Goal: Contribute content: Contribute content

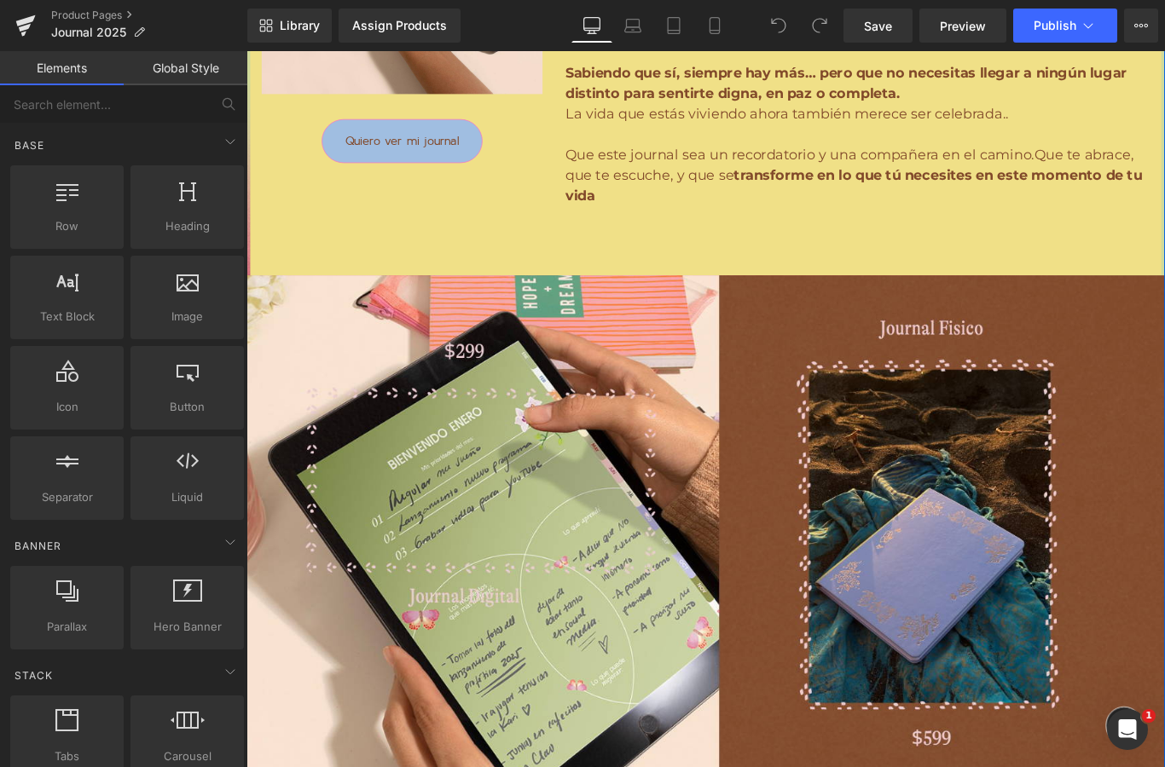
scroll to position [2911, 0]
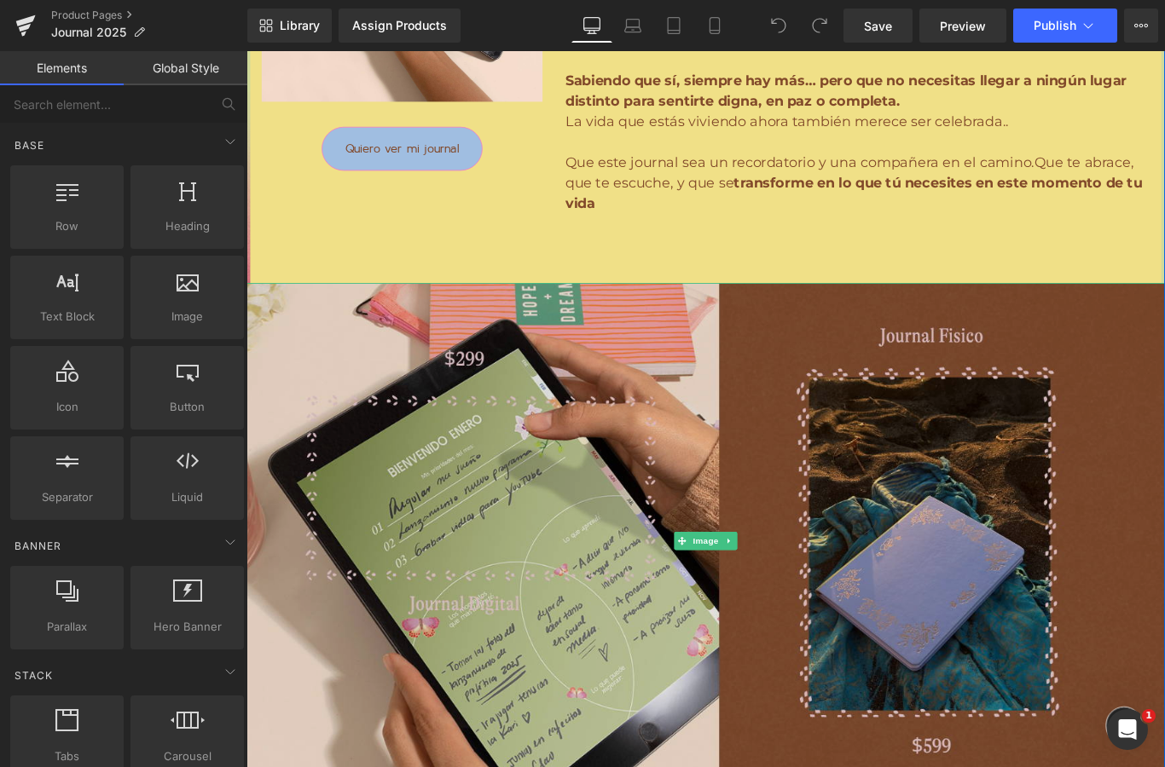
click at [448, 372] on img at bounding box center [762, 602] width 1032 height 580
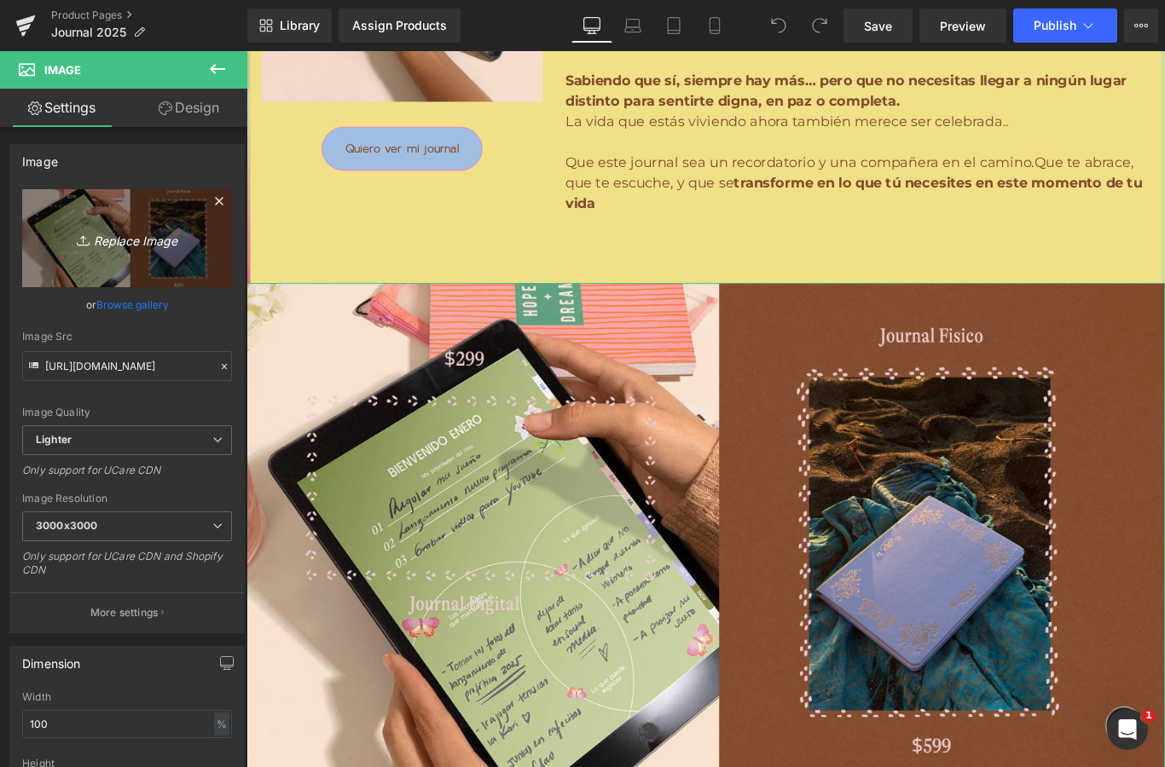
click at [129, 240] on icon "Replace Image" at bounding box center [127, 238] width 136 height 21
click at [153, 246] on icon "Replace Image" at bounding box center [127, 238] width 136 height 21
click at [0, 0] on html "You are previewing how the will restyle your page. You can not edit Elements in…" at bounding box center [582, 383] width 1165 height 767
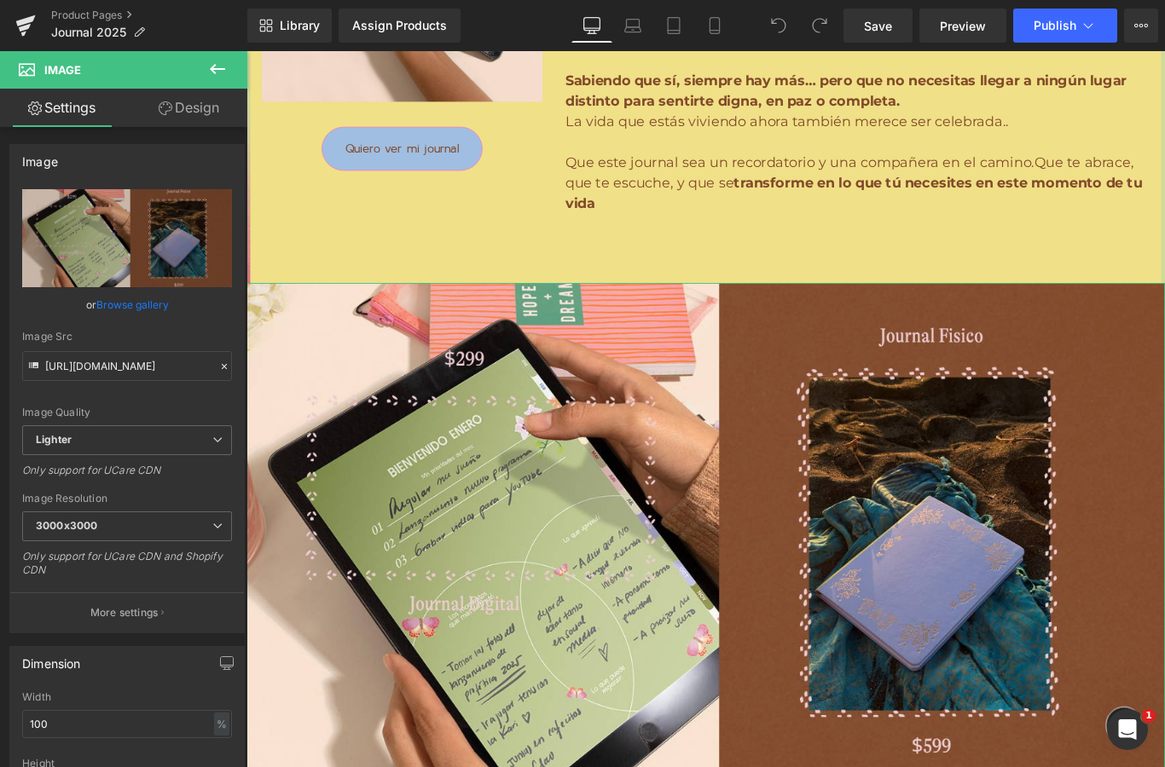
click at [133, 309] on link "Browse gallery" at bounding box center [132, 305] width 72 height 30
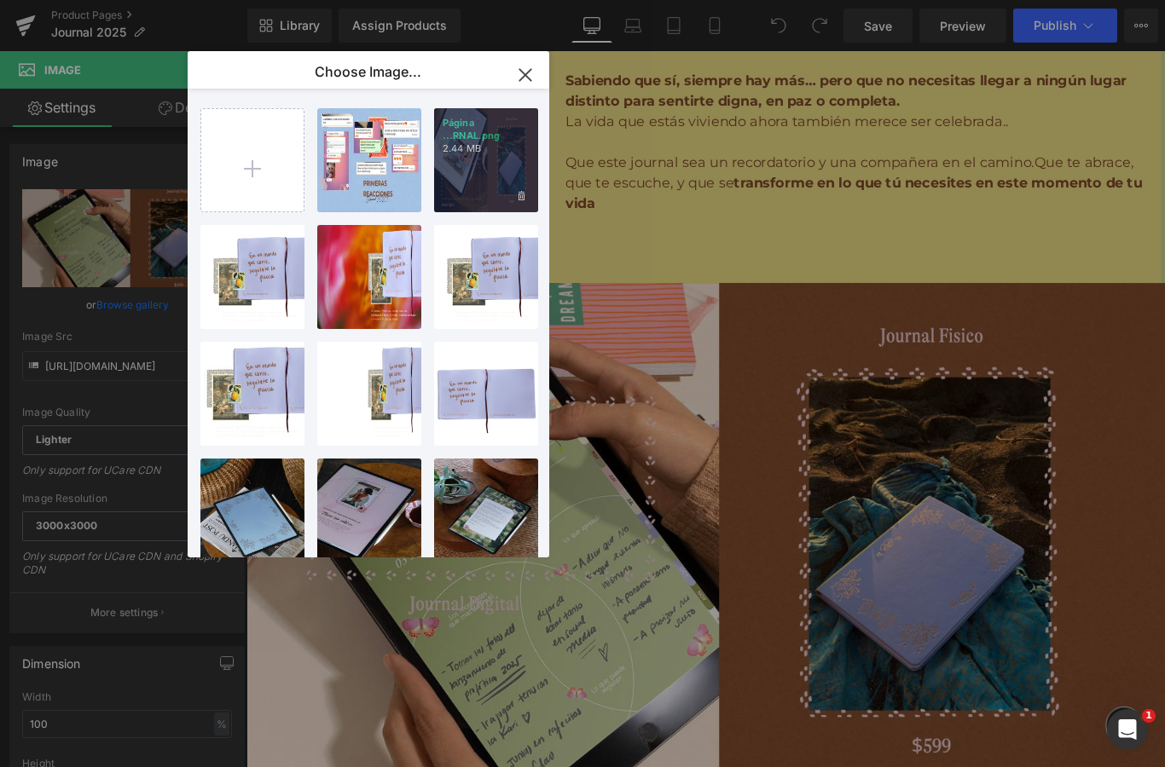
click at [499, 173] on div "Página ...RNAL.png 2.44 MB" at bounding box center [486, 160] width 104 height 104
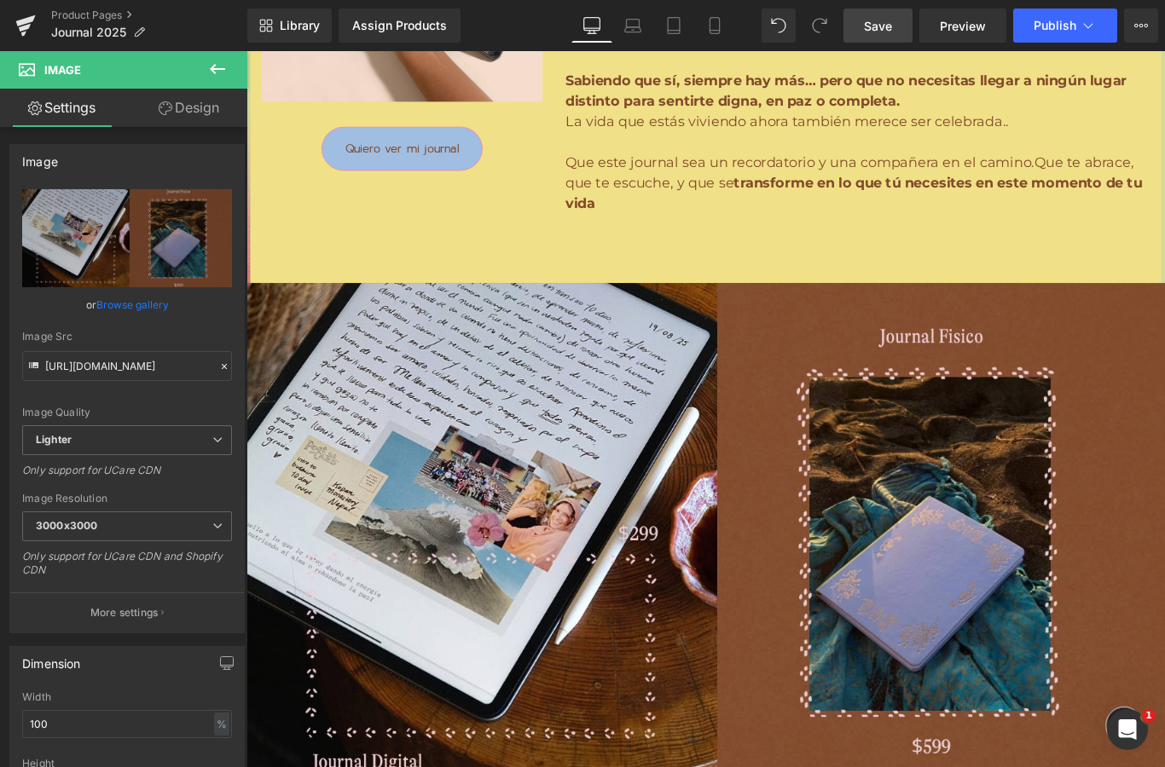
click at [859, 28] on link "Save" at bounding box center [877, 26] width 69 height 34
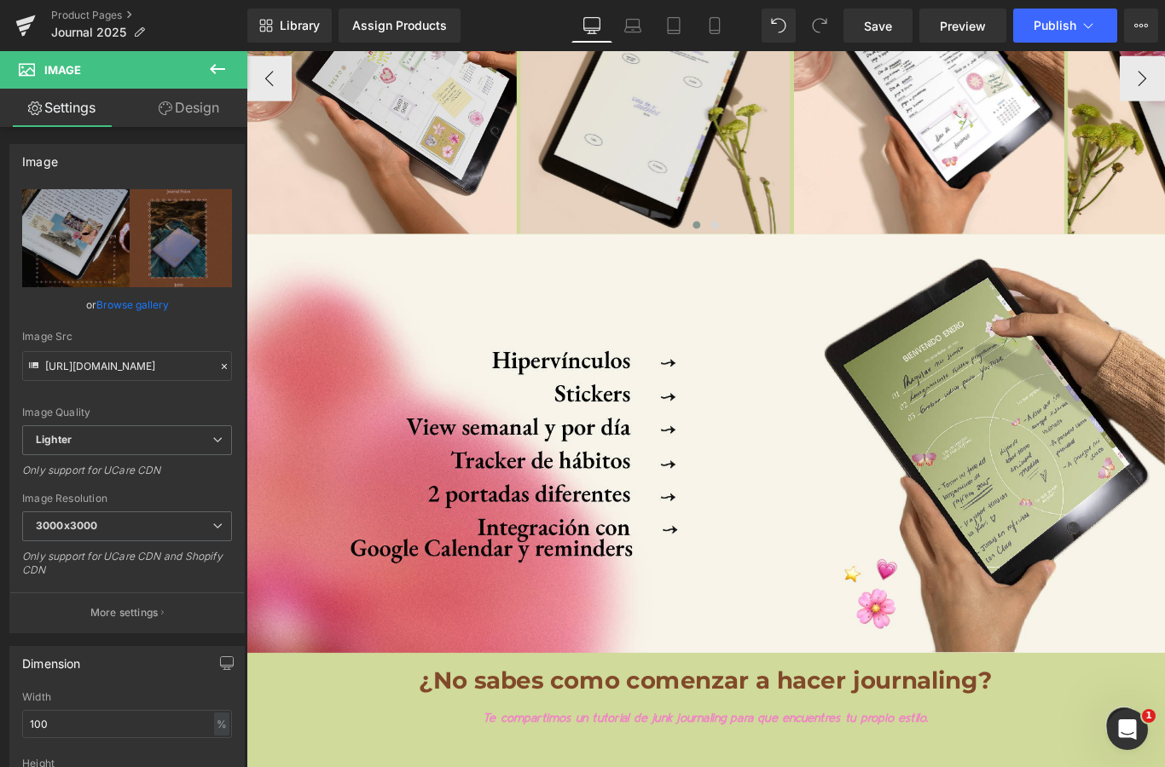
scroll to position [8014, 0]
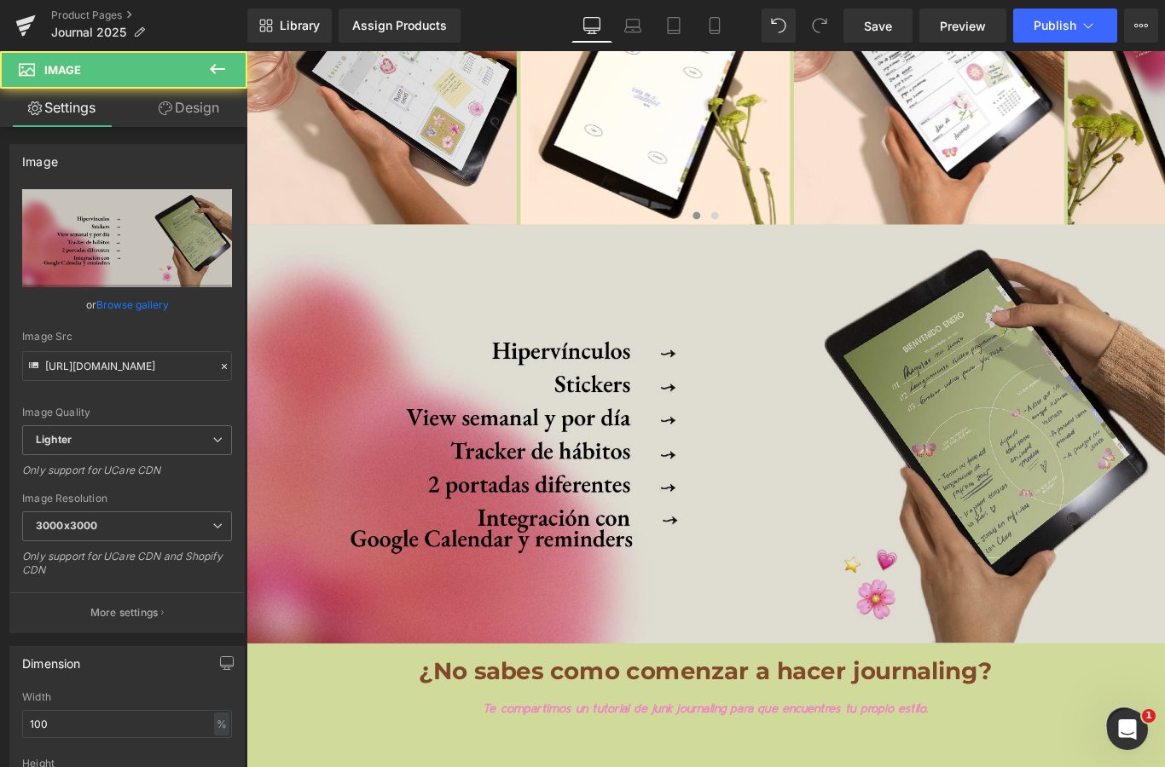
click at [661, 498] on img at bounding box center [762, 481] width 1032 height 471
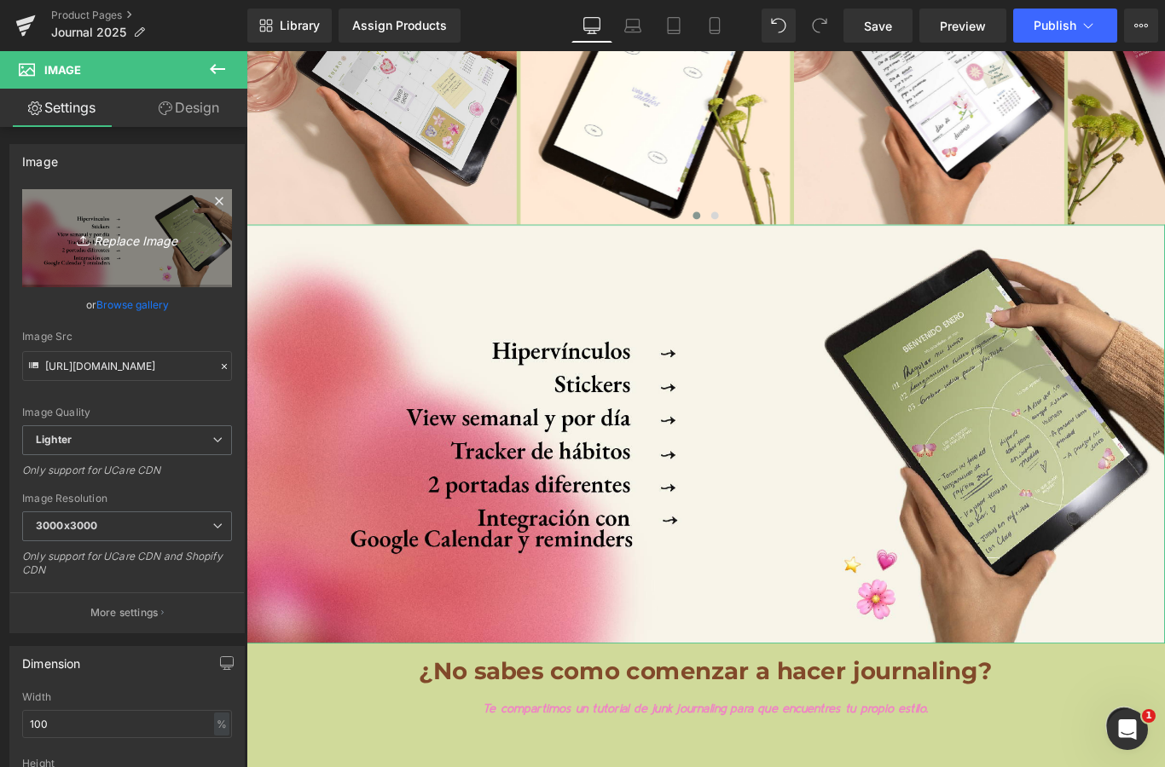
click at [116, 237] on icon "Replace Image" at bounding box center [127, 238] width 136 height 21
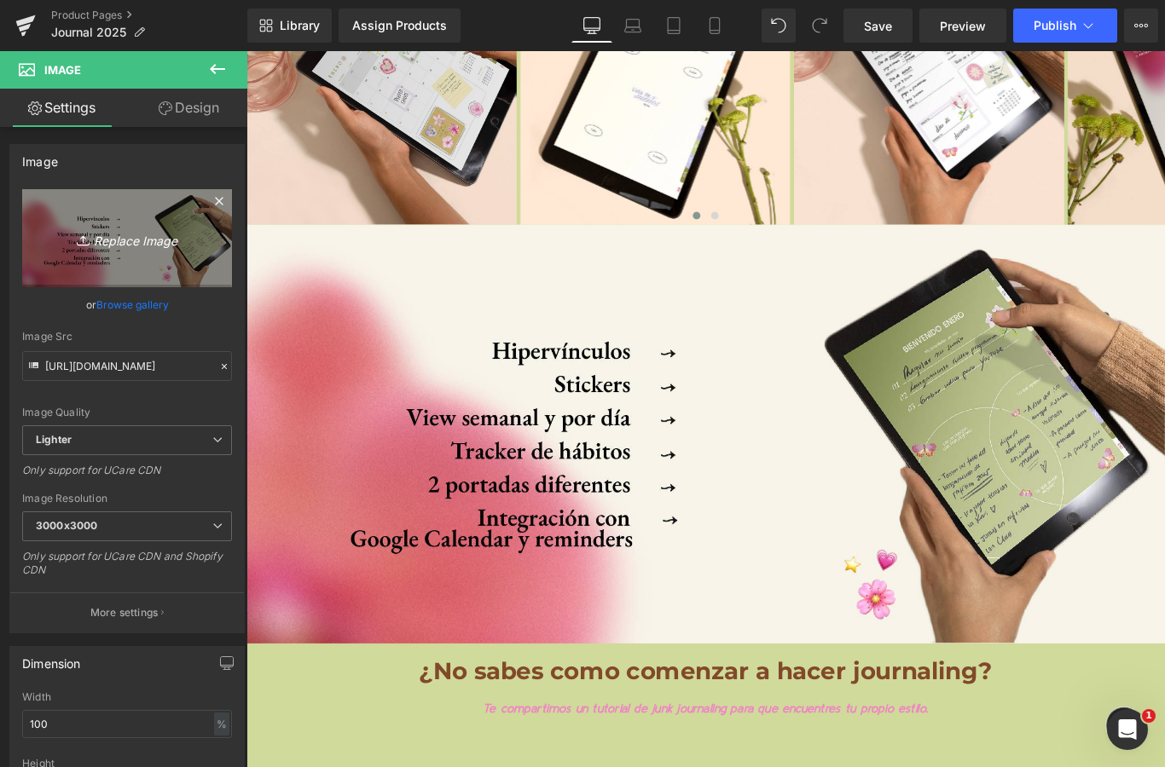
type input "C:\fakepath\Página Web - AGENDA 2025 JOURNAL.png"
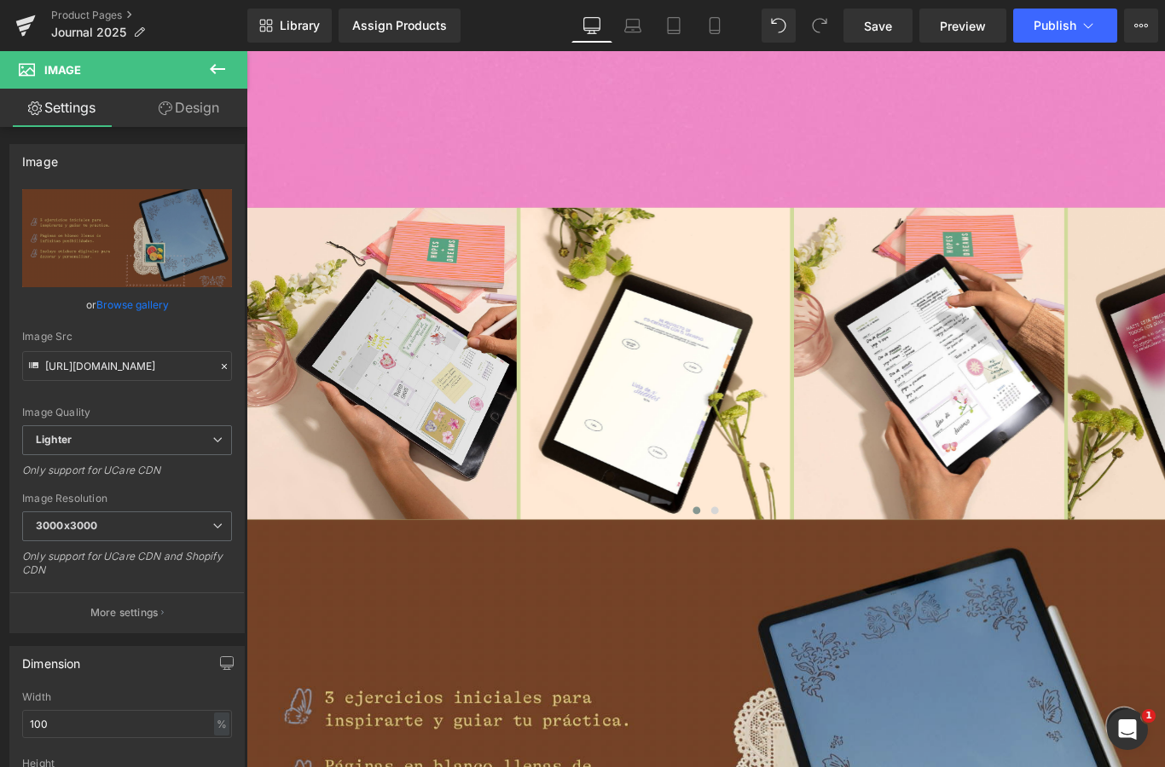
scroll to position [7679, 0]
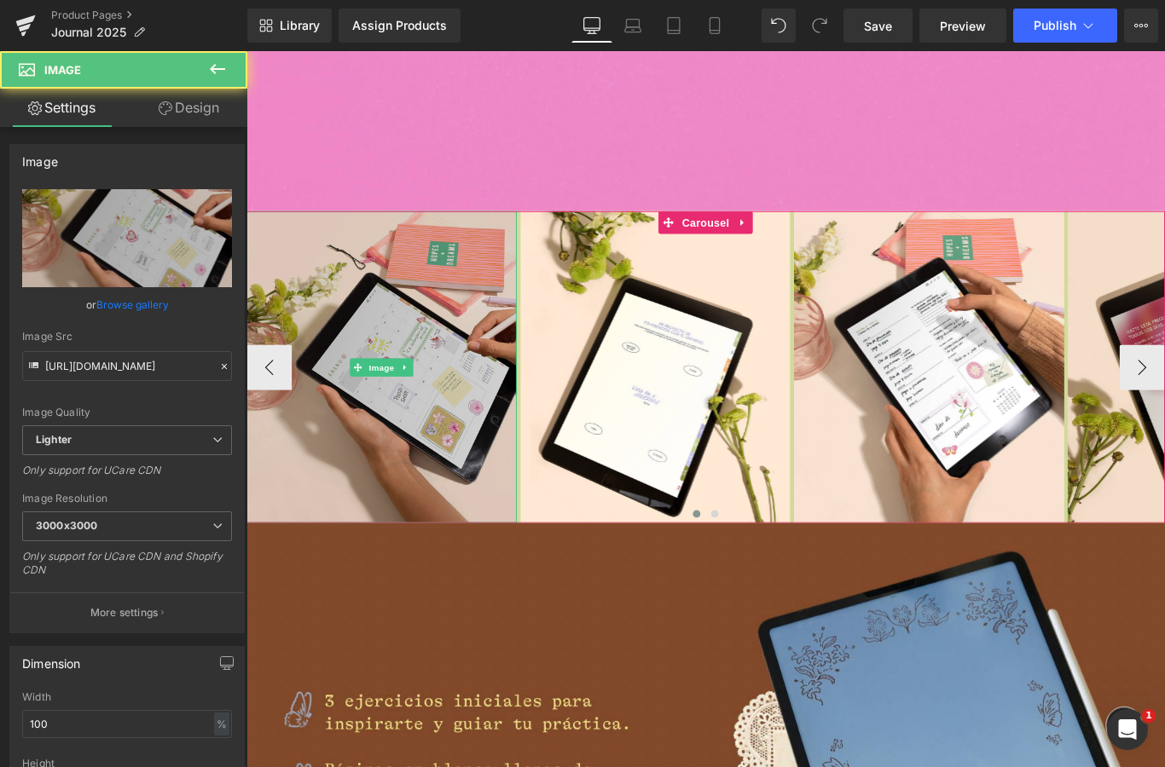
click at [418, 417] on img at bounding box center [398, 406] width 304 height 350
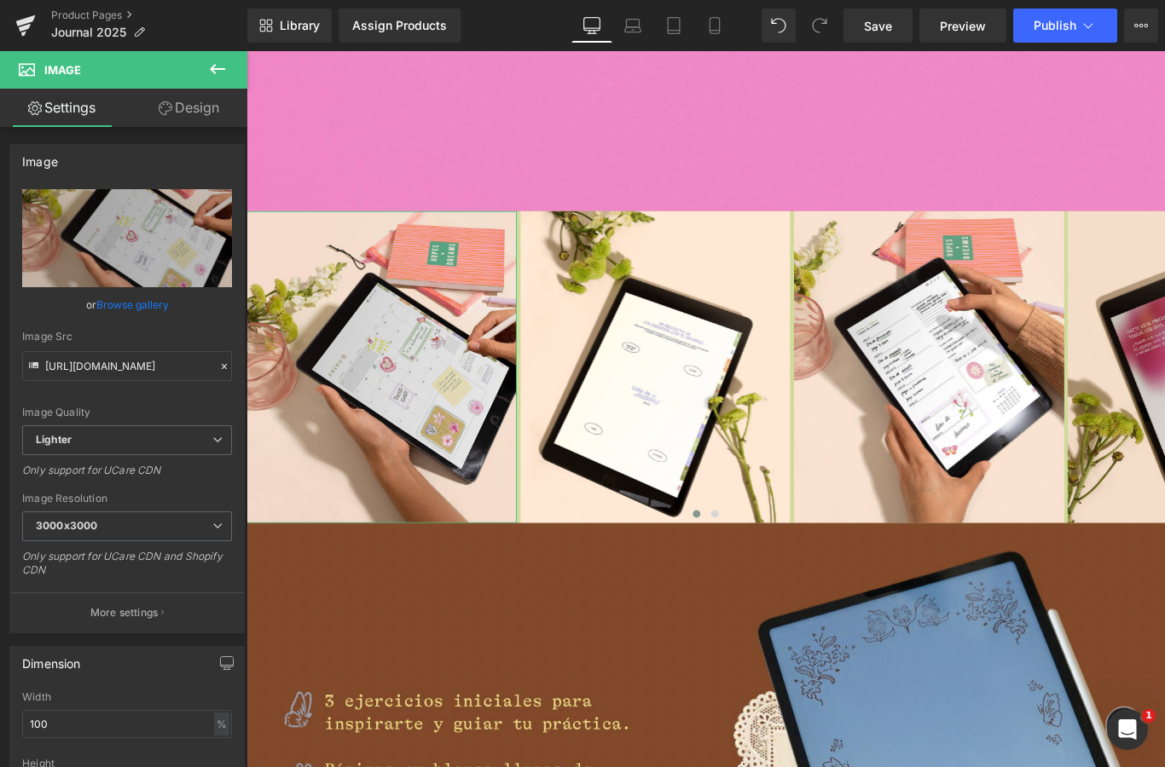
click at [127, 310] on link "Browse gallery" at bounding box center [132, 305] width 72 height 30
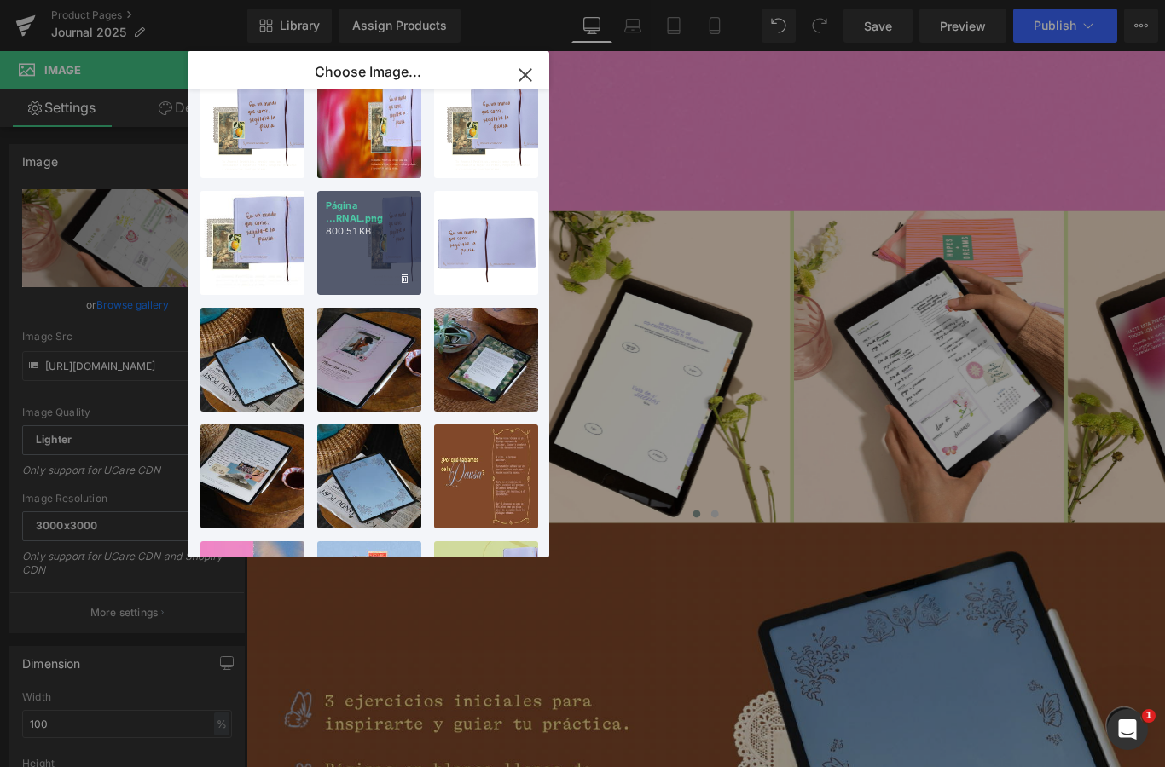
scroll to position [154, 0]
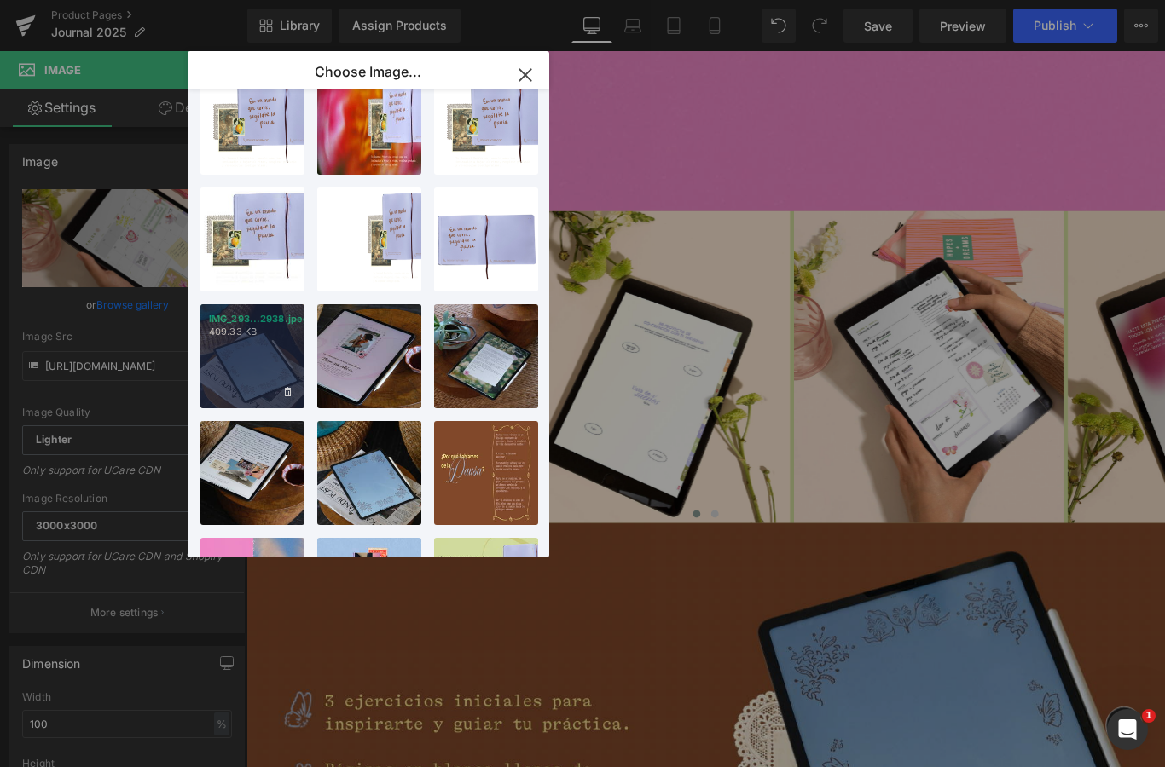
click at [263, 370] on div "IMG_293...2938.jpeg 409.33 KB" at bounding box center [252, 356] width 104 height 104
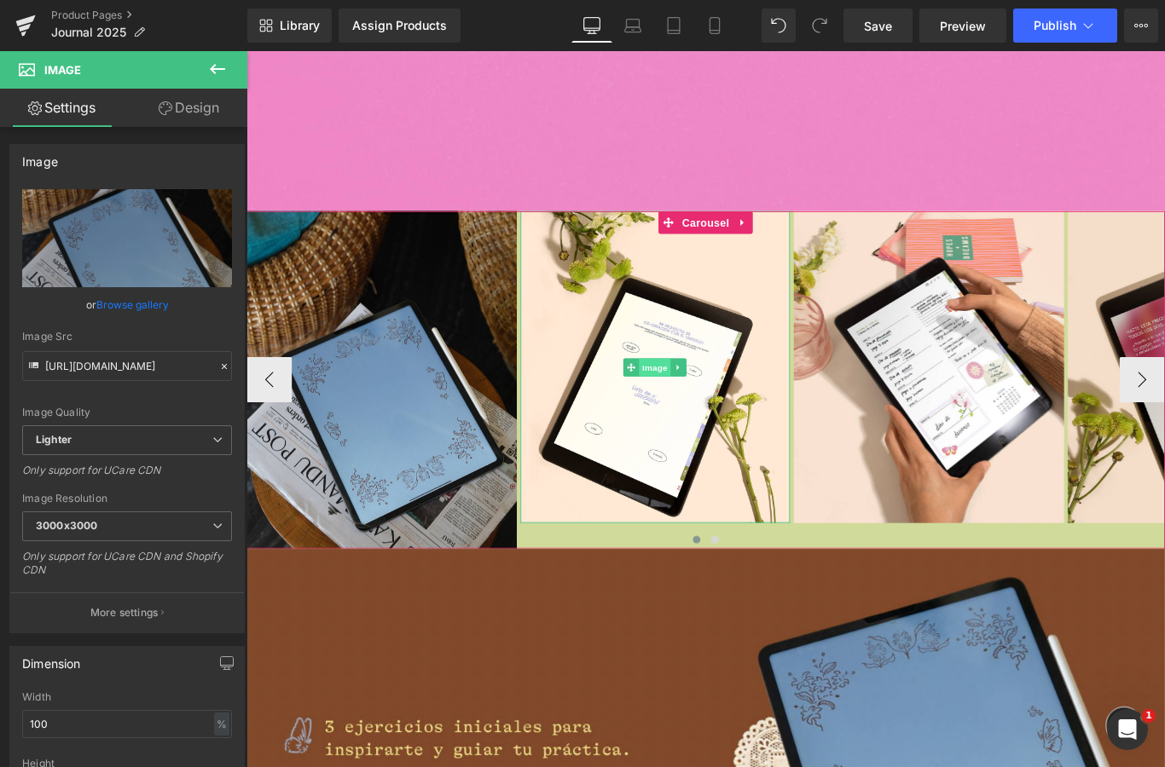
click at [708, 399] on span "Image" at bounding box center [706, 406] width 36 height 20
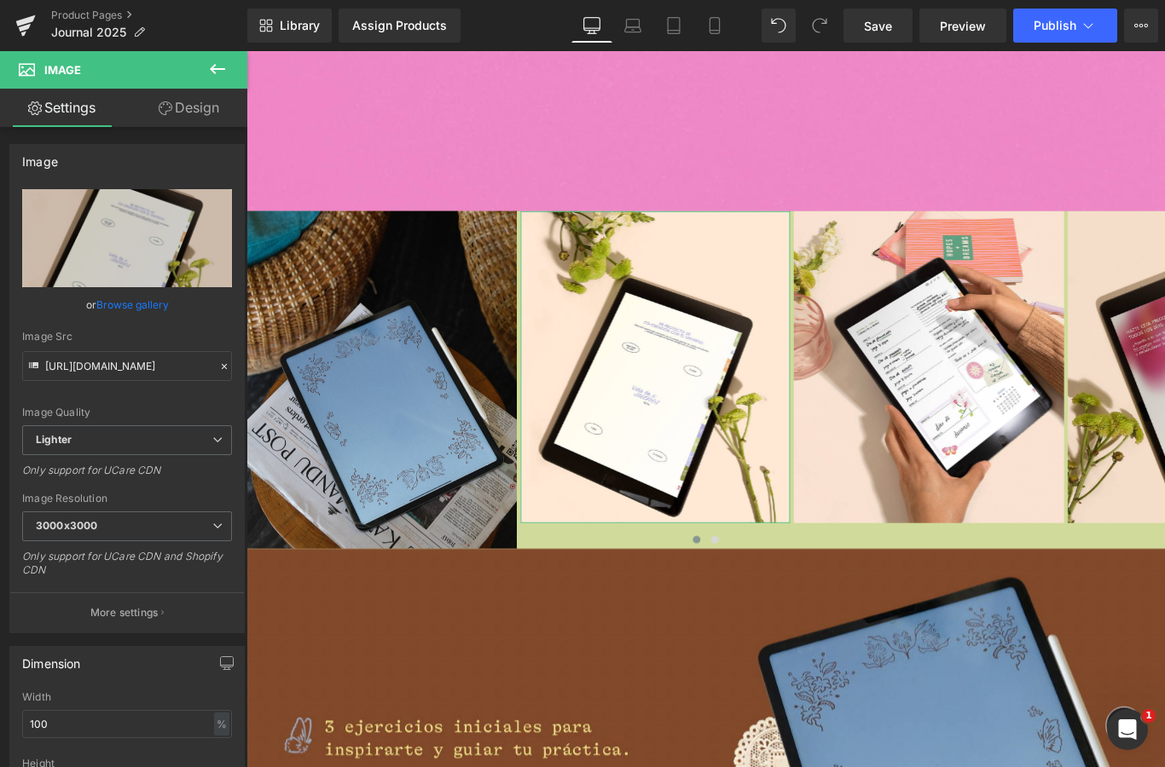
click at [150, 310] on link "Browse gallery" at bounding box center [132, 305] width 72 height 30
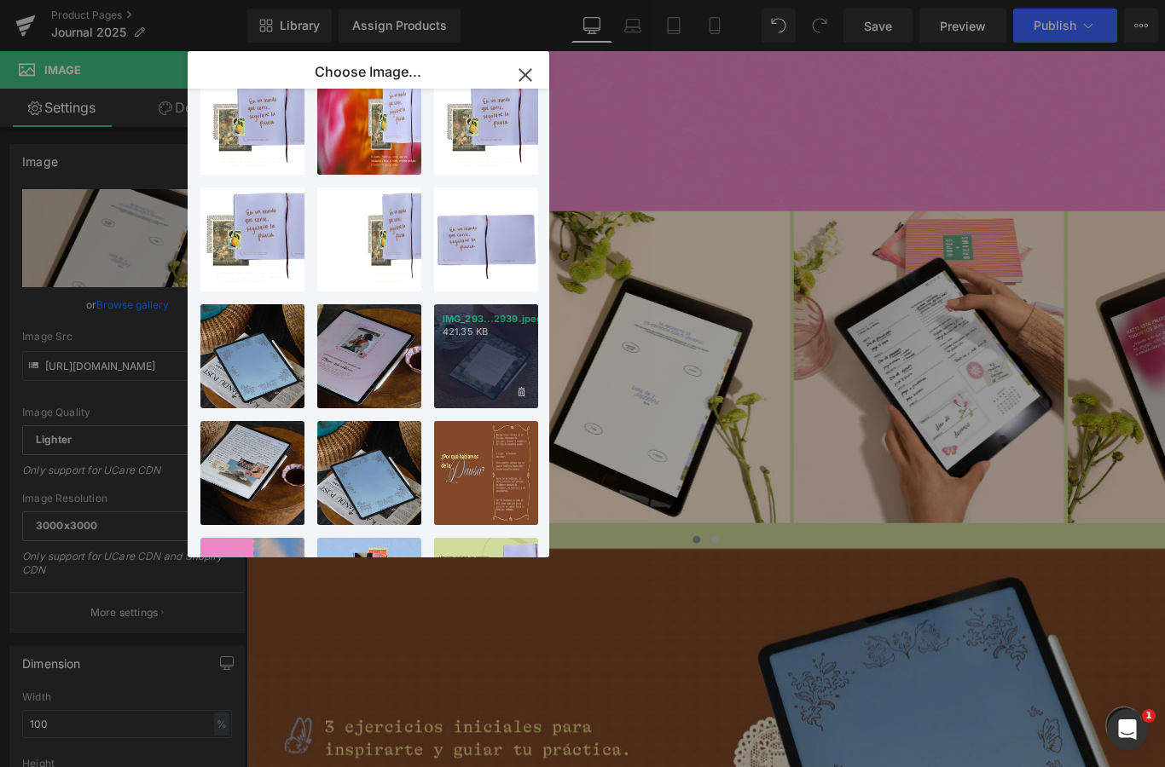
click at [513, 372] on div "IMG_293...2939.jpeg 421.35 KB" at bounding box center [486, 356] width 104 height 104
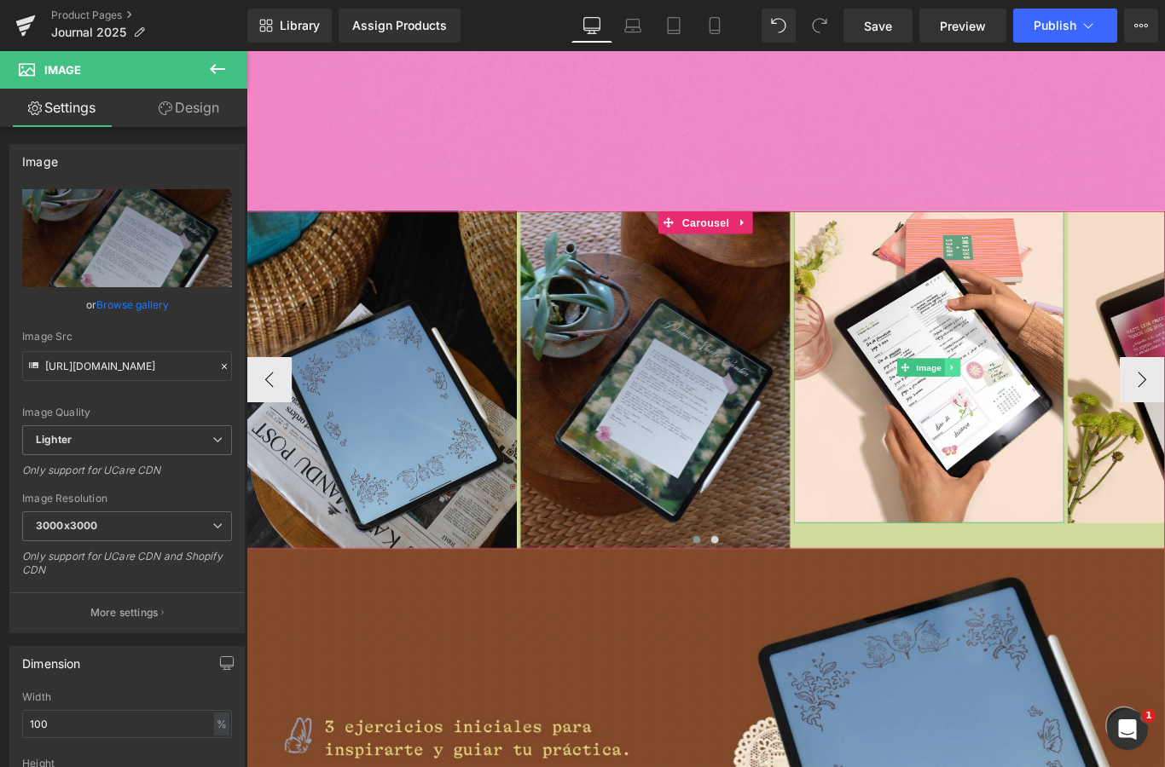
click at [1035, 401] on link at bounding box center [1040, 406] width 18 height 20
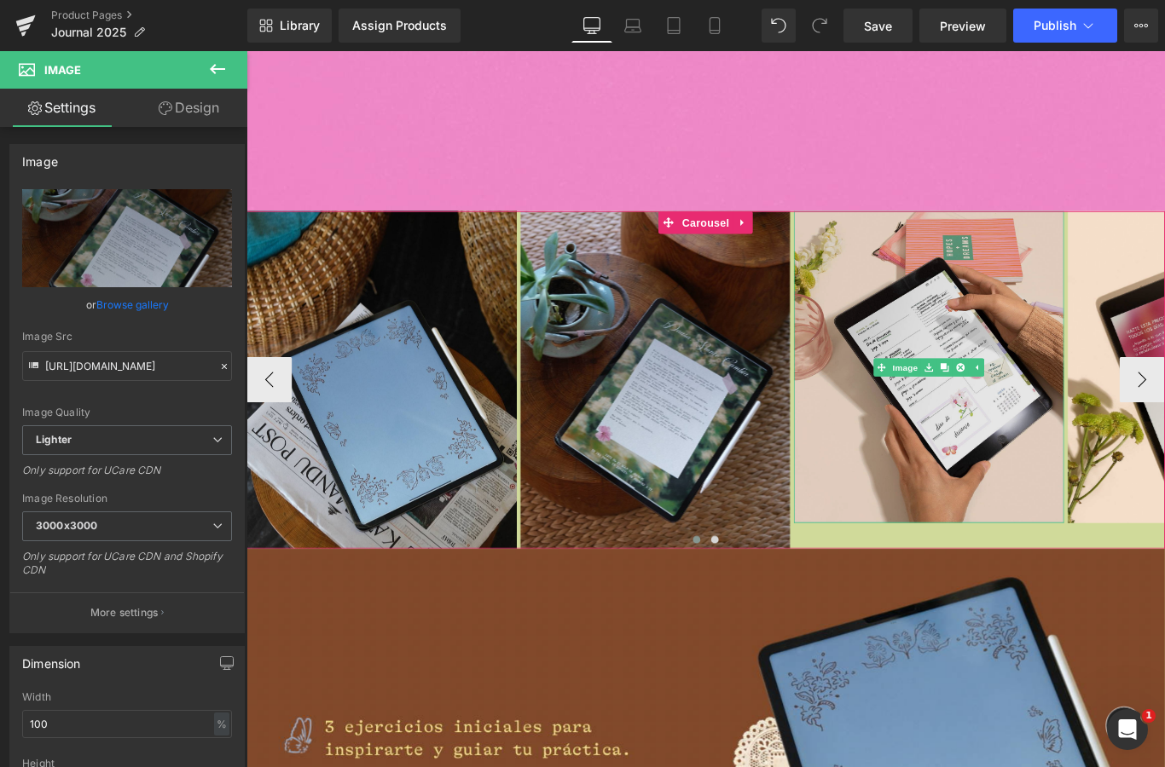
click at [993, 353] on img at bounding box center [1013, 406] width 304 height 350
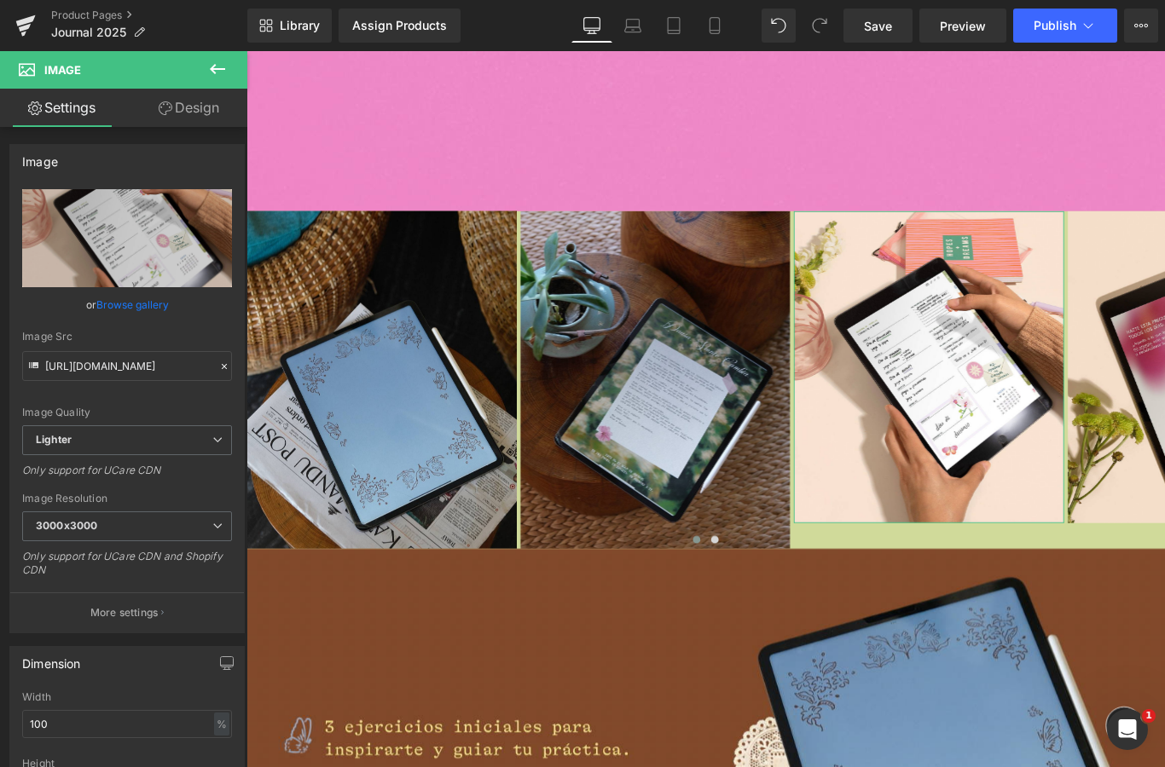
click at [142, 298] on link "Browse gallery" at bounding box center [132, 305] width 72 height 30
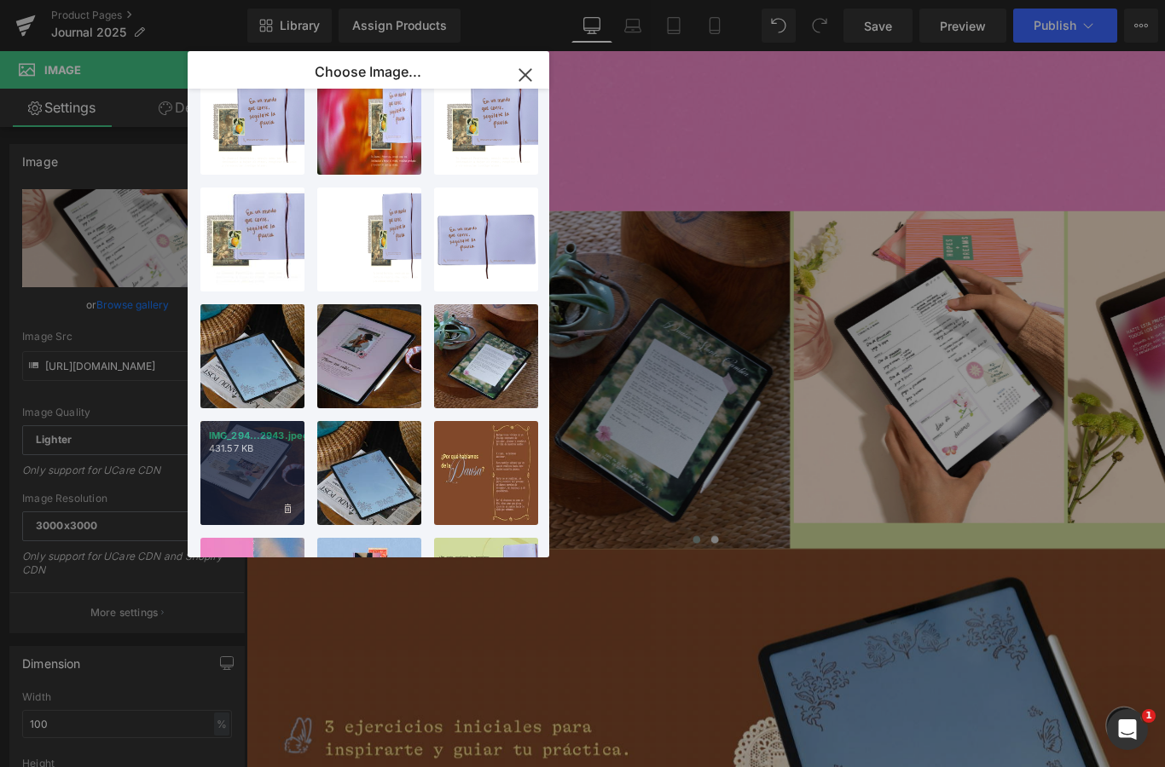
click at [254, 465] on div "IMG_294...2943.jpeg 431.57 KB" at bounding box center [252, 473] width 104 height 104
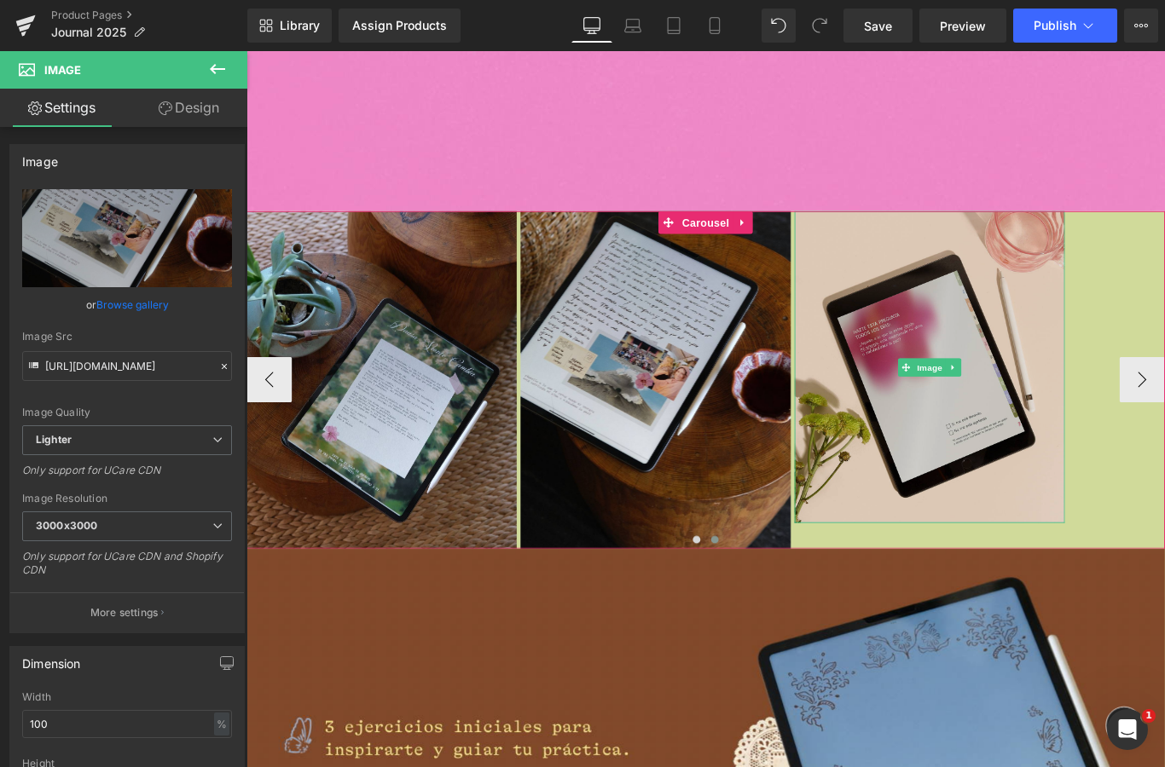
click at [1067, 388] on img at bounding box center [1014, 406] width 304 height 350
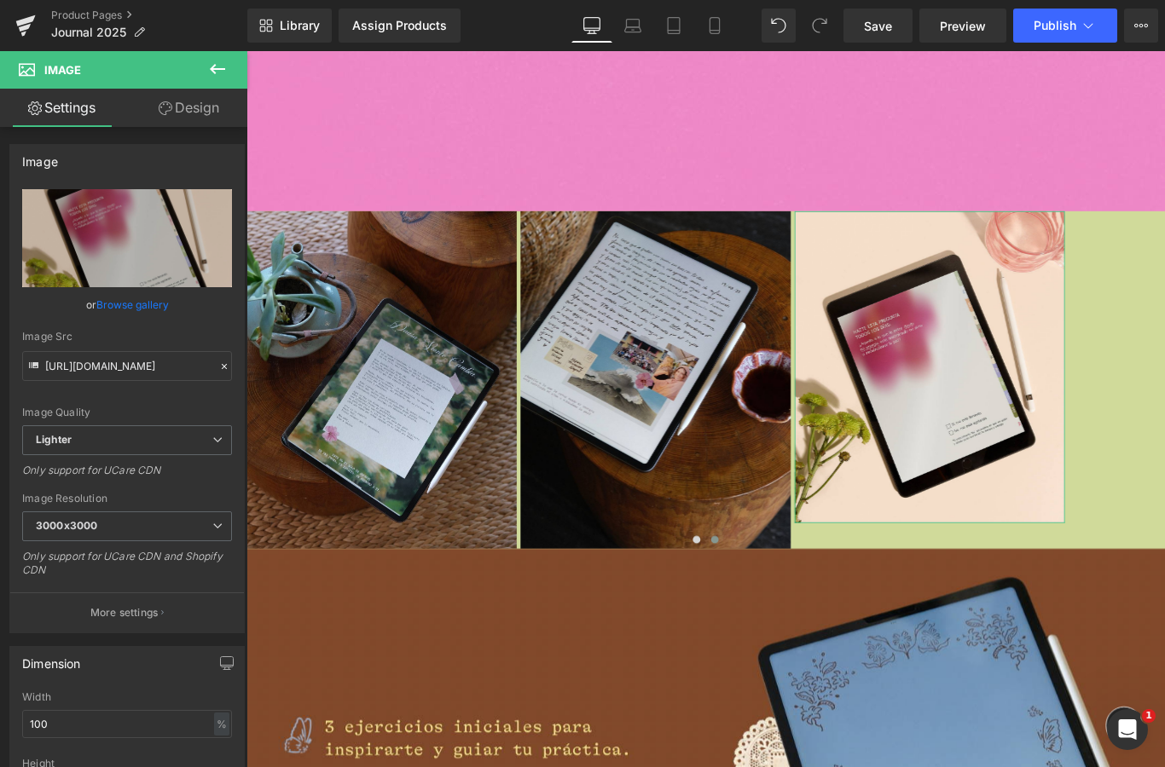
click at [169, 307] on link "Browse gallery" at bounding box center [132, 305] width 72 height 30
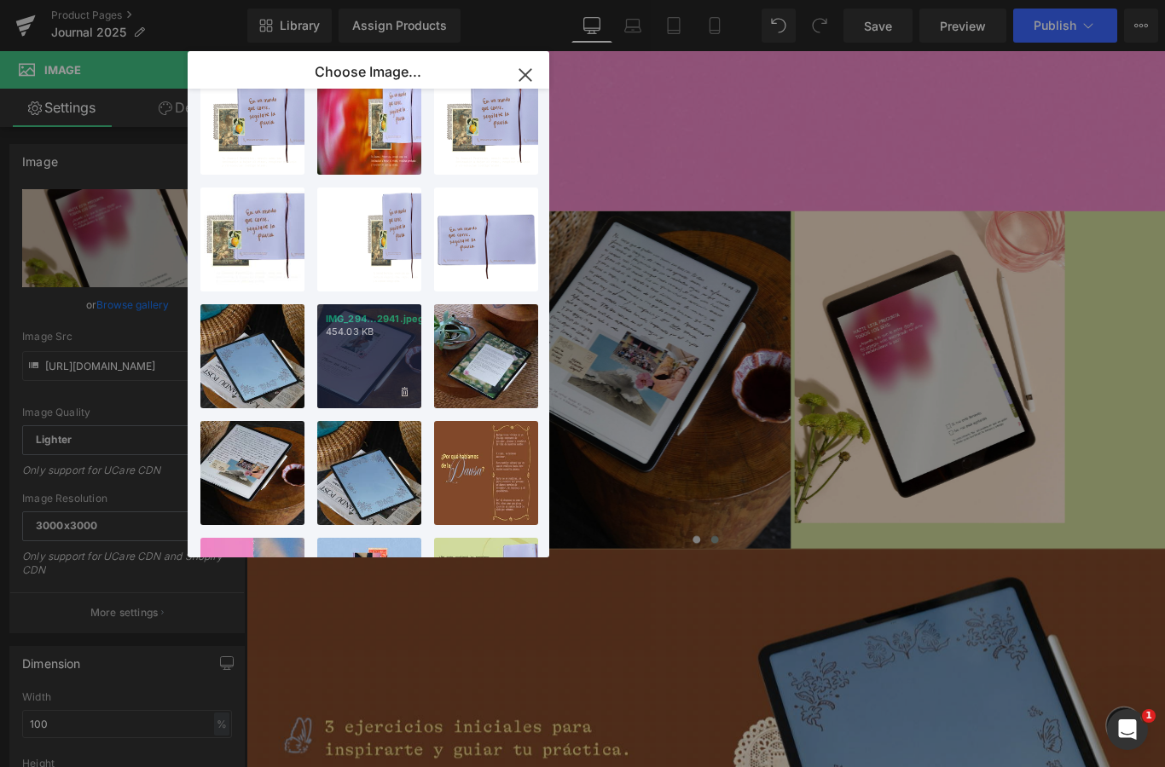
click at [373, 351] on html "Image You are previewing how the will restyle your page. You can not edit Eleme…" at bounding box center [582, 383] width 1165 height 767
click at [360, 371] on div "IMG_294...2941.jpeg 454.03 KB" at bounding box center [369, 356] width 104 height 104
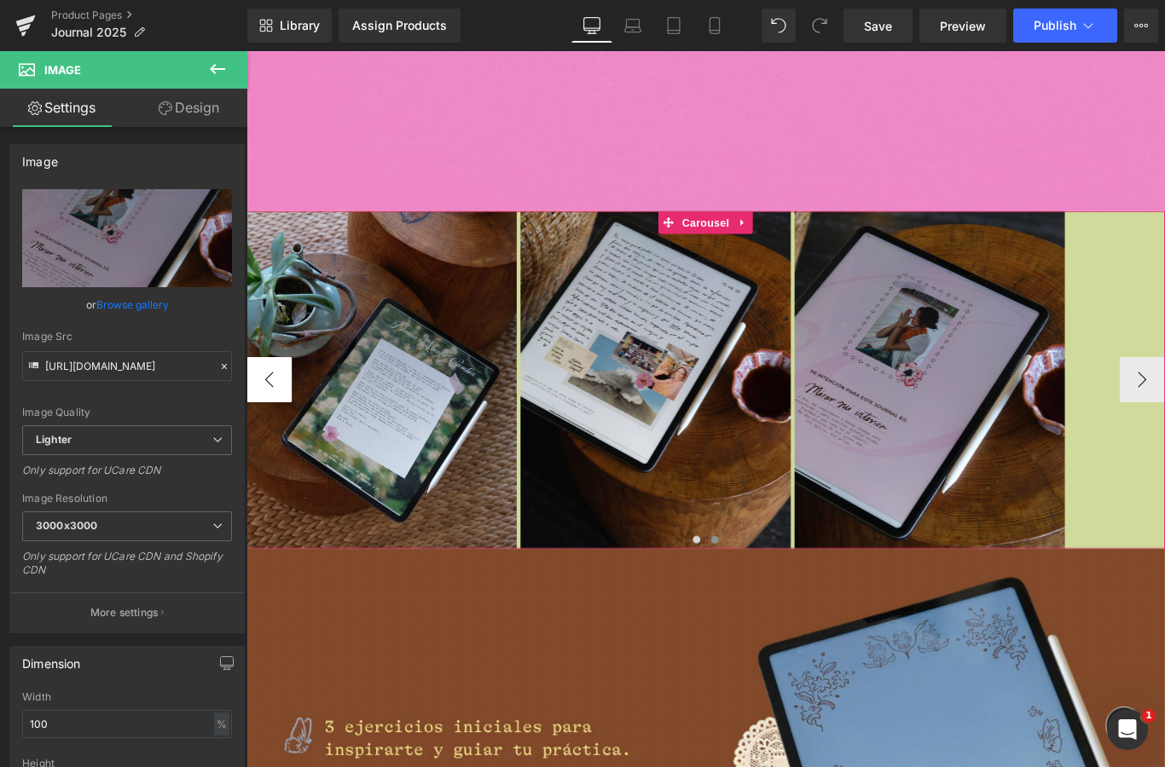
click at [271, 416] on button "‹" at bounding box center [271, 420] width 51 height 51
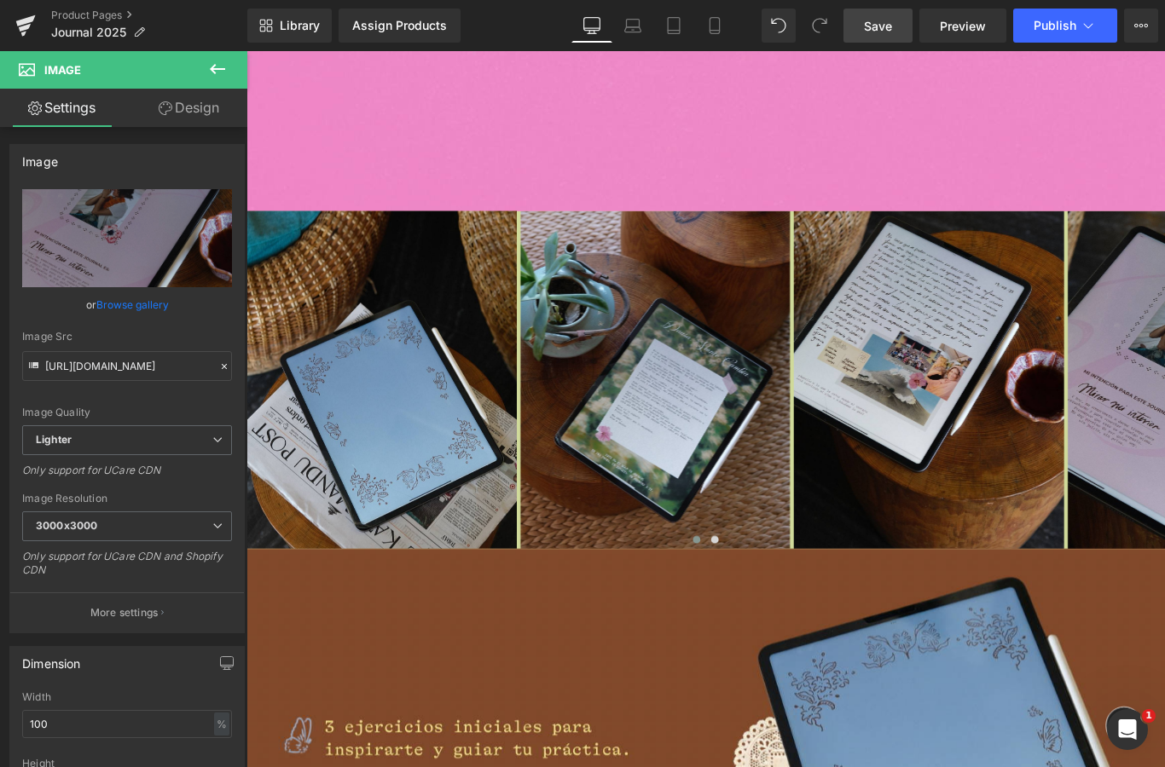
click at [870, 20] on span "Save" at bounding box center [878, 26] width 28 height 18
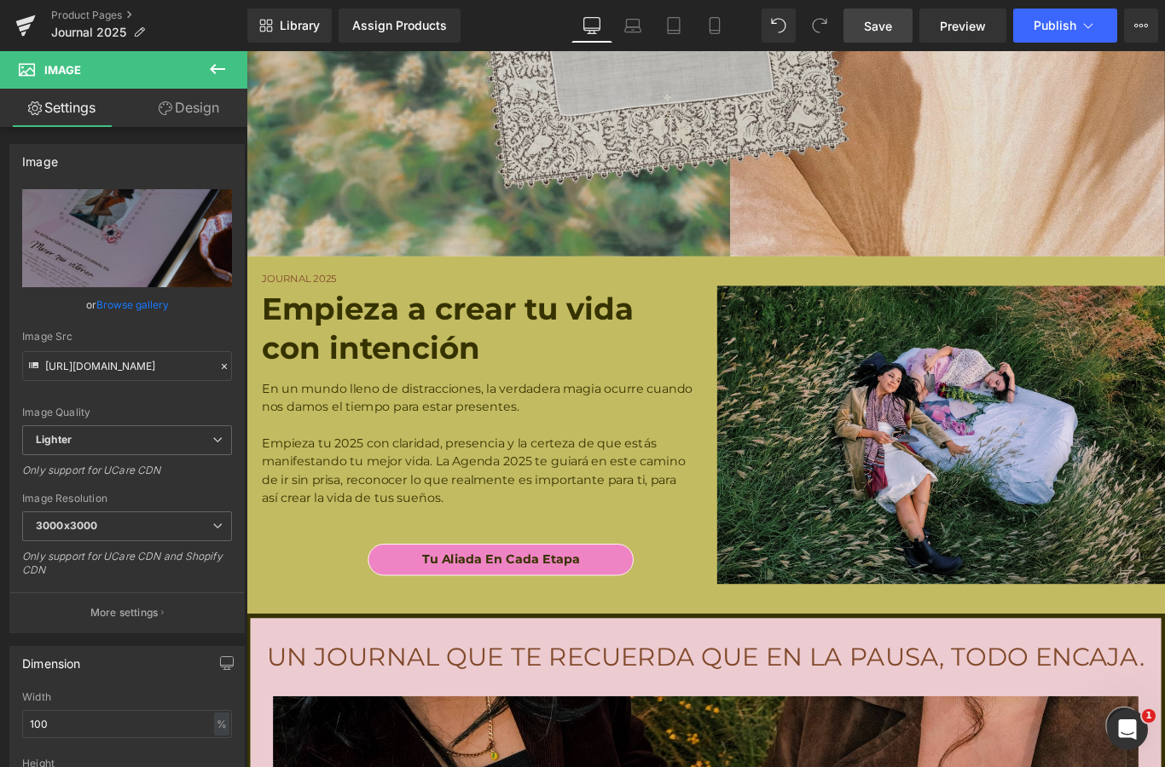
scroll to position [10460, 0]
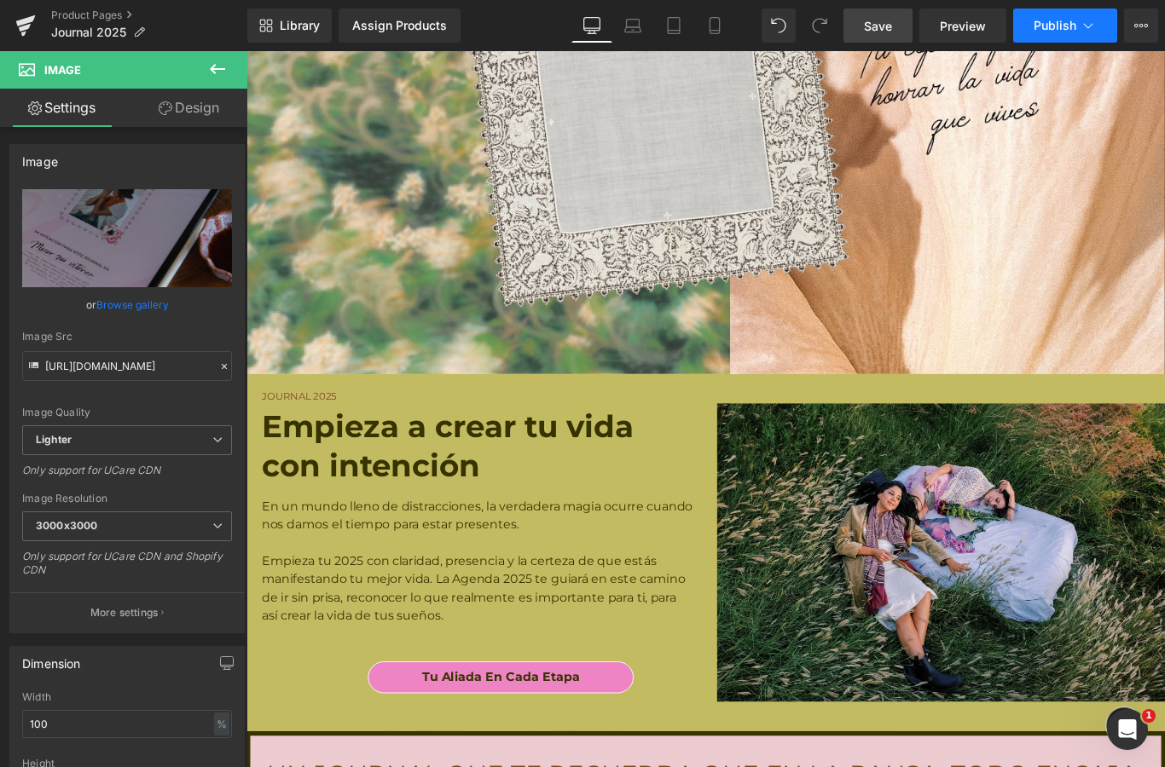
click at [1094, 28] on icon at bounding box center [1087, 25] width 17 height 17
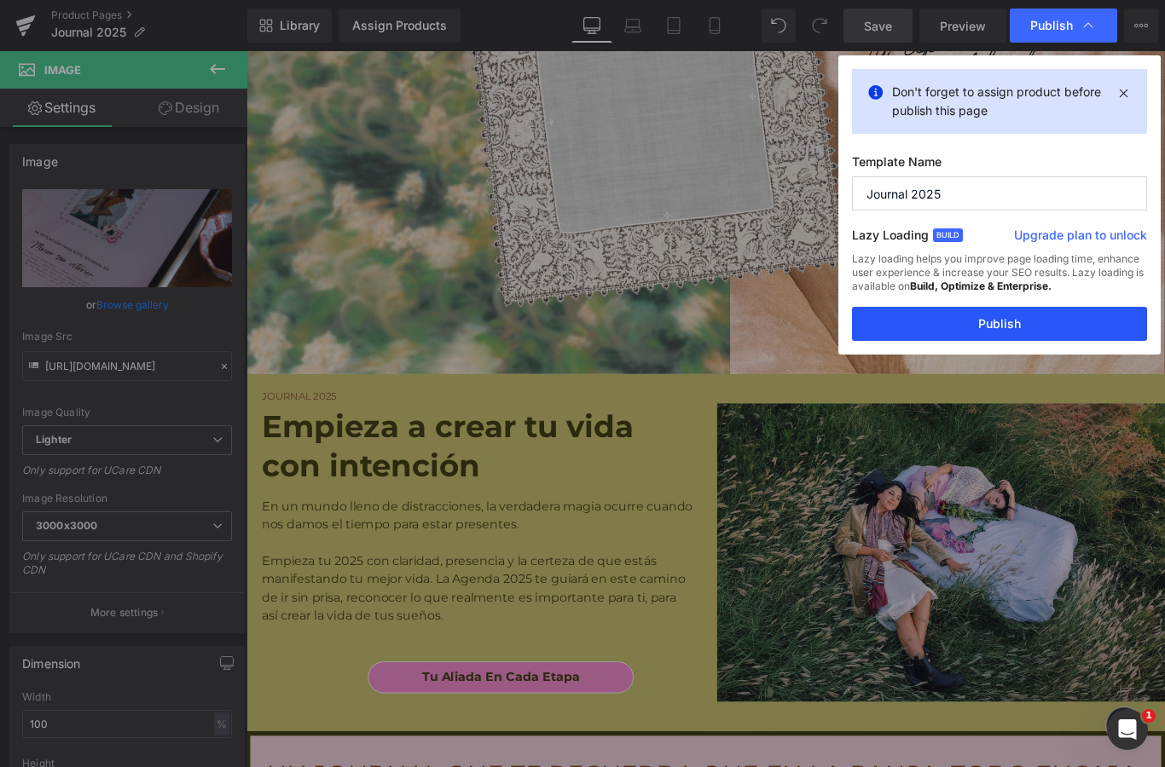
click at [1003, 307] on button "Publish" at bounding box center [999, 324] width 295 height 34
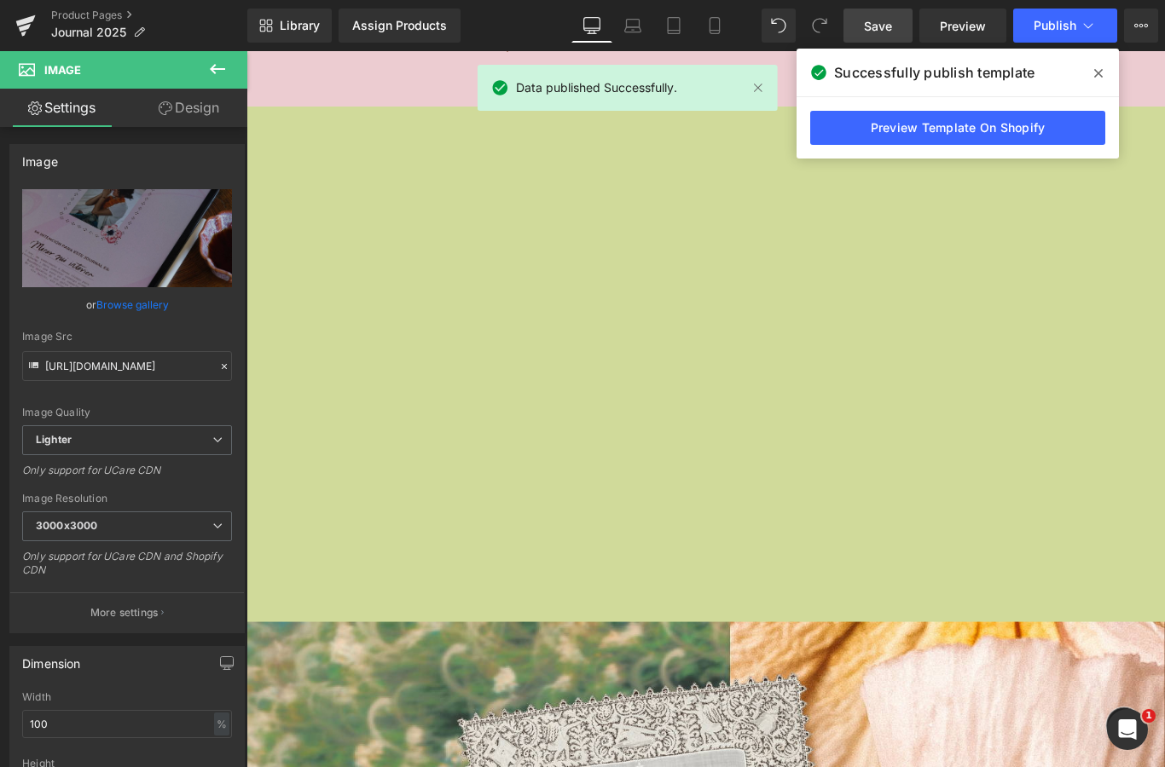
scroll to position [9598, 0]
click at [1098, 70] on icon at bounding box center [1098, 73] width 9 height 14
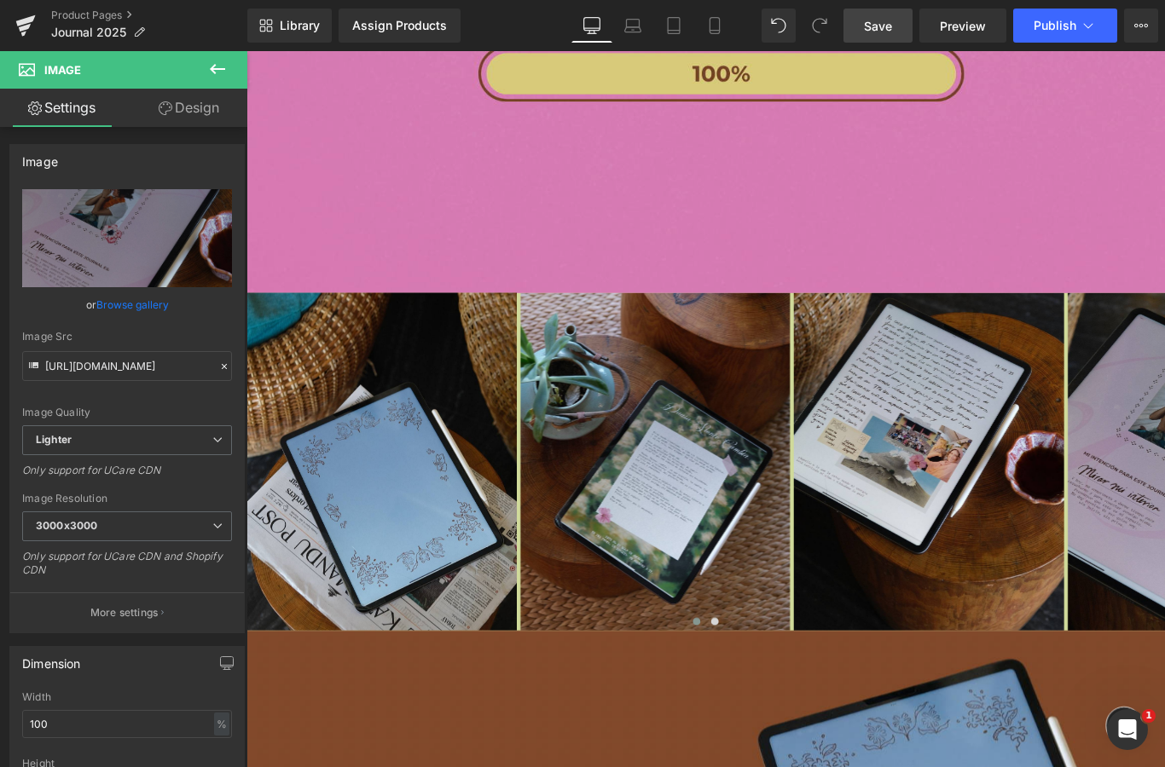
scroll to position [7606, 0]
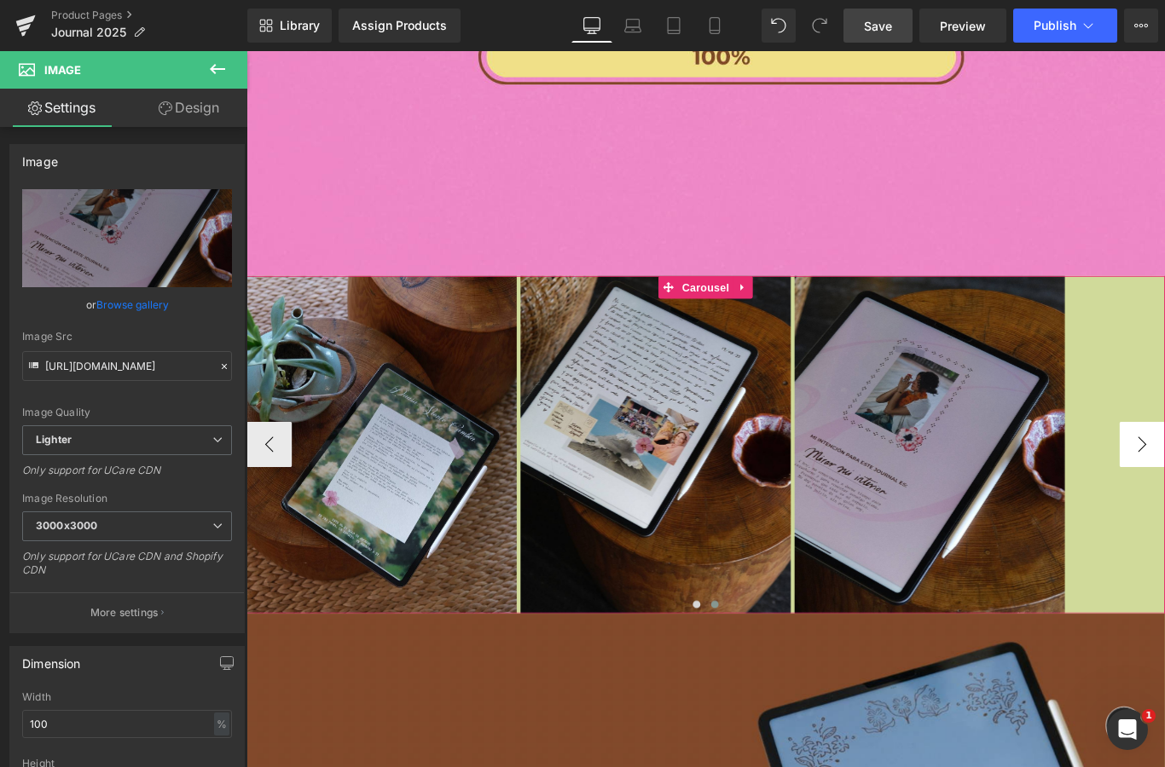
click at [291, 494] on button "‹" at bounding box center [271, 492] width 51 height 51
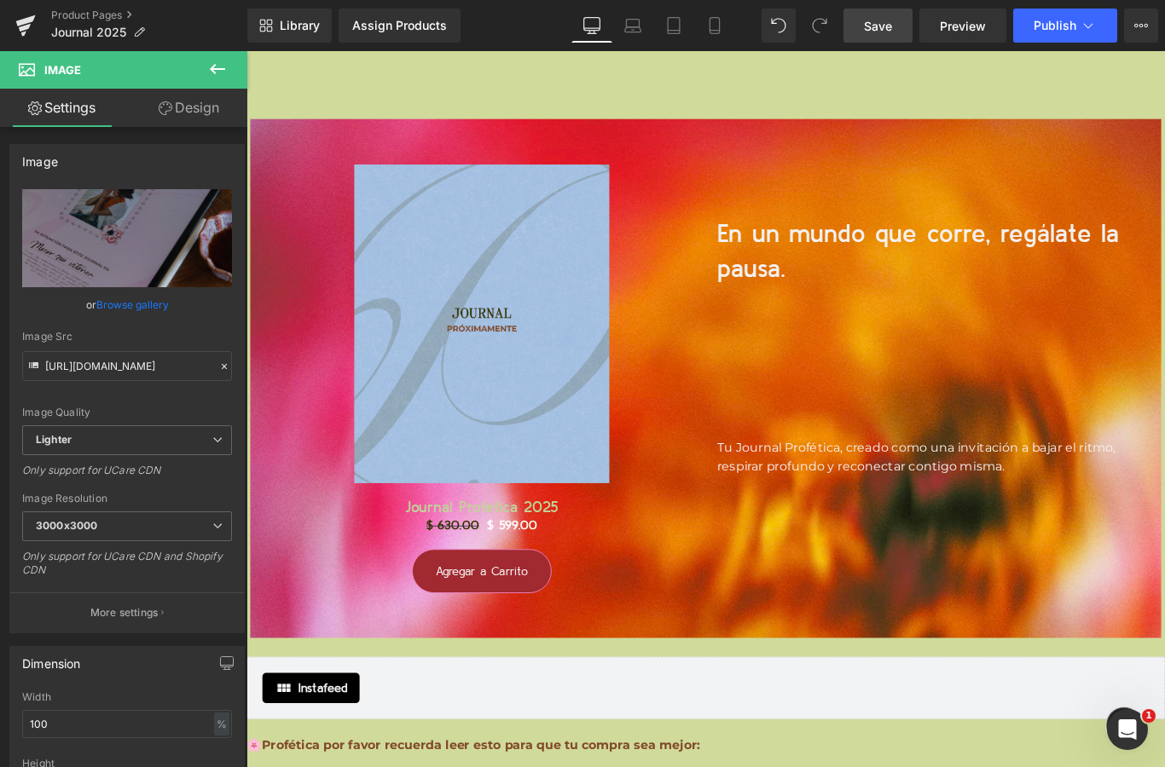
scroll to position [18425, 0]
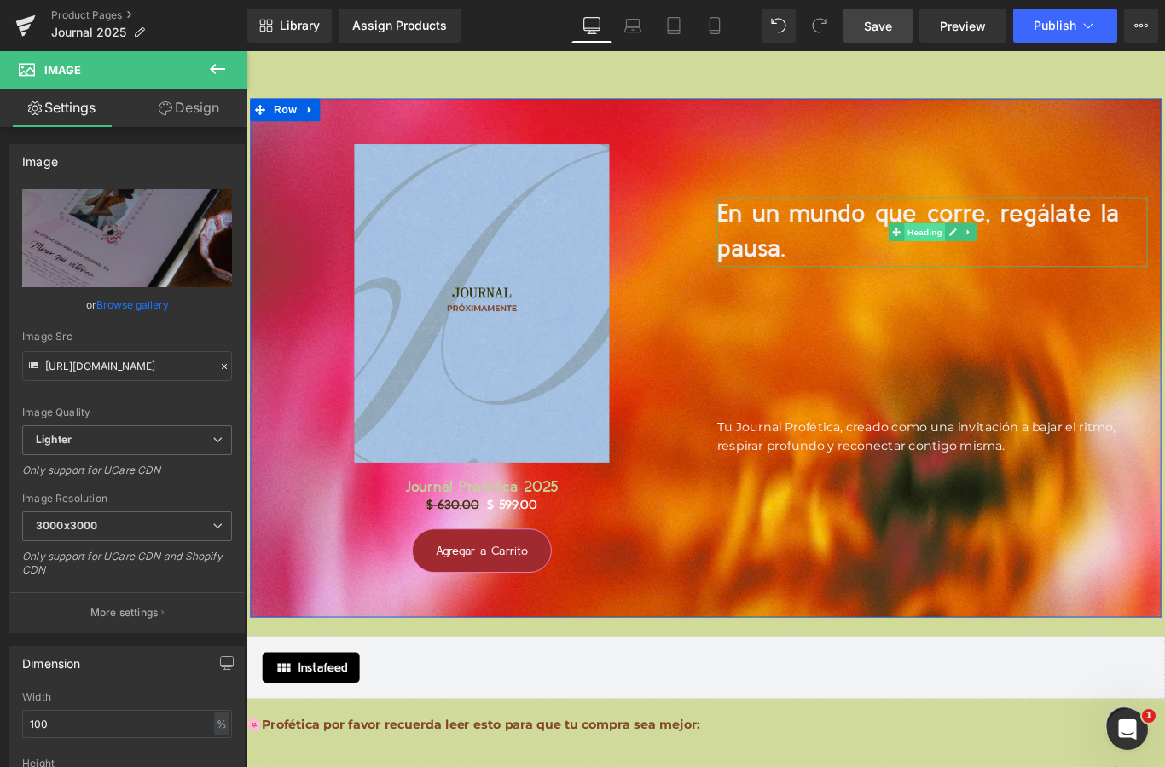
click at [986, 244] on span "Heading" at bounding box center [1008, 254] width 46 height 20
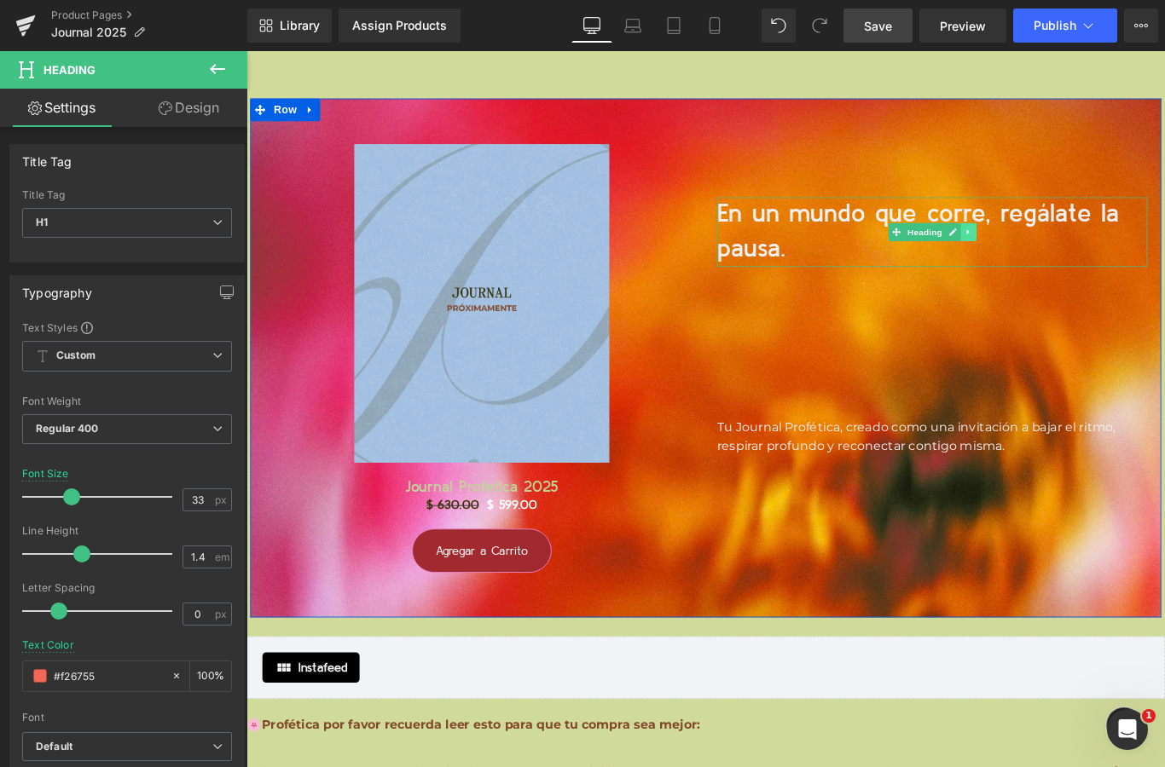
click at [1055, 250] on link at bounding box center [1058, 254] width 18 height 20
click at [1071, 249] on icon at bounding box center [1065, 253] width 9 height 9
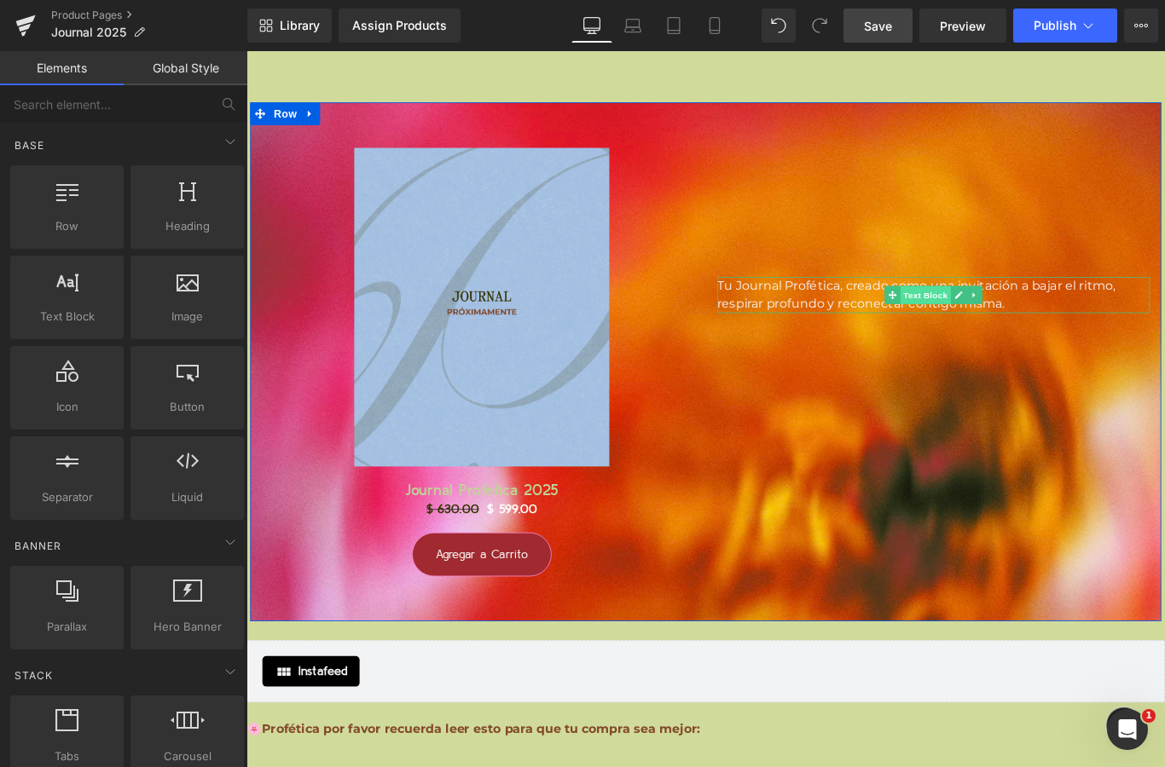
click at [1024, 316] on span "Text Block" at bounding box center [1008, 325] width 56 height 20
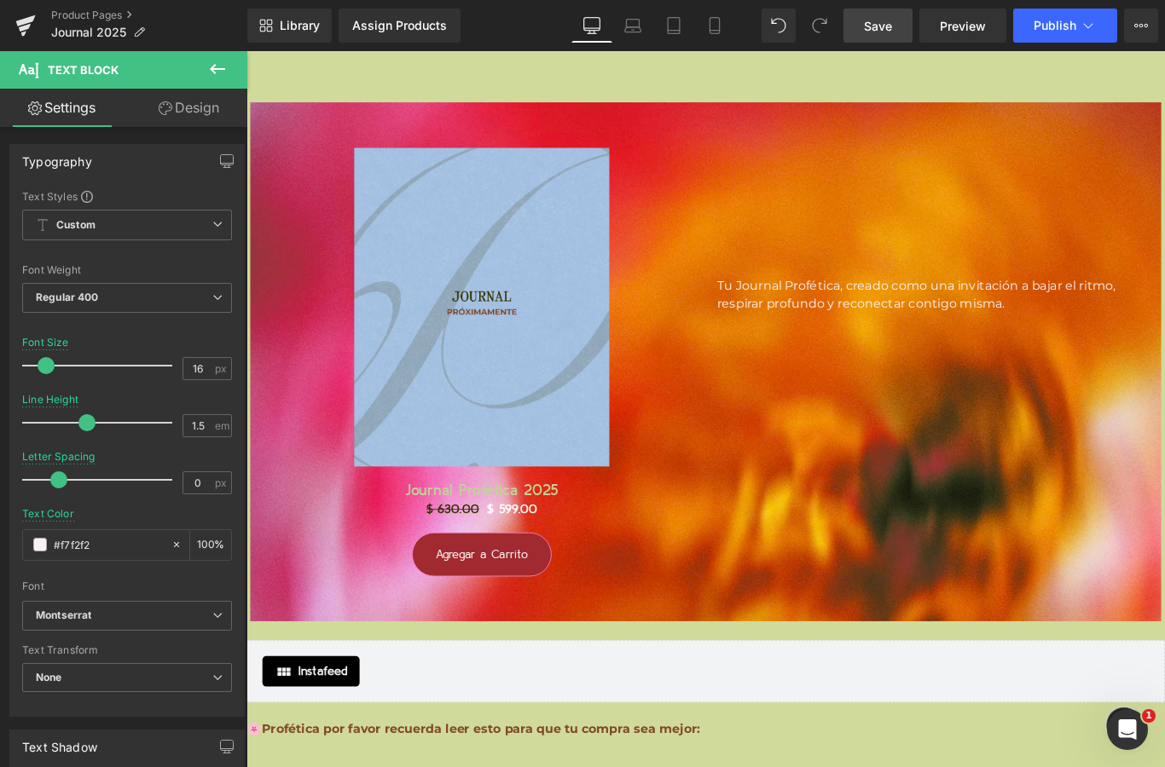
click at [219, 75] on icon at bounding box center [217, 69] width 20 height 20
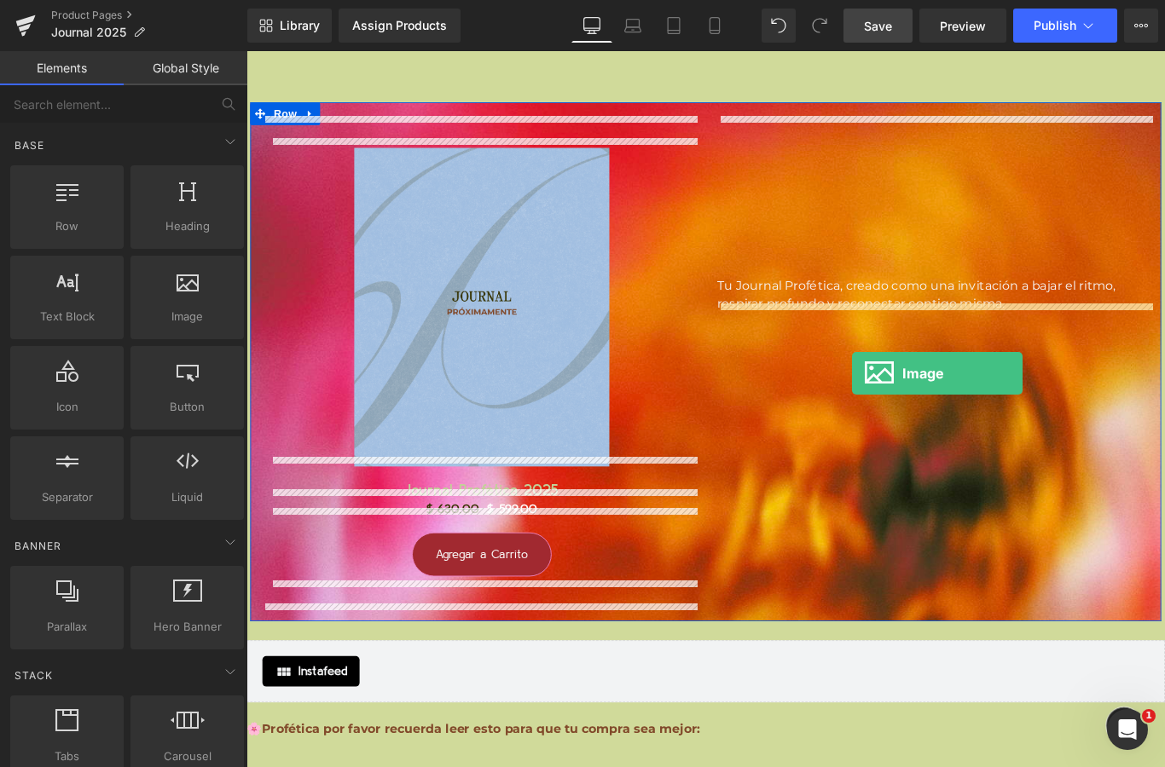
drag, startPoint x: 413, startPoint y: 348, endPoint x: 927, endPoint y: 337, distance: 514.2
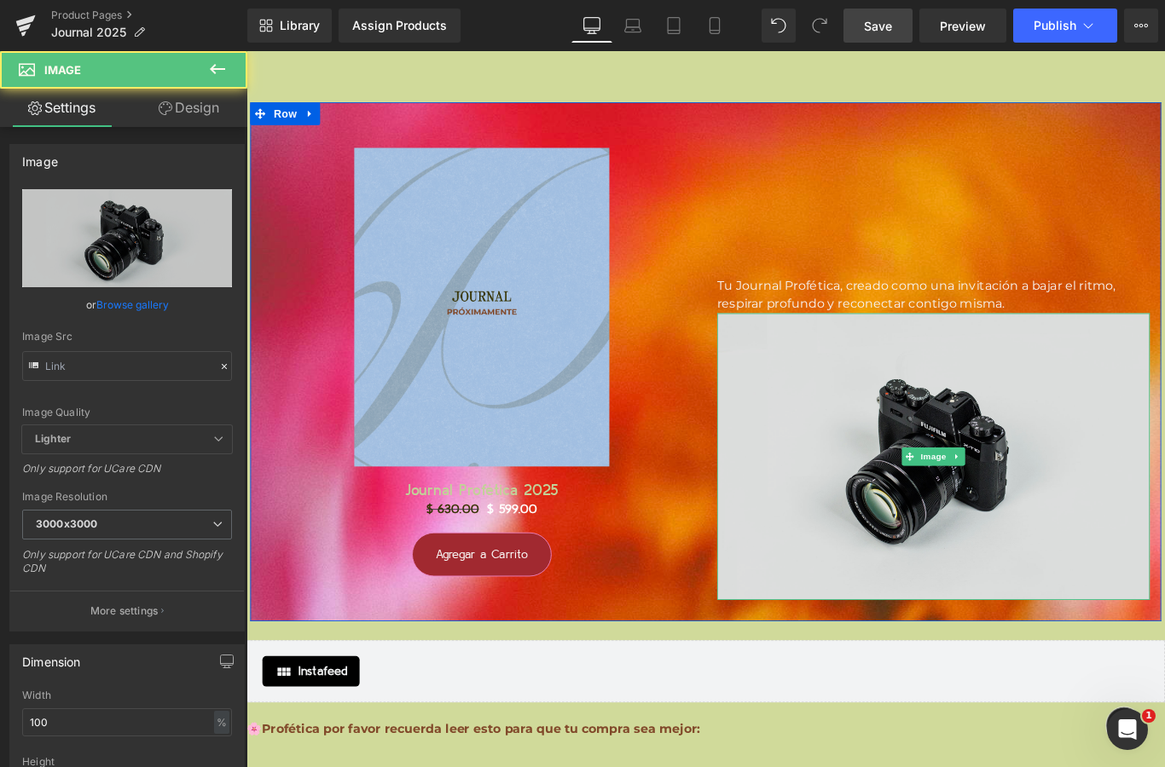
click at [882, 494] on img at bounding box center [1018, 506] width 486 height 322
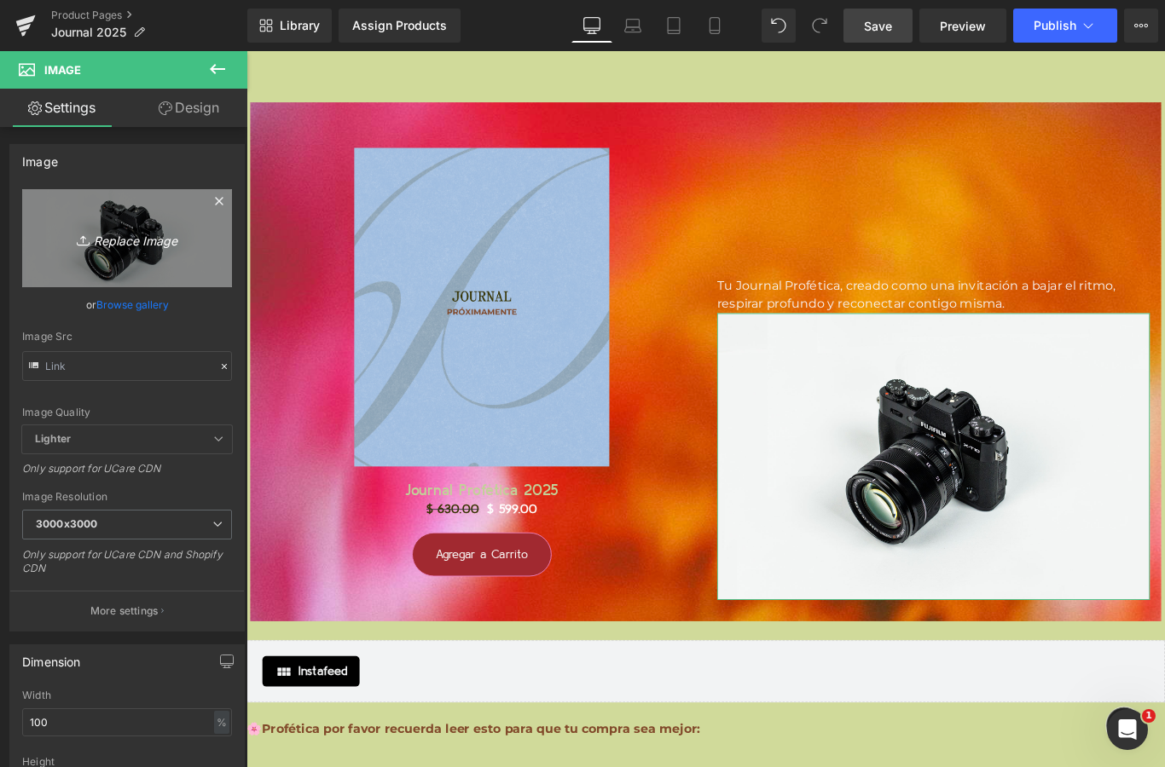
click at [151, 248] on icon "Replace Image" at bounding box center [127, 238] width 136 height 21
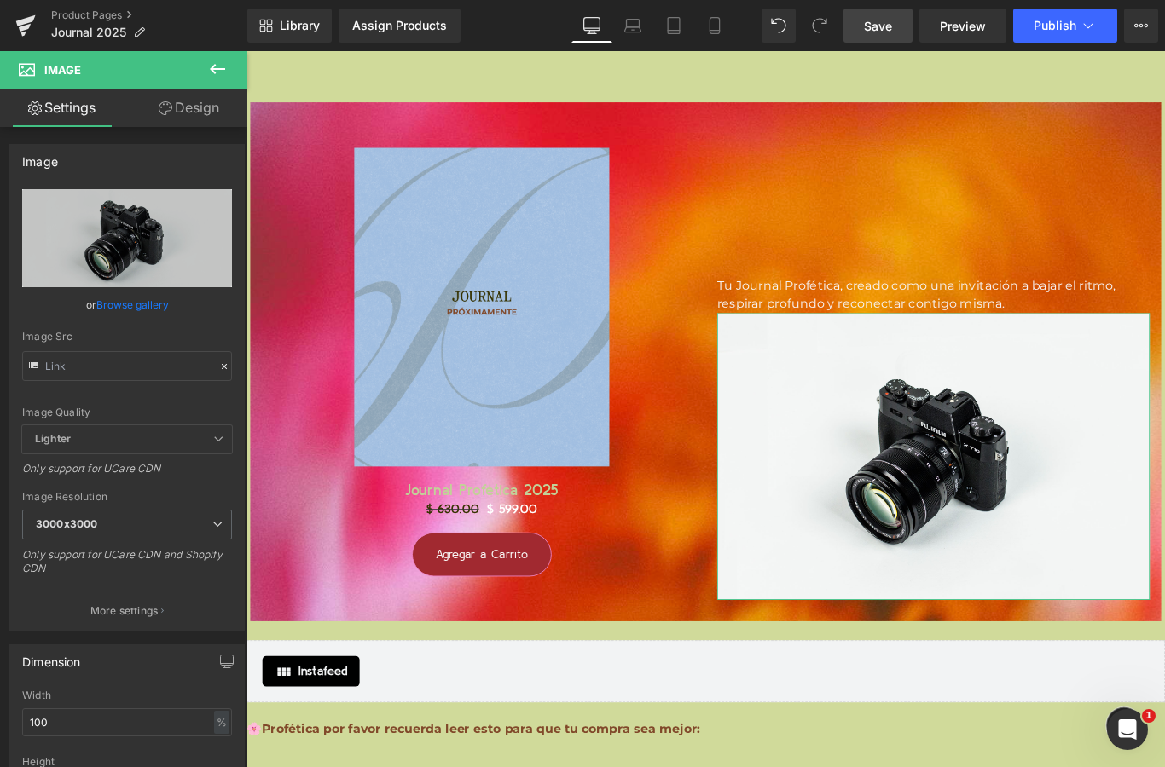
click at [128, 310] on link "Browse gallery" at bounding box center [132, 305] width 72 height 30
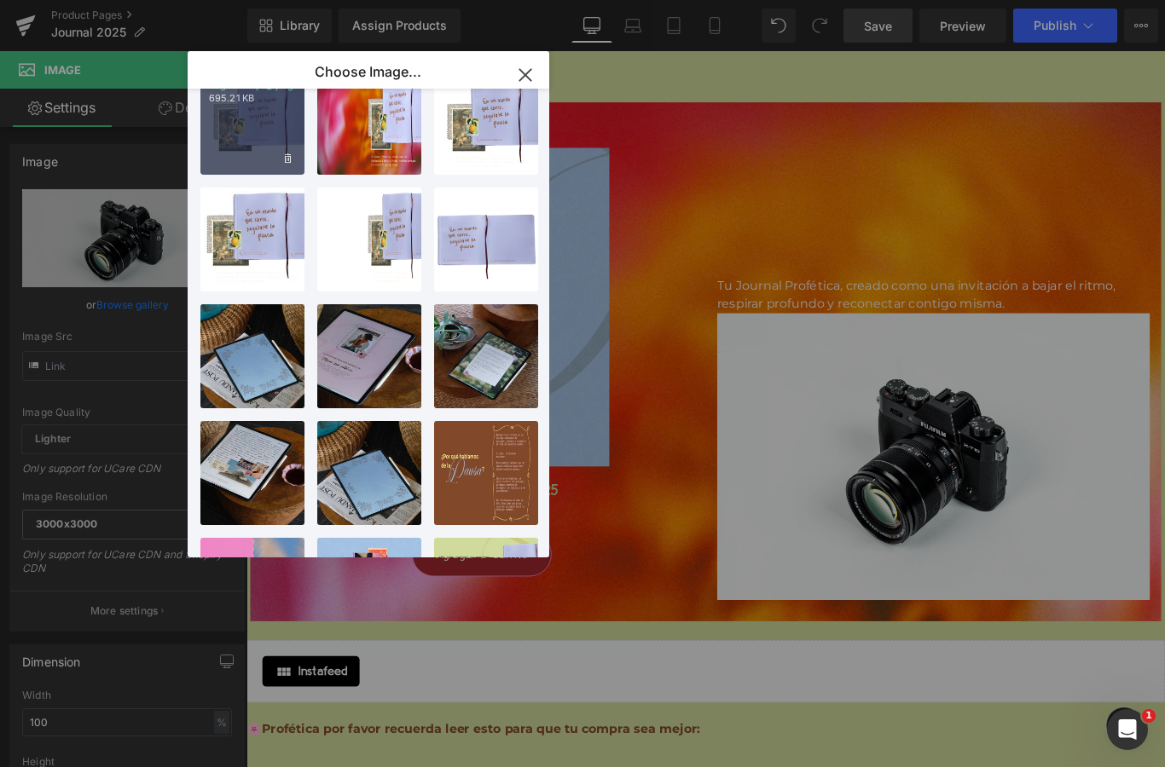
click at [283, 129] on div "Página ... px_.png 695.21 KB" at bounding box center [252, 123] width 104 height 104
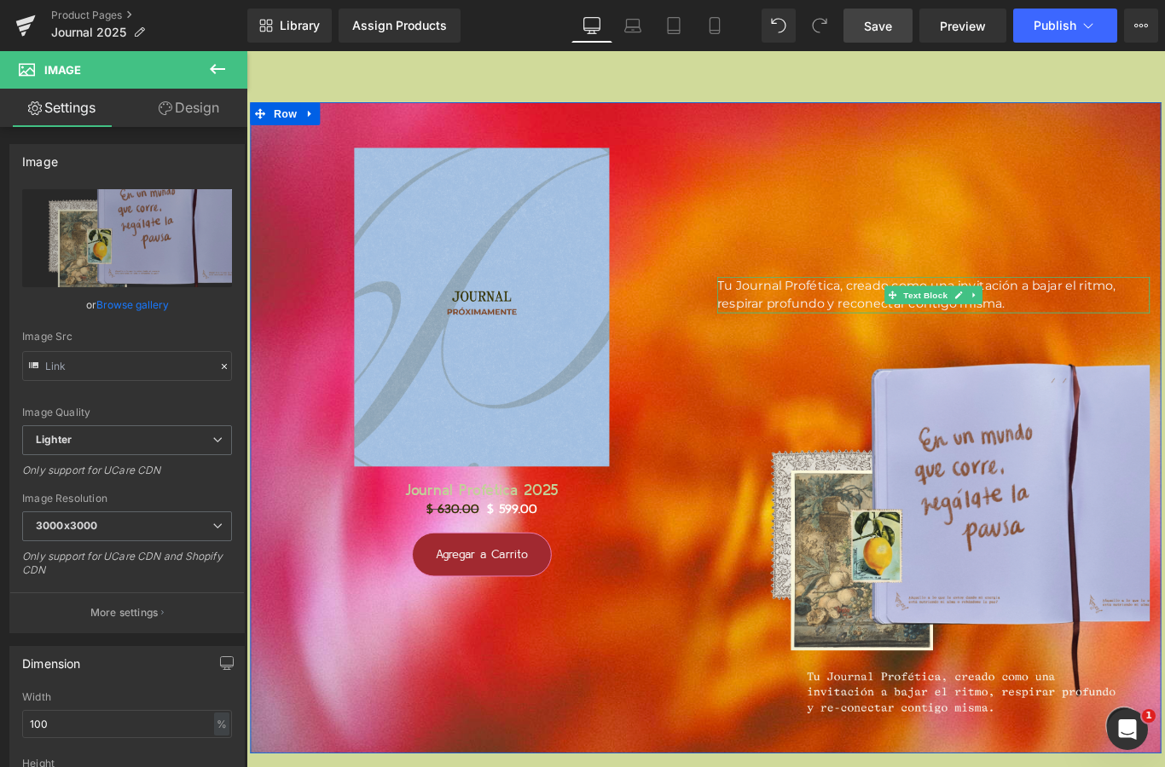
click at [895, 306] on span "Tu Journal Profética, creado como una invitación a bajar el ritmo, respirar pro…" at bounding box center [999, 324] width 448 height 37
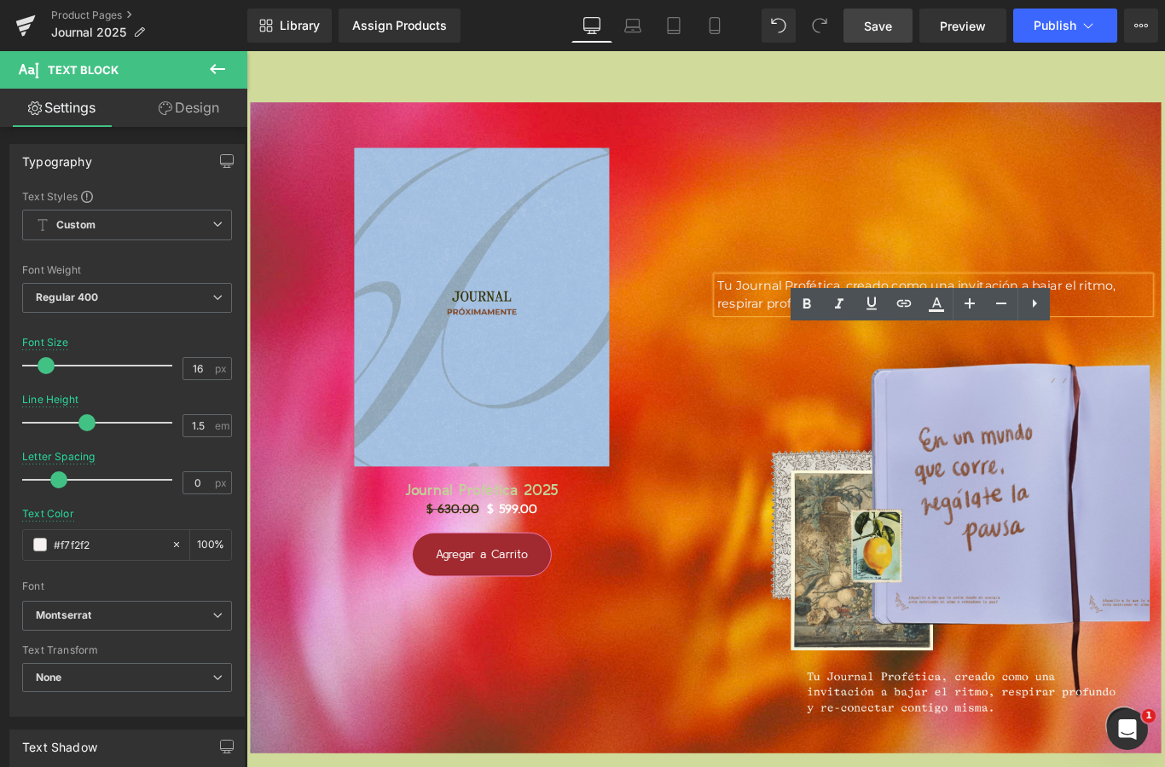
click at [1144, 204] on div "Tu Journal Profética, creado como una invitación a bajar el ritmo, respirar pro…" at bounding box center [1018, 482] width 512 height 697
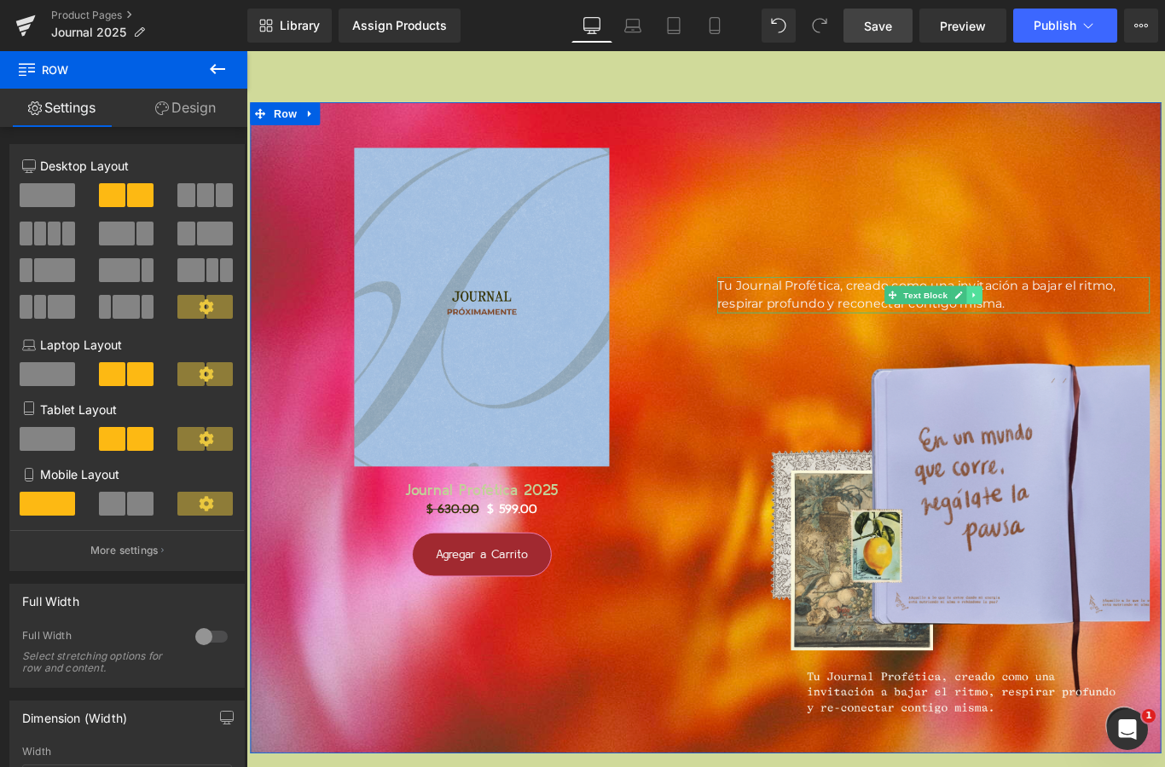
click at [1059, 321] on link at bounding box center [1064, 325] width 18 height 20
click at [1070, 321] on link at bounding box center [1073, 325] width 18 height 20
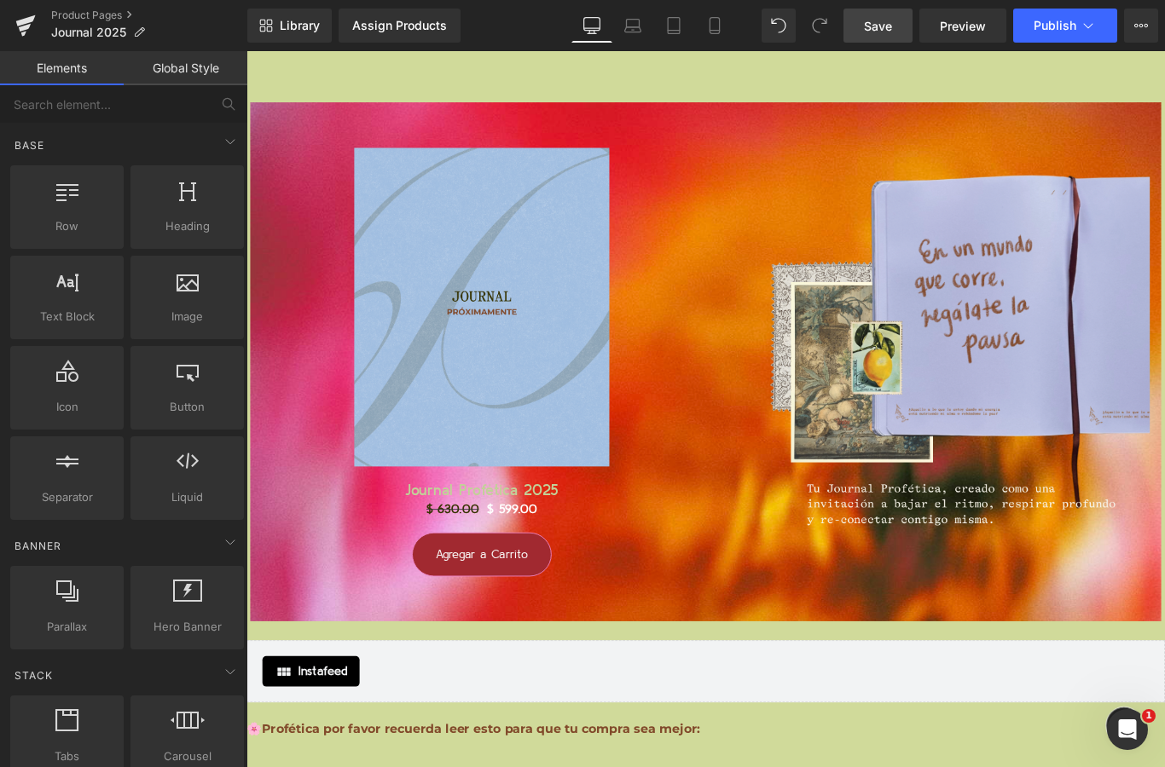
click at [886, 34] on span "Save" at bounding box center [878, 26] width 28 height 18
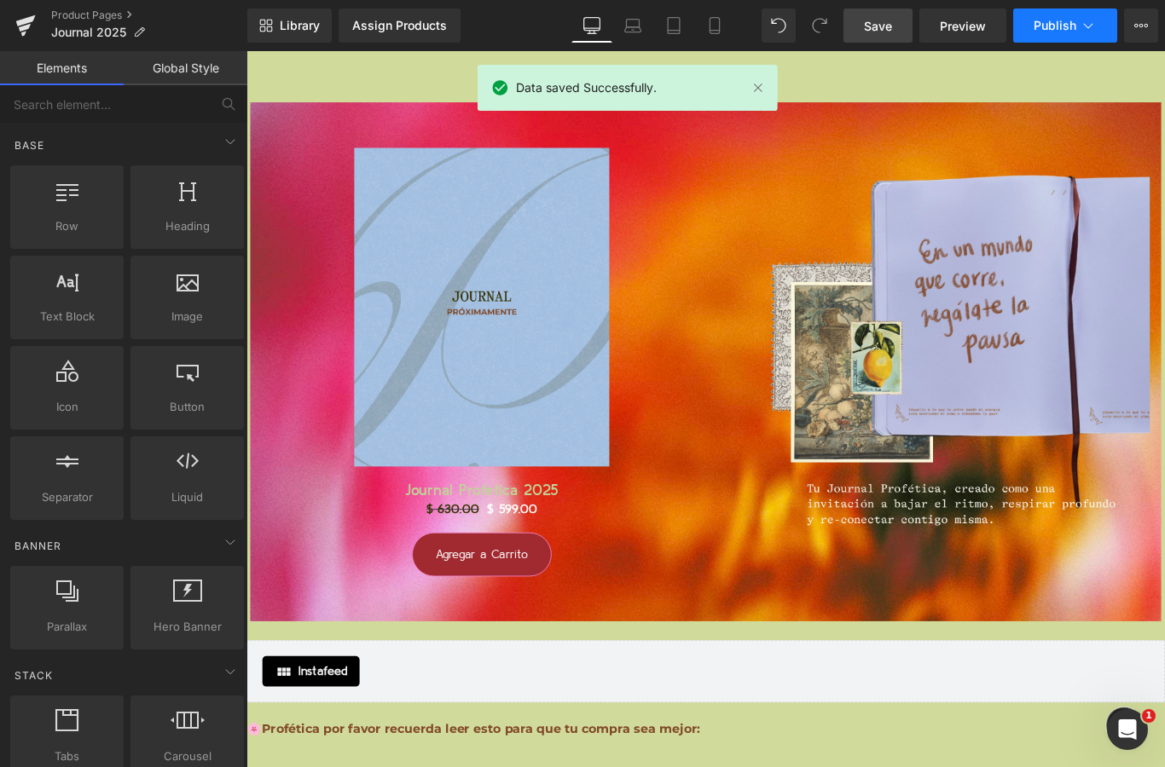
click at [1055, 32] on span "Publish" at bounding box center [1054, 26] width 43 height 14
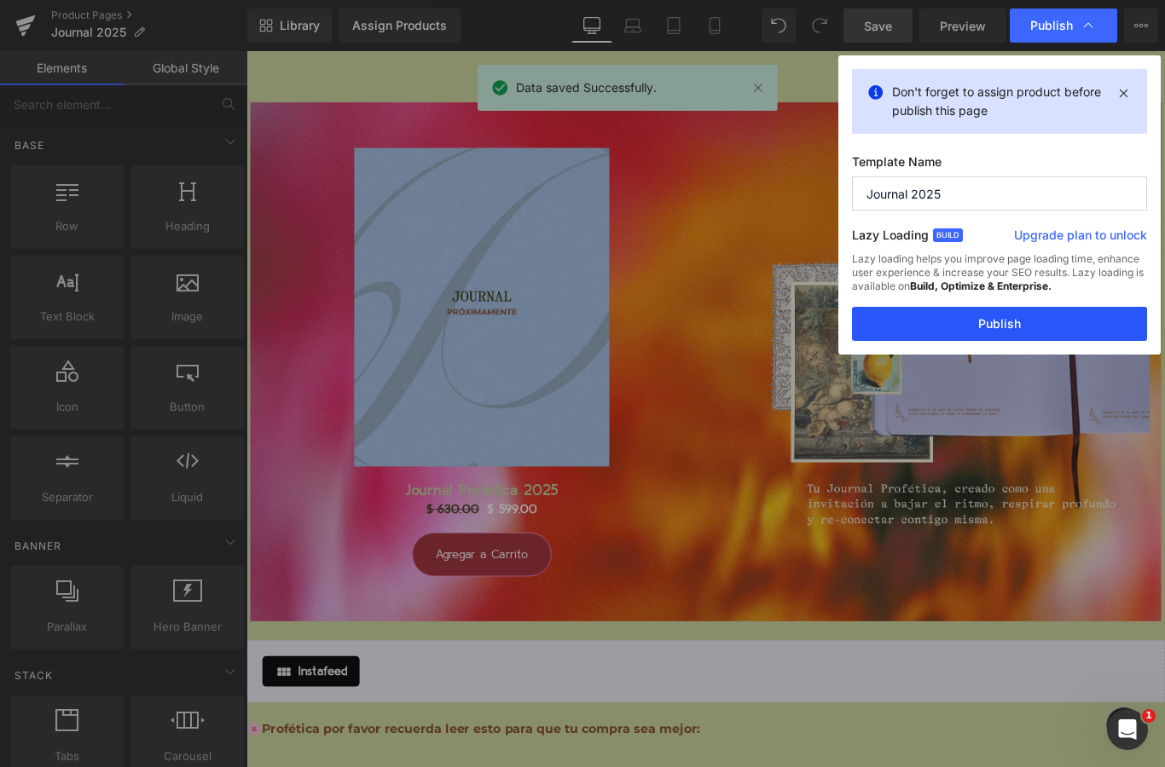
click at [998, 307] on button "Publish" at bounding box center [999, 324] width 295 height 34
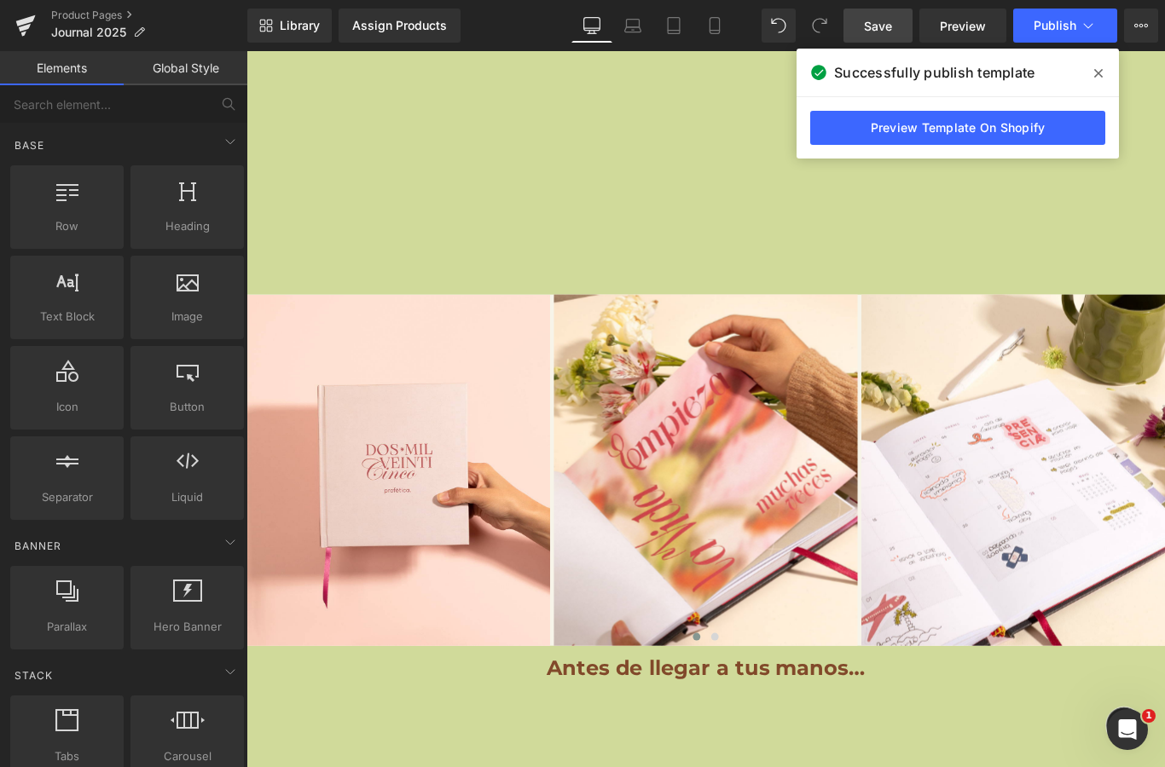
scroll to position [12258, 0]
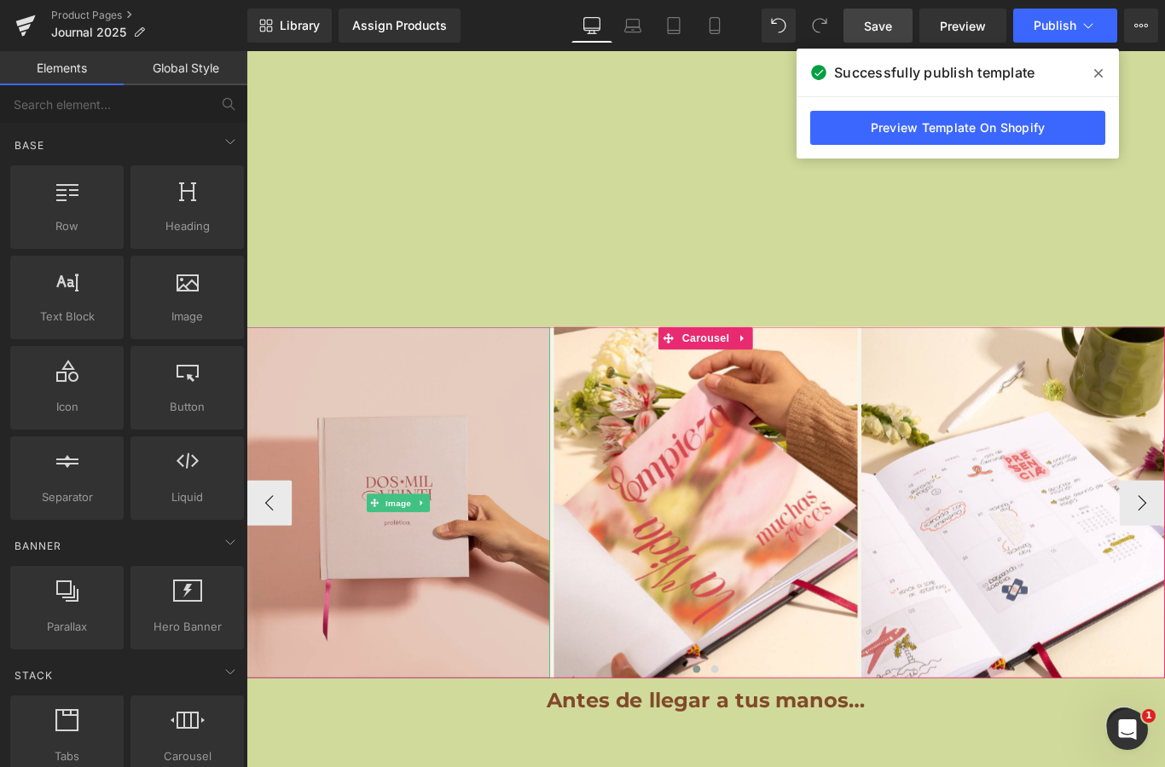
click at [401, 596] on img at bounding box center [416, 558] width 341 height 394
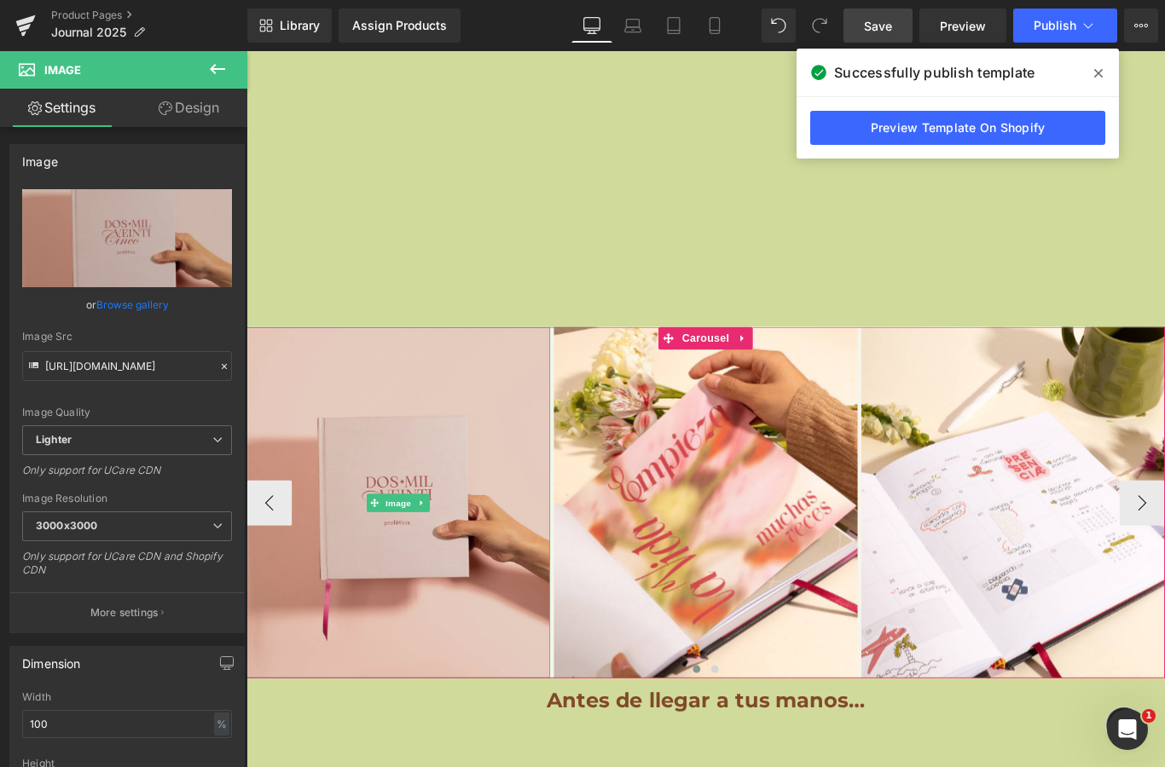
click at [434, 485] on img at bounding box center [416, 558] width 341 height 394
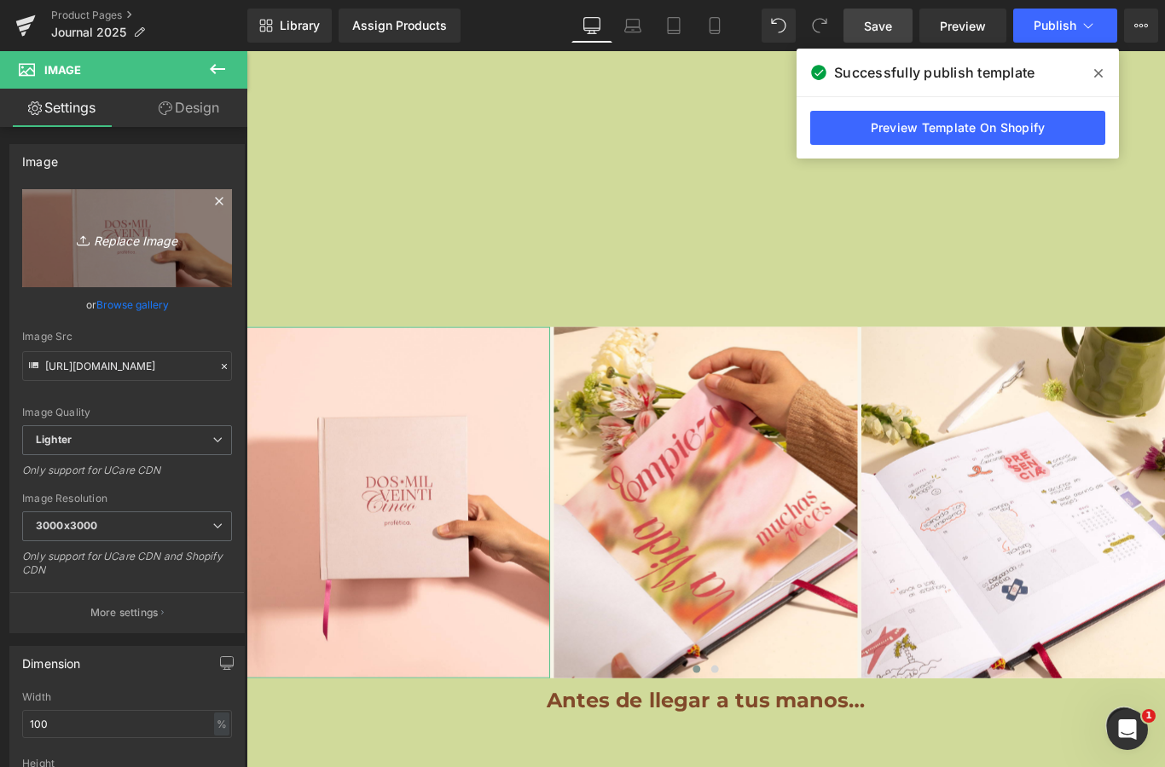
click at [153, 253] on link "Replace Image" at bounding box center [127, 238] width 210 height 98
type input "C:\fakepath\Profetica-22.jpeg"
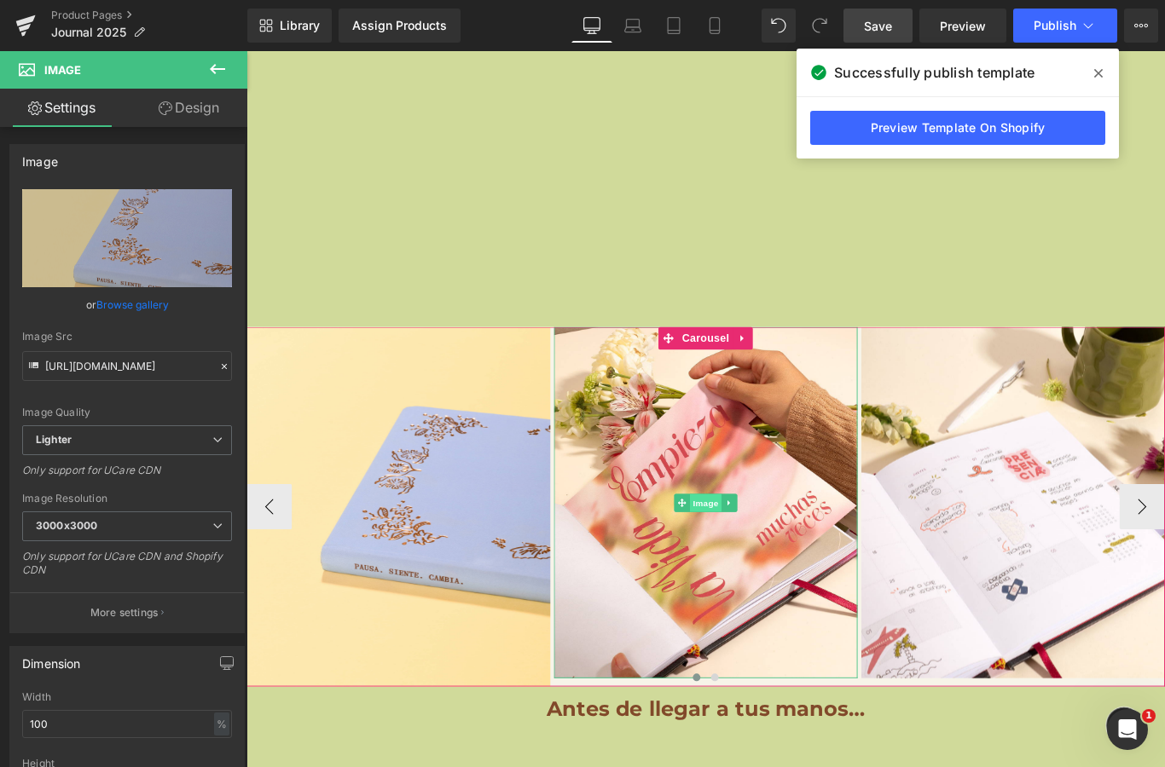
click at [760, 557] on span "Image" at bounding box center [762, 559] width 36 height 20
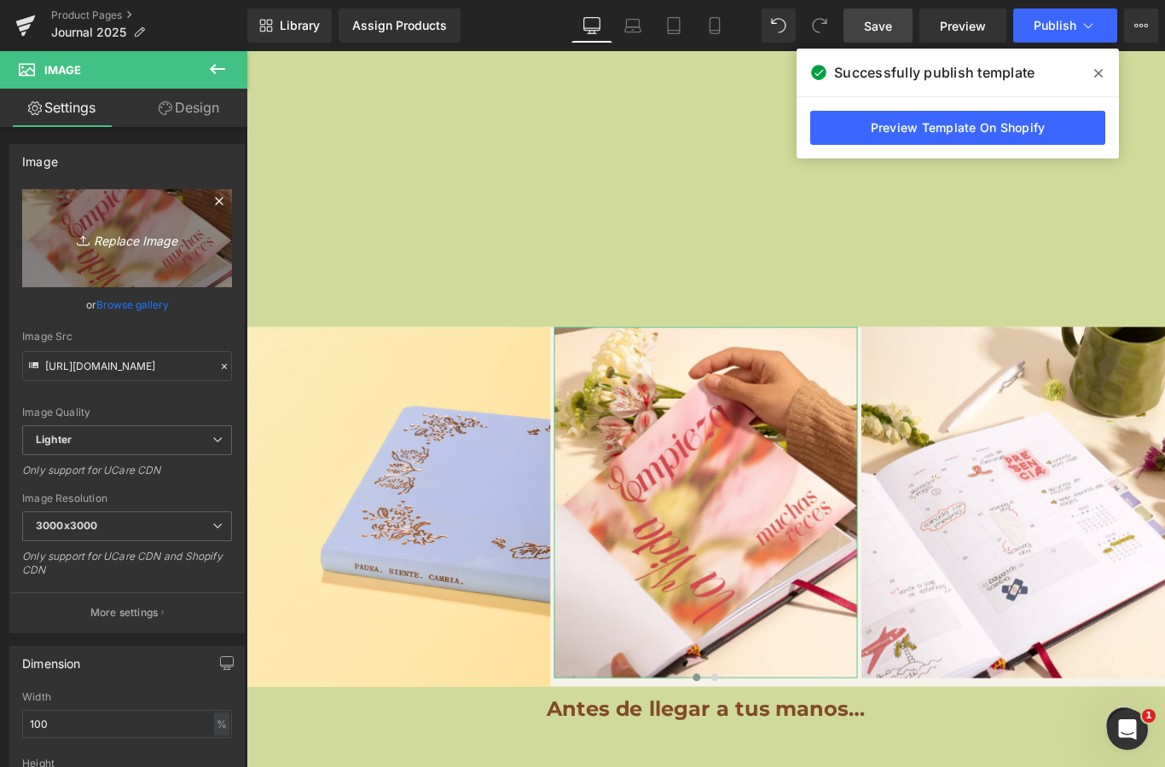
click at [126, 239] on icon "Replace Image" at bounding box center [127, 238] width 136 height 21
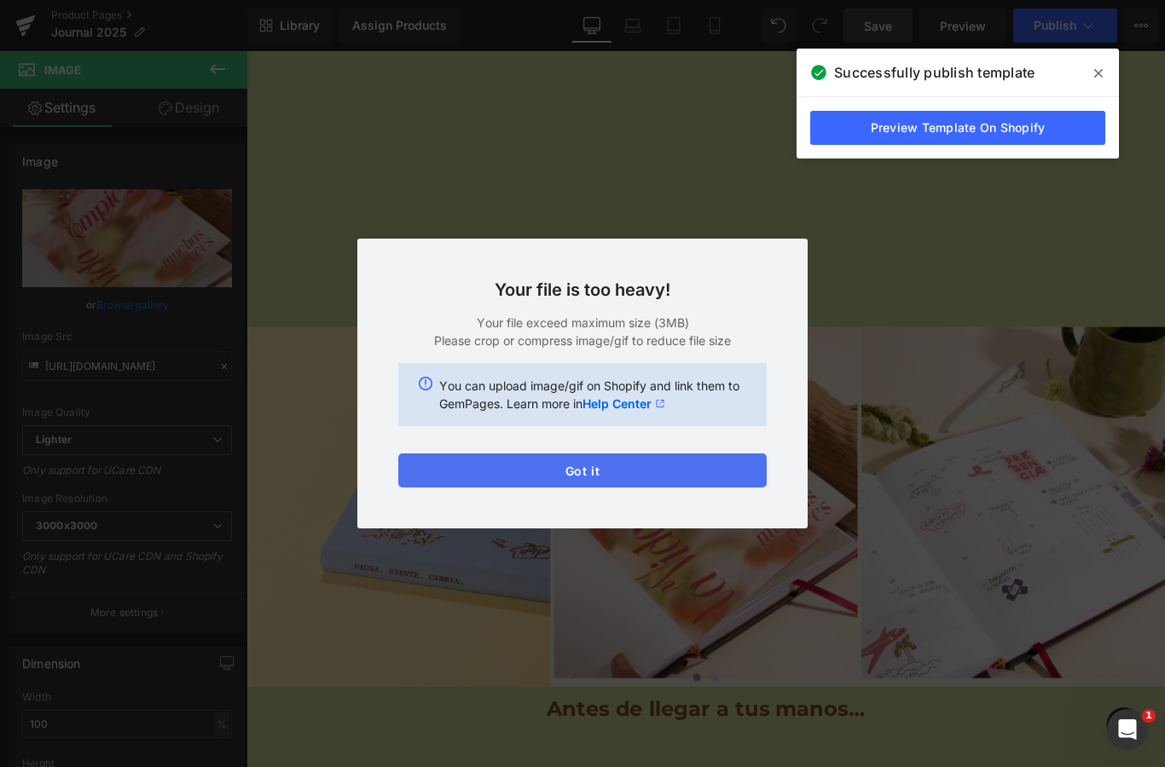
click at [662, 471] on button "Got it" at bounding box center [582, 471] width 368 height 34
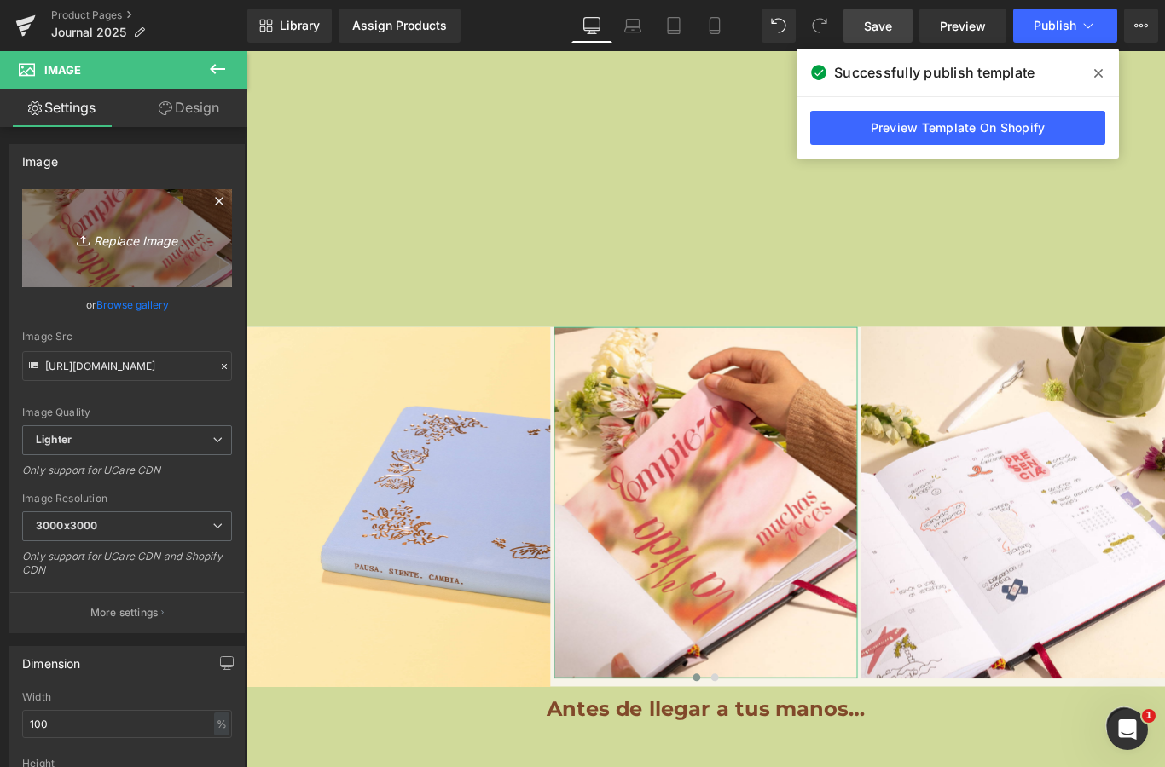
click at [107, 234] on icon "Replace Image" at bounding box center [127, 238] width 136 height 21
type input "C:\fakepath\Profetica-20.jpeg"
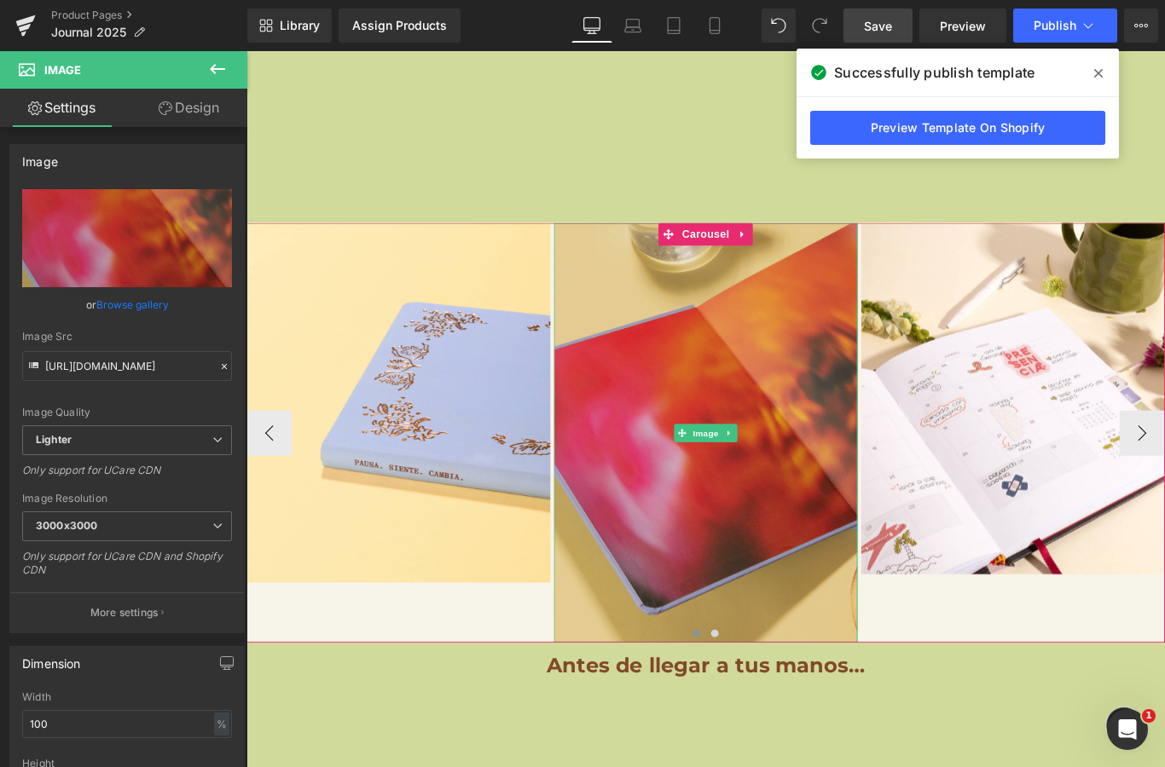
scroll to position [12378, 0]
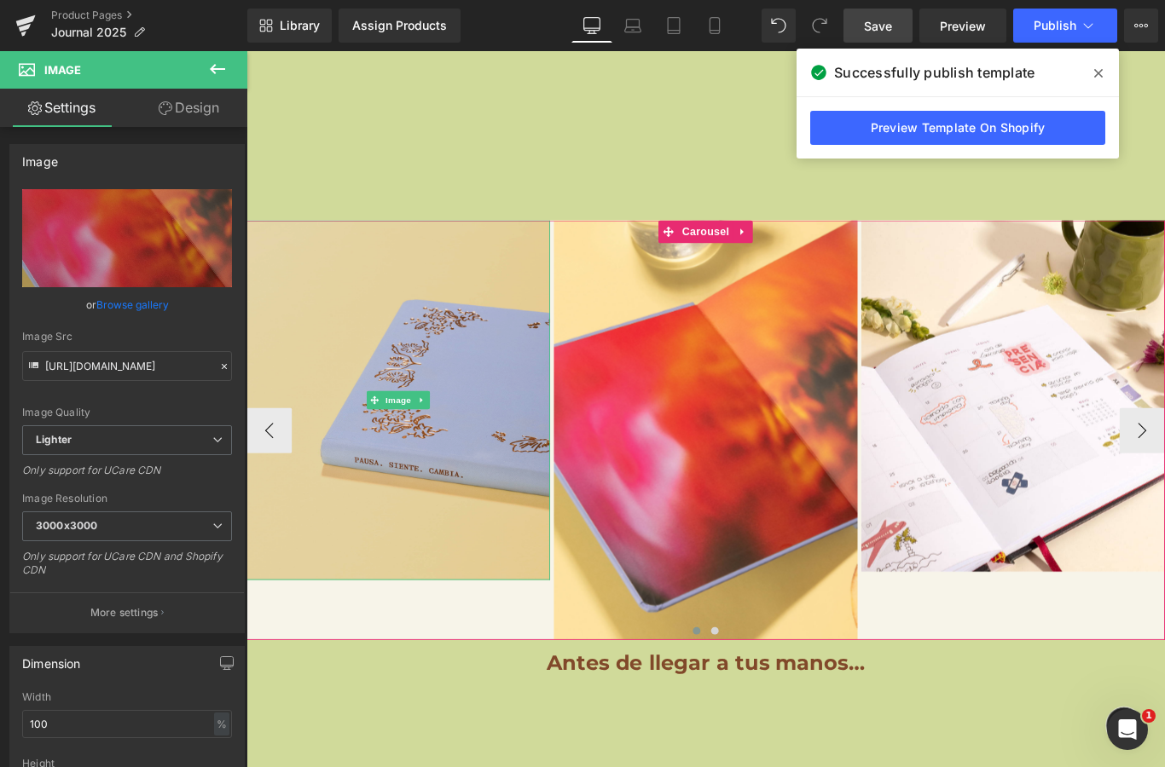
click at [375, 432] on img at bounding box center [416, 443] width 341 height 404
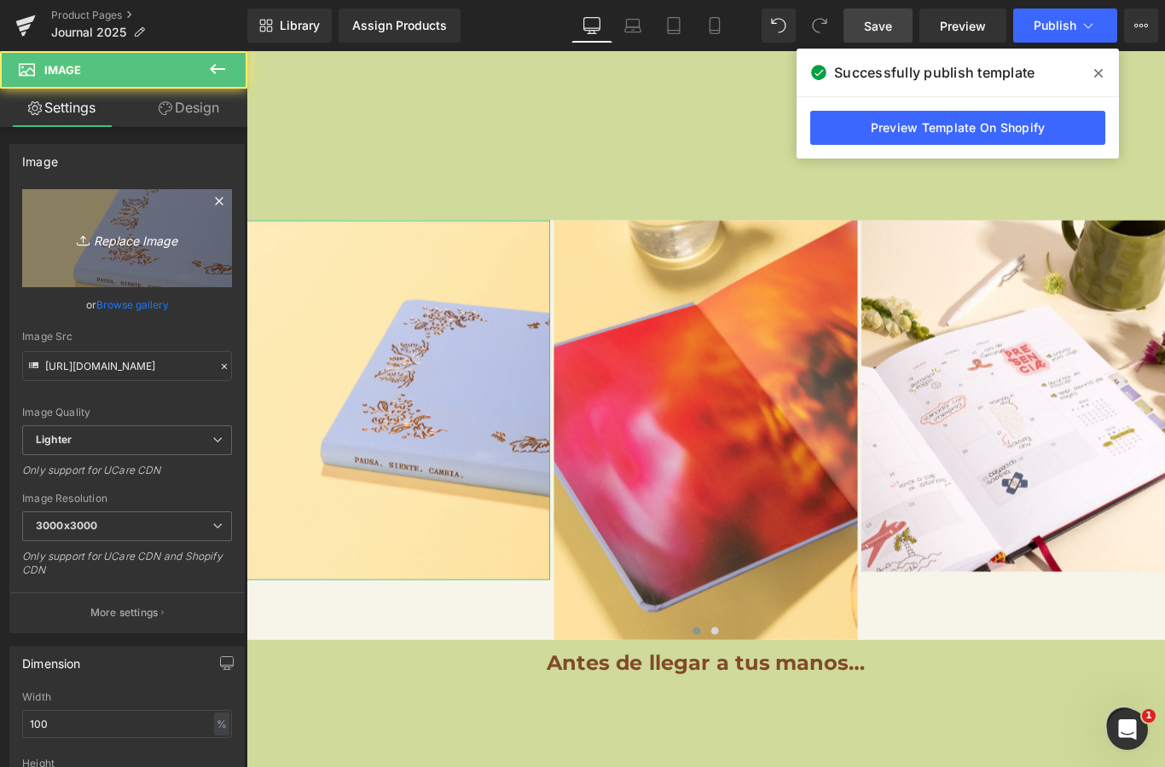
click at [130, 239] on icon "Replace Image" at bounding box center [127, 238] width 136 height 21
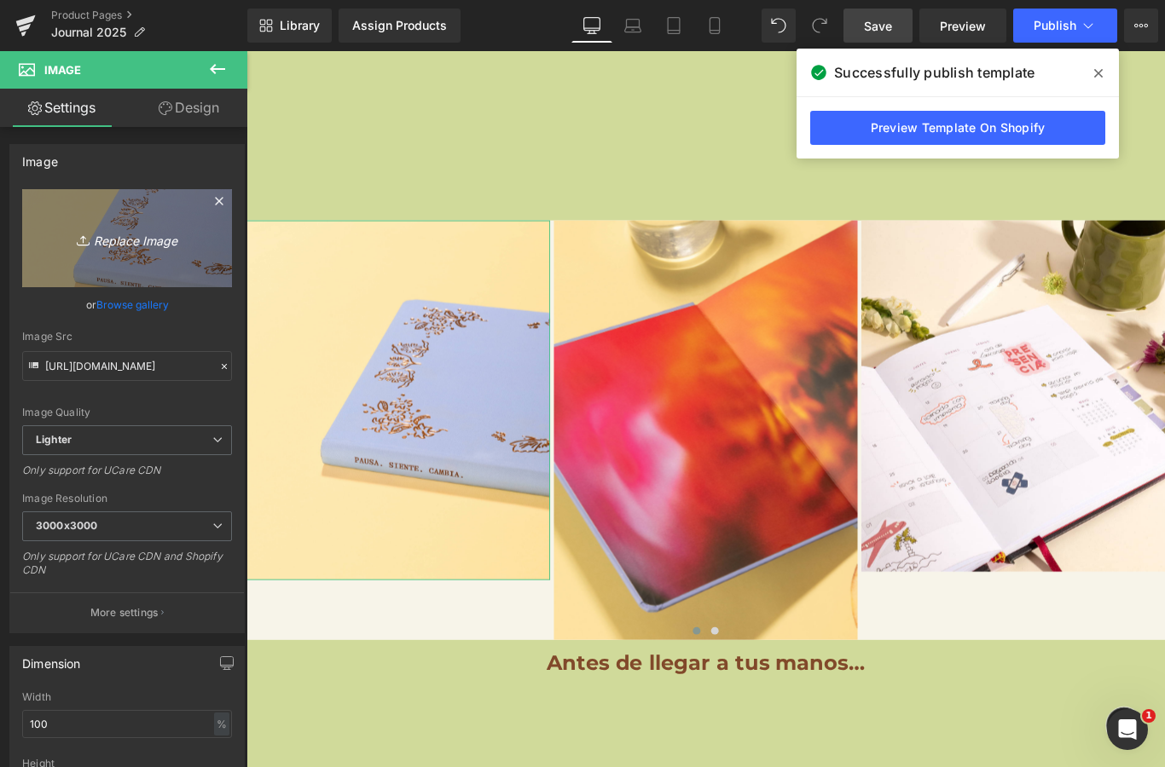
click at [136, 251] on link "Replace Image" at bounding box center [127, 238] width 210 height 98
type input "C:\fakepath\IMG_2987.jpeg"
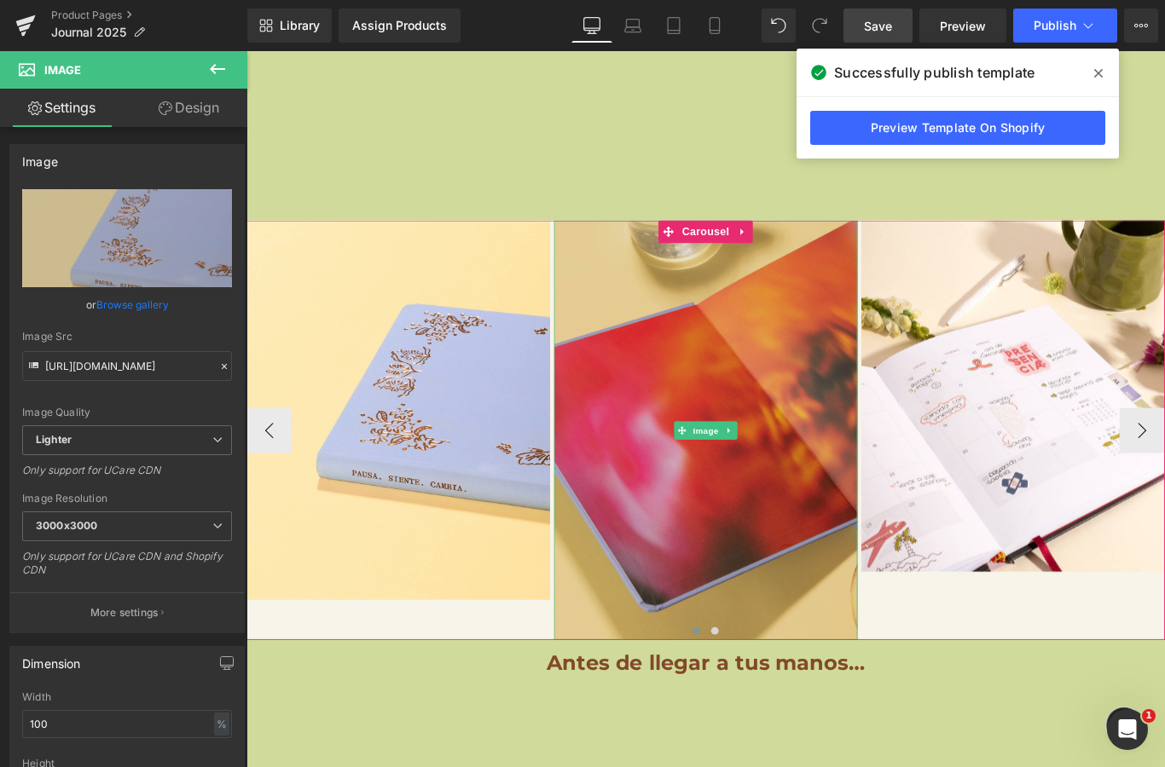
click at [850, 416] on img at bounding box center [762, 476] width 341 height 471
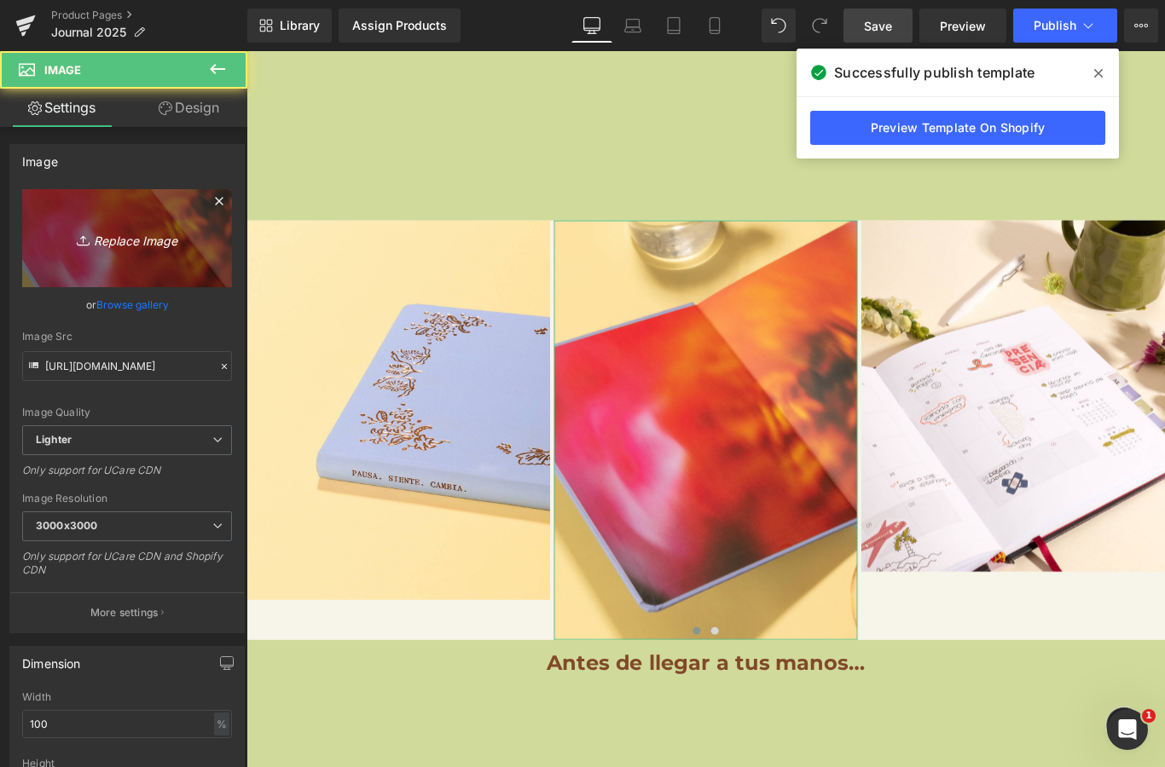
click at [145, 220] on link "Replace Image" at bounding box center [127, 238] width 210 height 98
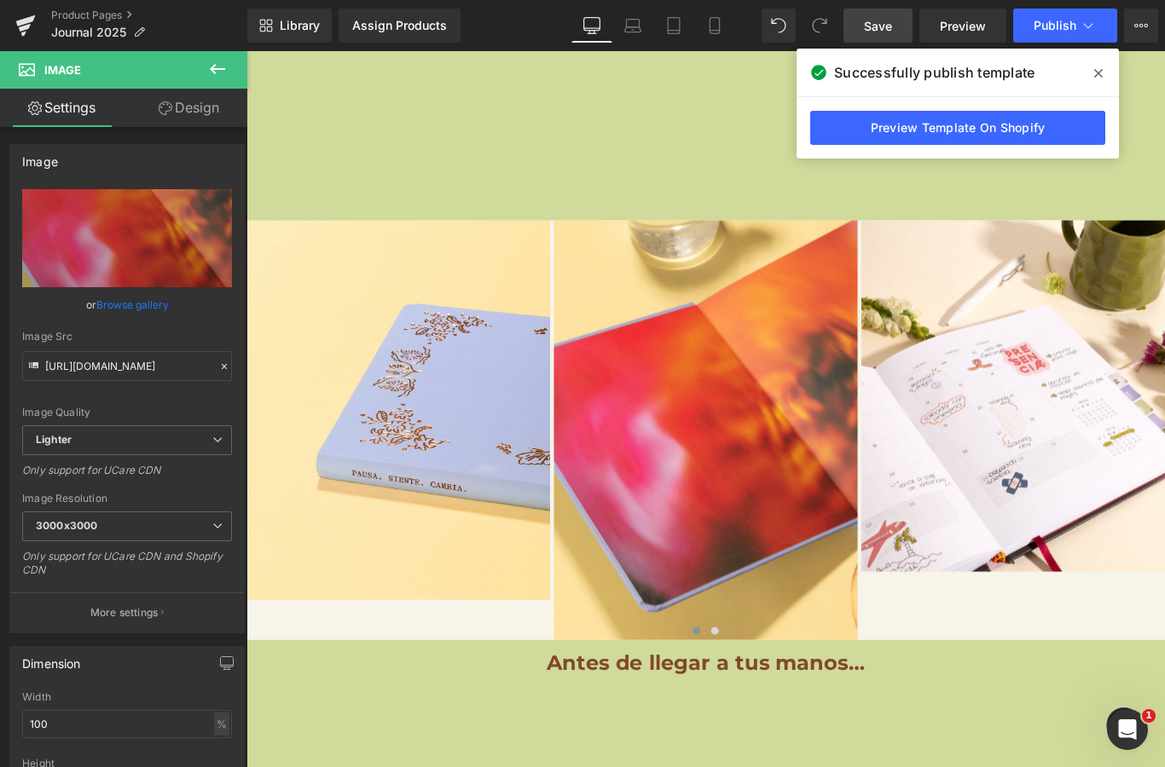
type input "C:\fakepath\IMG_2989.jpeg"
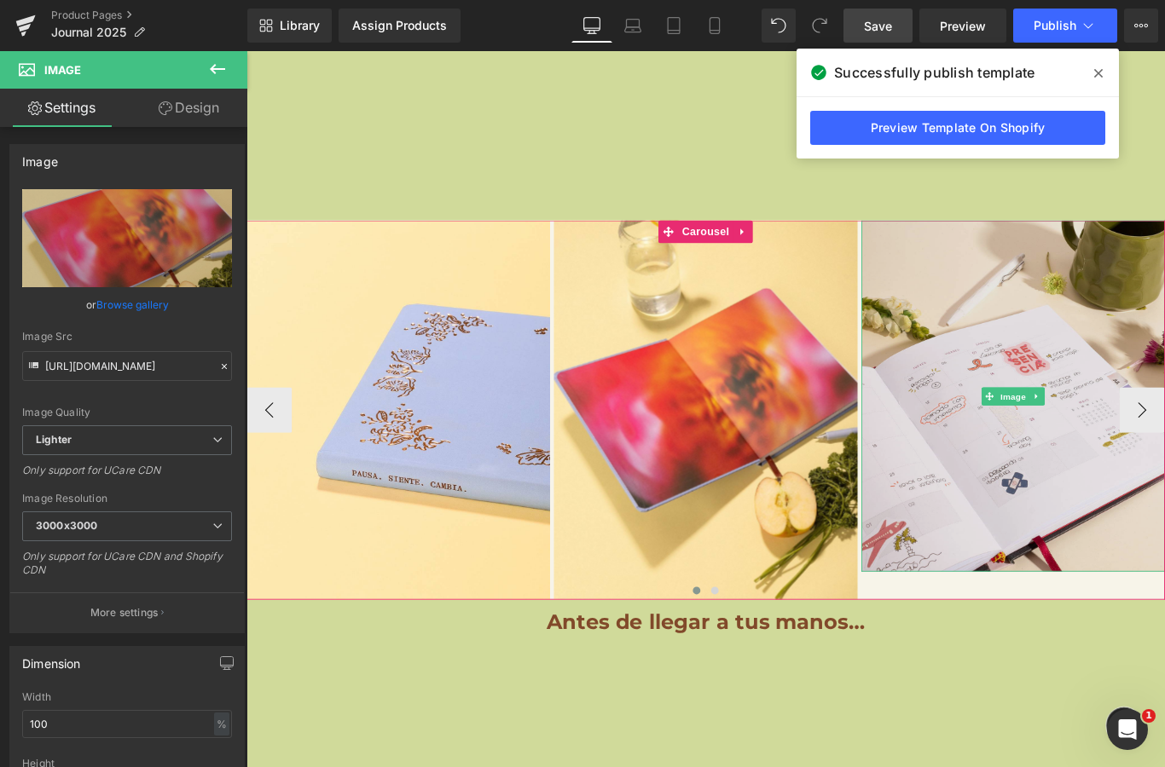
click at [1146, 495] on img at bounding box center [1107, 438] width 341 height 394
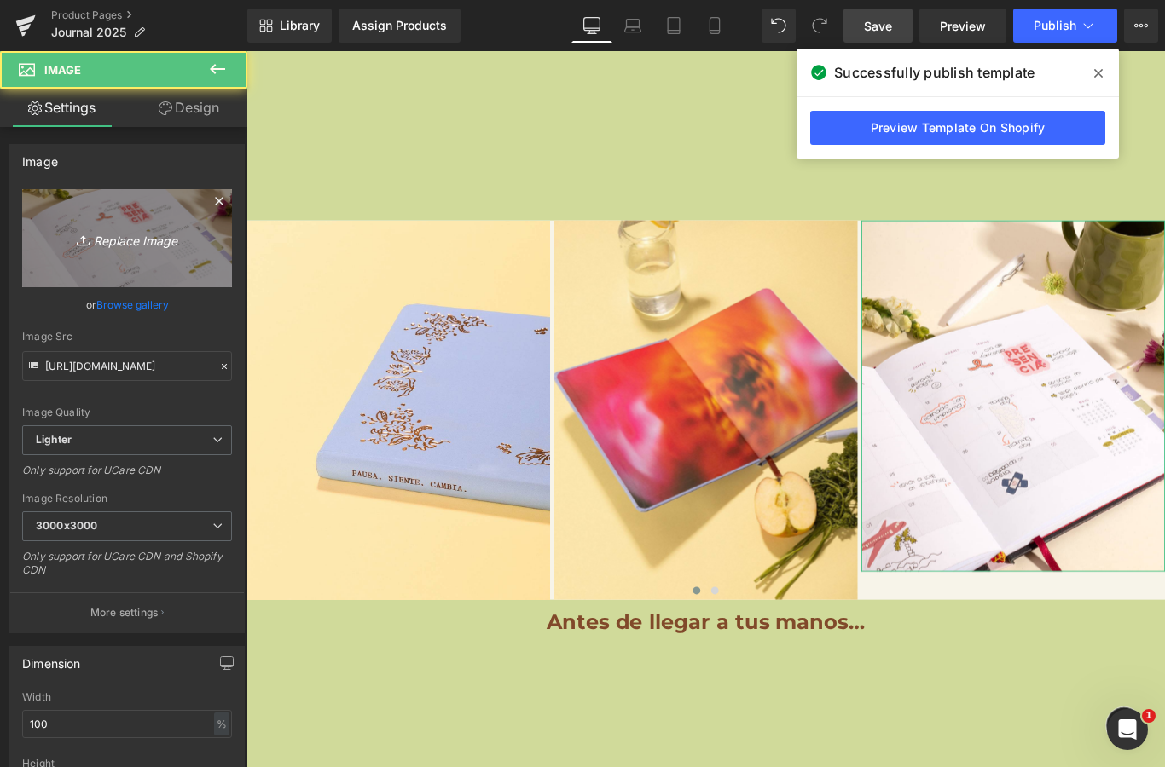
click at [171, 239] on icon "Replace Image" at bounding box center [127, 238] width 136 height 21
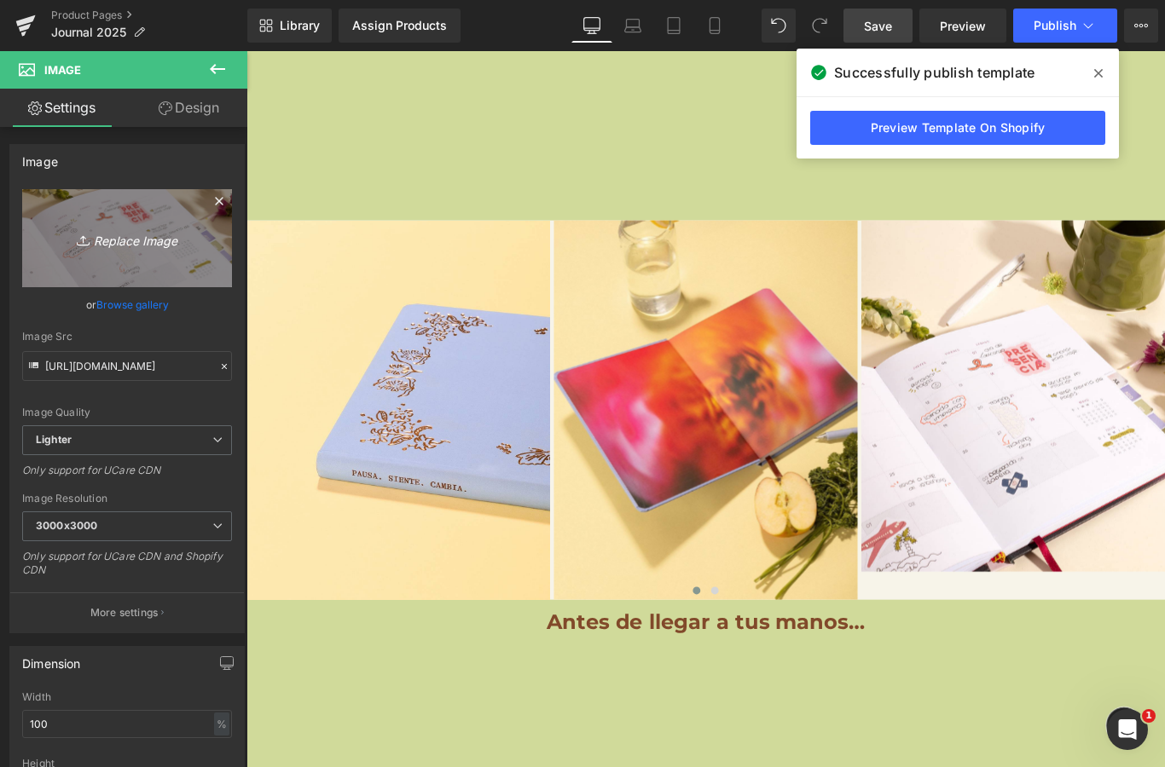
type input "C:\fakepath\IMG_2990.jpeg"
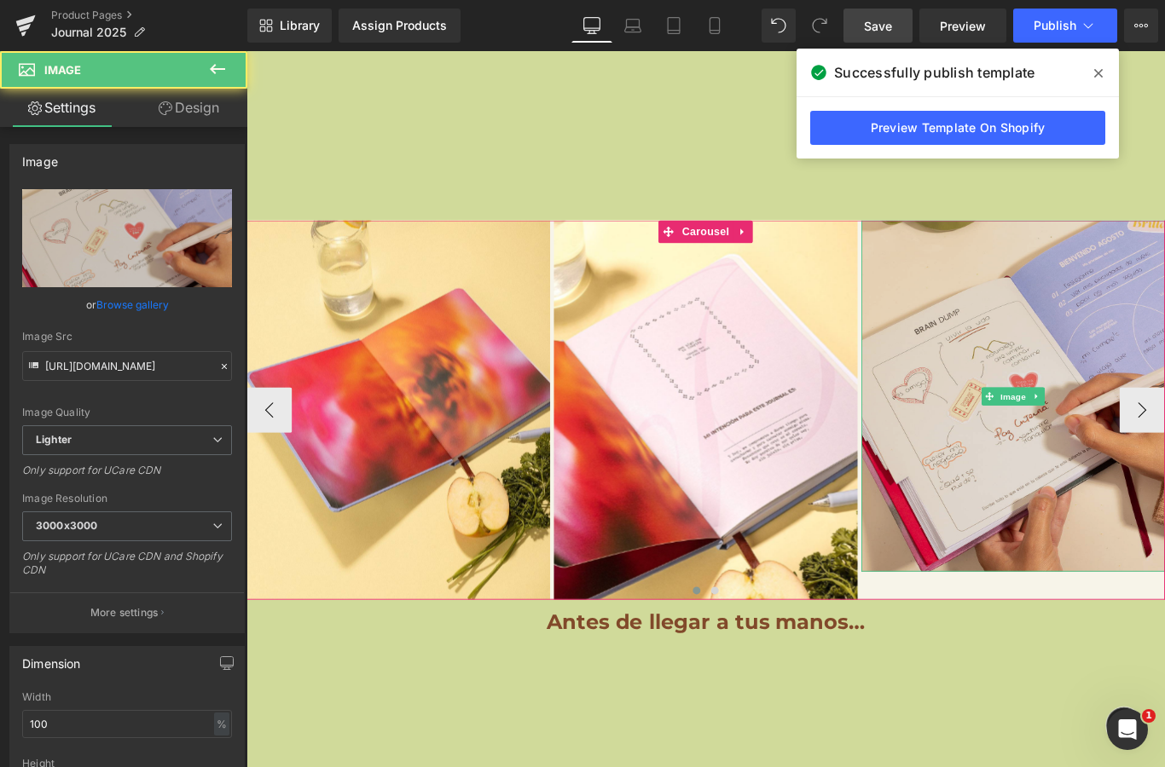
click at [1137, 396] on img at bounding box center [1107, 438] width 341 height 394
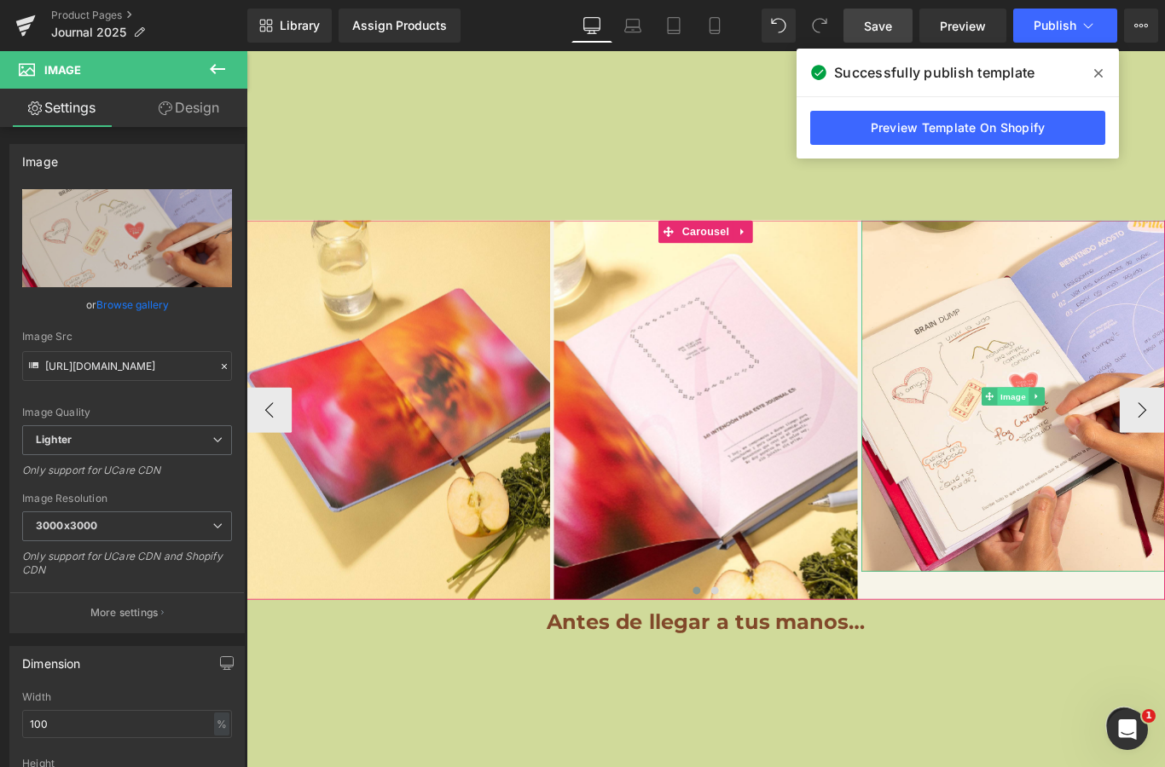
click at [1096, 429] on span "Image" at bounding box center [1108, 439] width 36 height 20
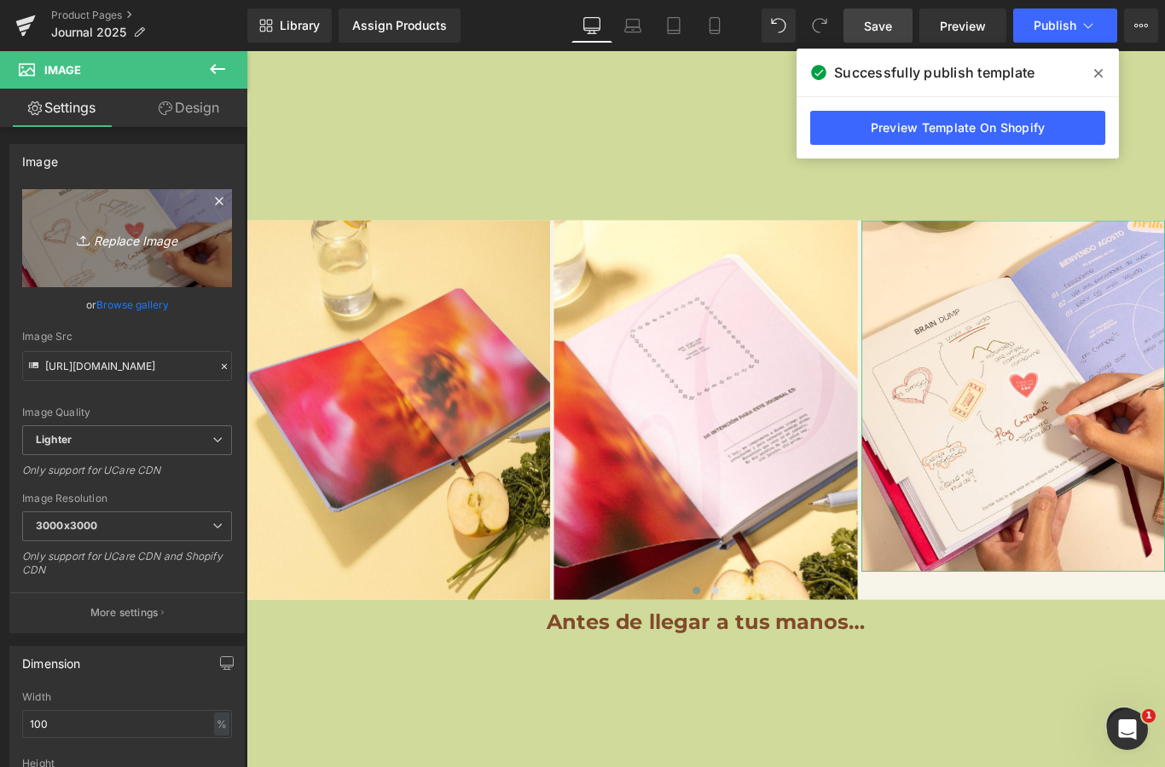
click at [143, 220] on link "Replace Image" at bounding box center [127, 238] width 210 height 98
type input "C:\fakepath\Profetica-17.jpeg"
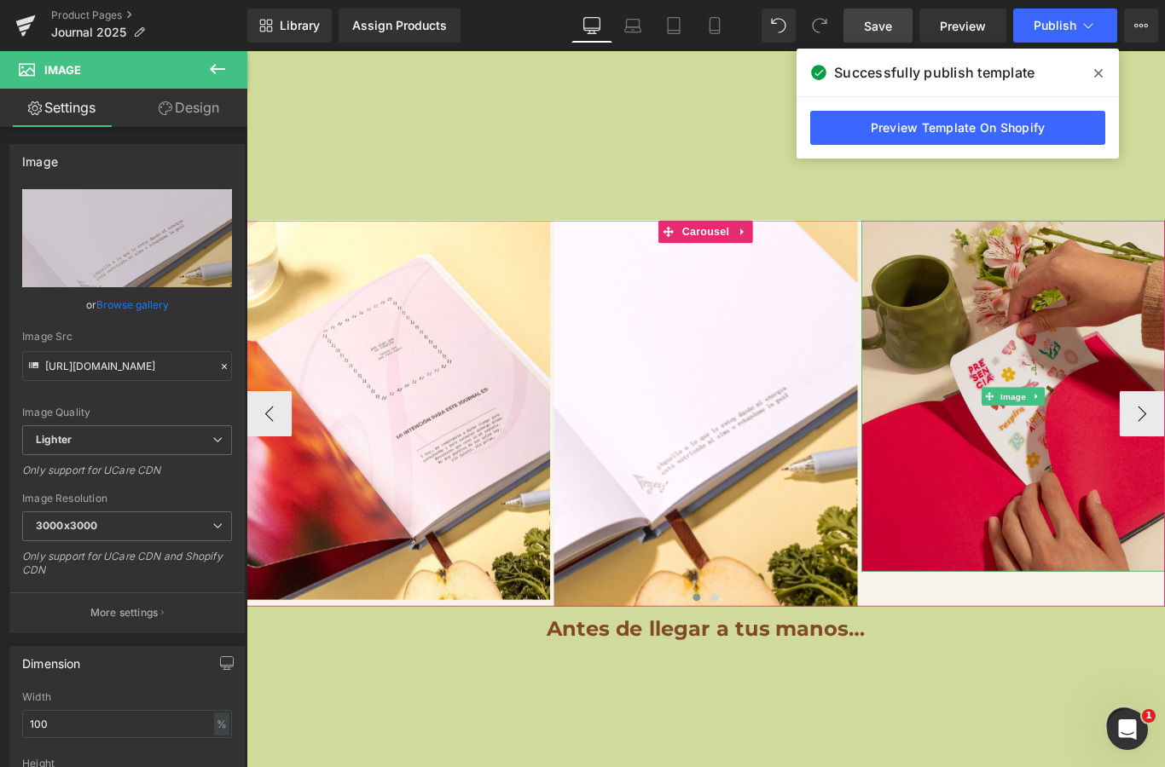
click at [1124, 392] on img at bounding box center [1107, 438] width 341 height 394
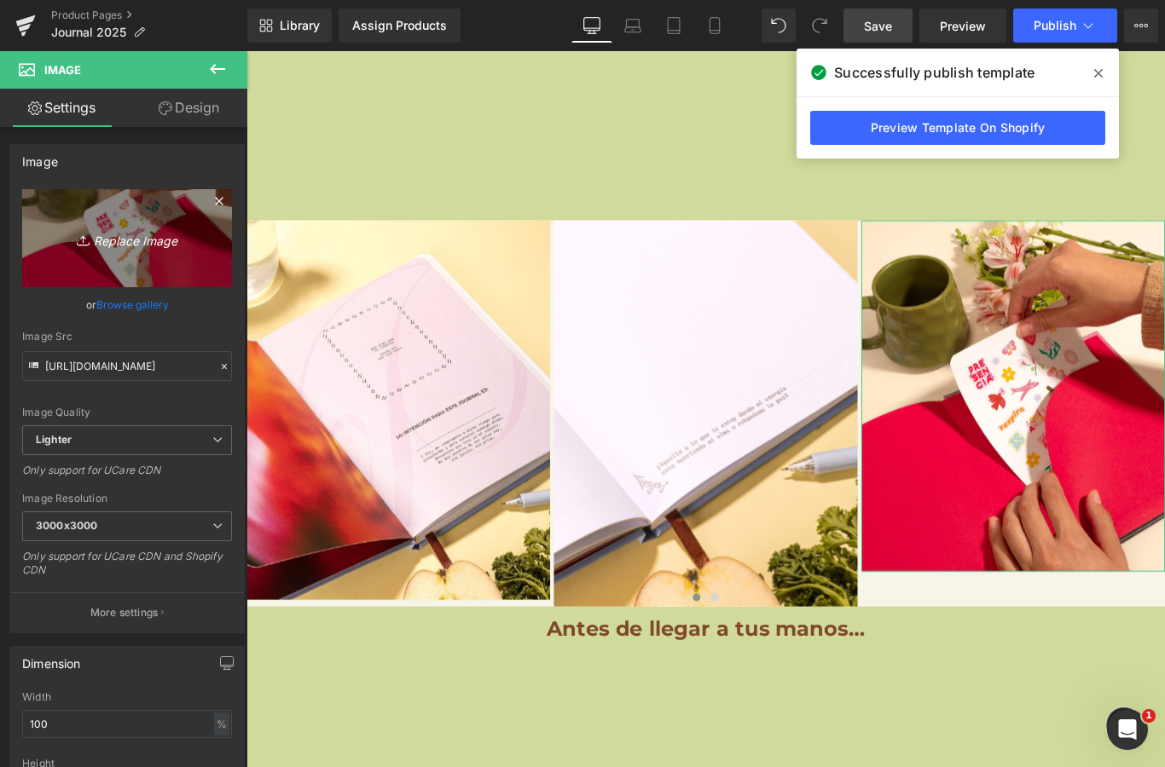
click at [137, 230] on icon "Replace Image" at bounding box center [127, 238] width 136 height 21
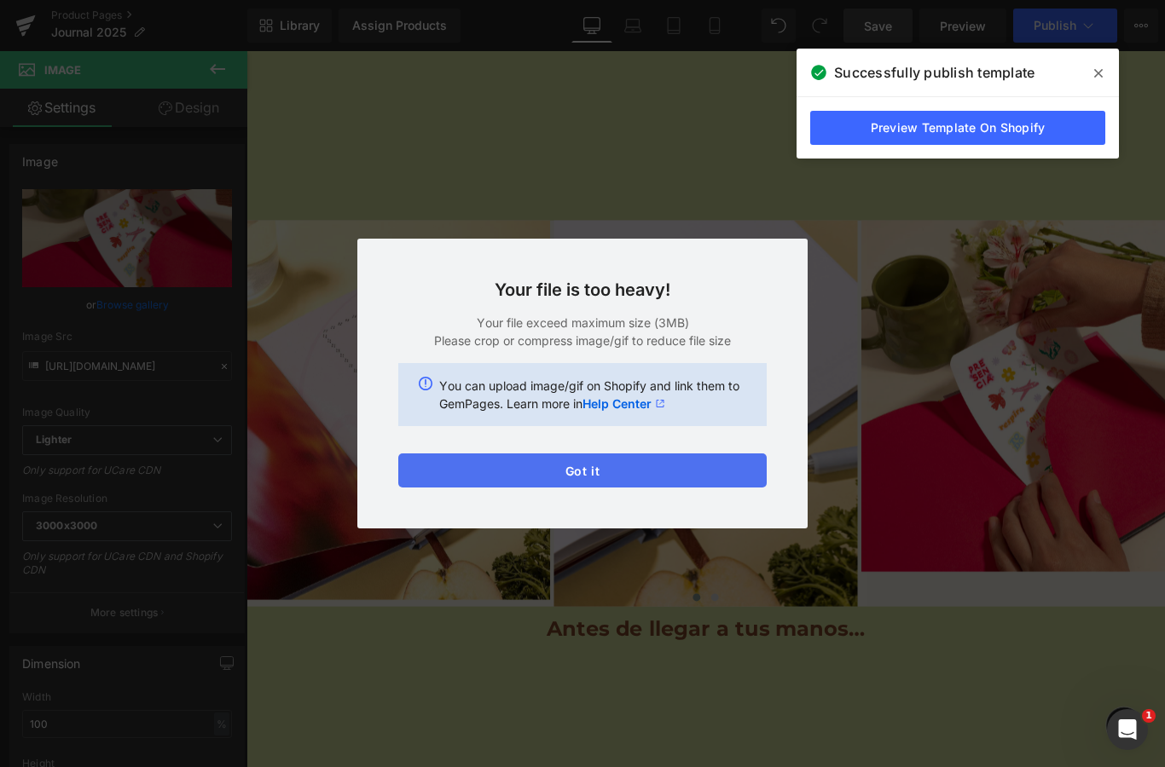
click at [607, 465] on button "Got it" at bounding box center [582, 471] width 368 height 34
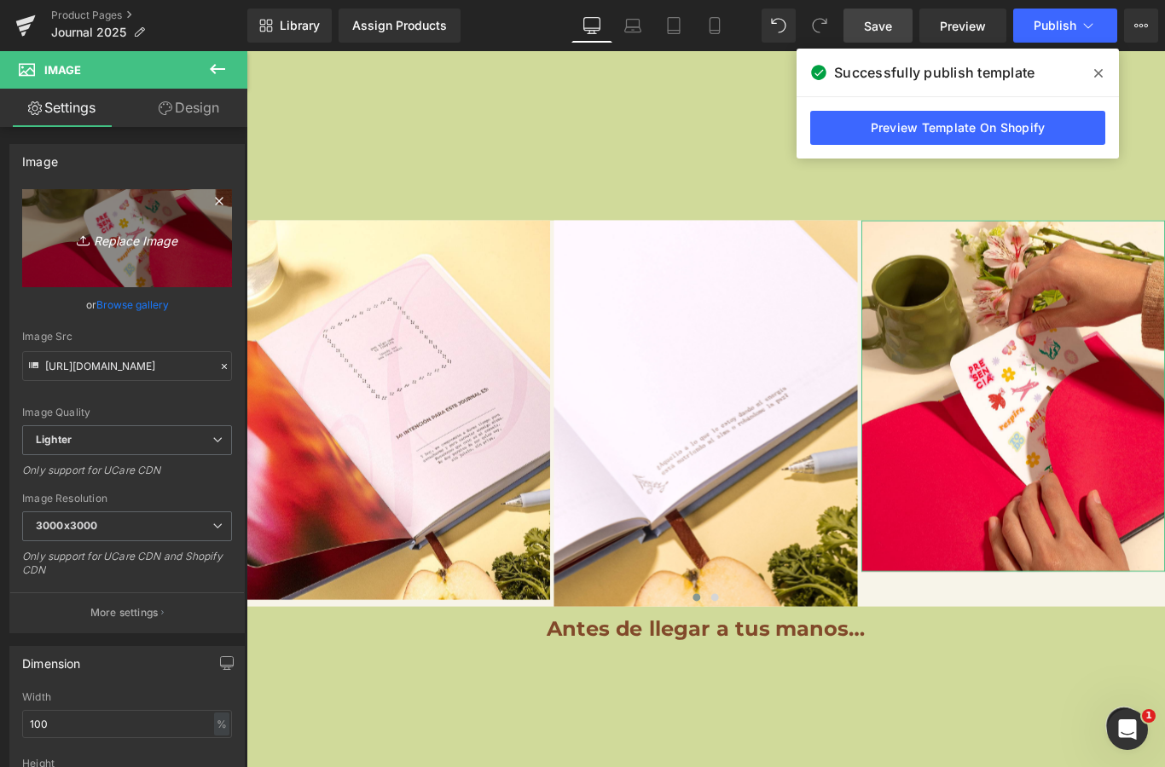
click at [142, 241] on icon "Replace Image" at bounding box center [127, 238] width 136 height 21
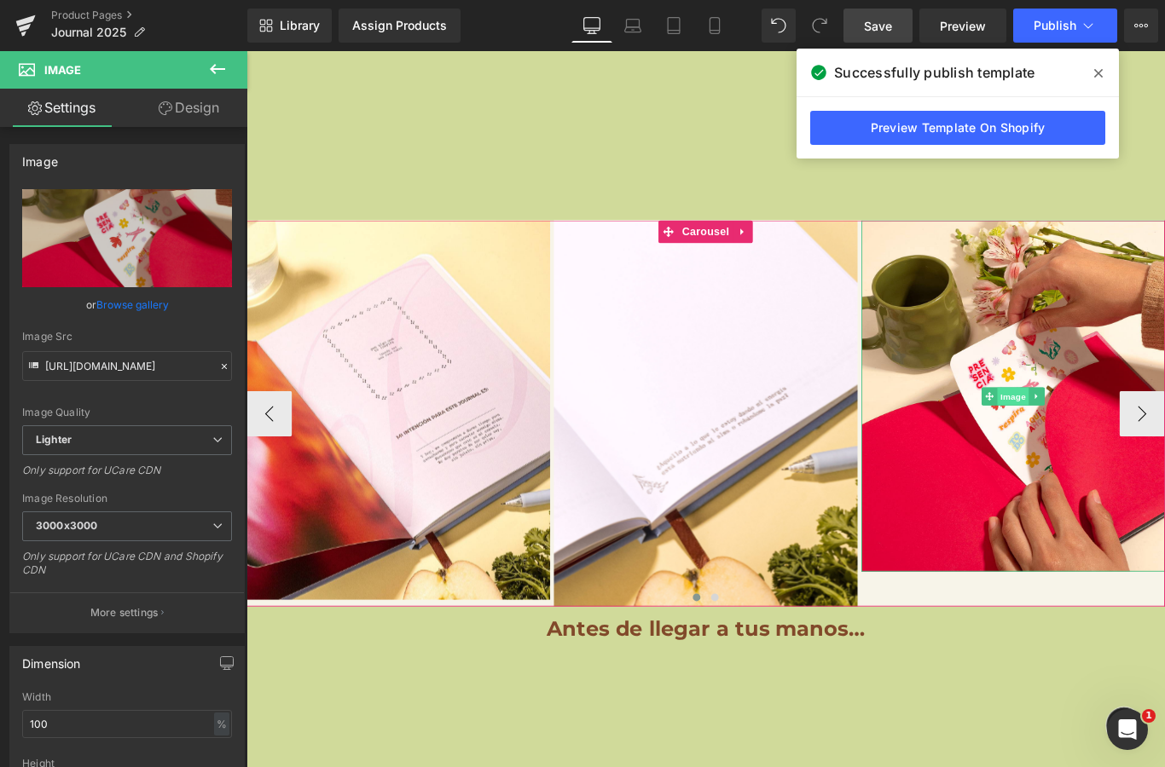
click at [1113, 431] on span "Image" at bounding box center [1108, 439] width 36 height 20
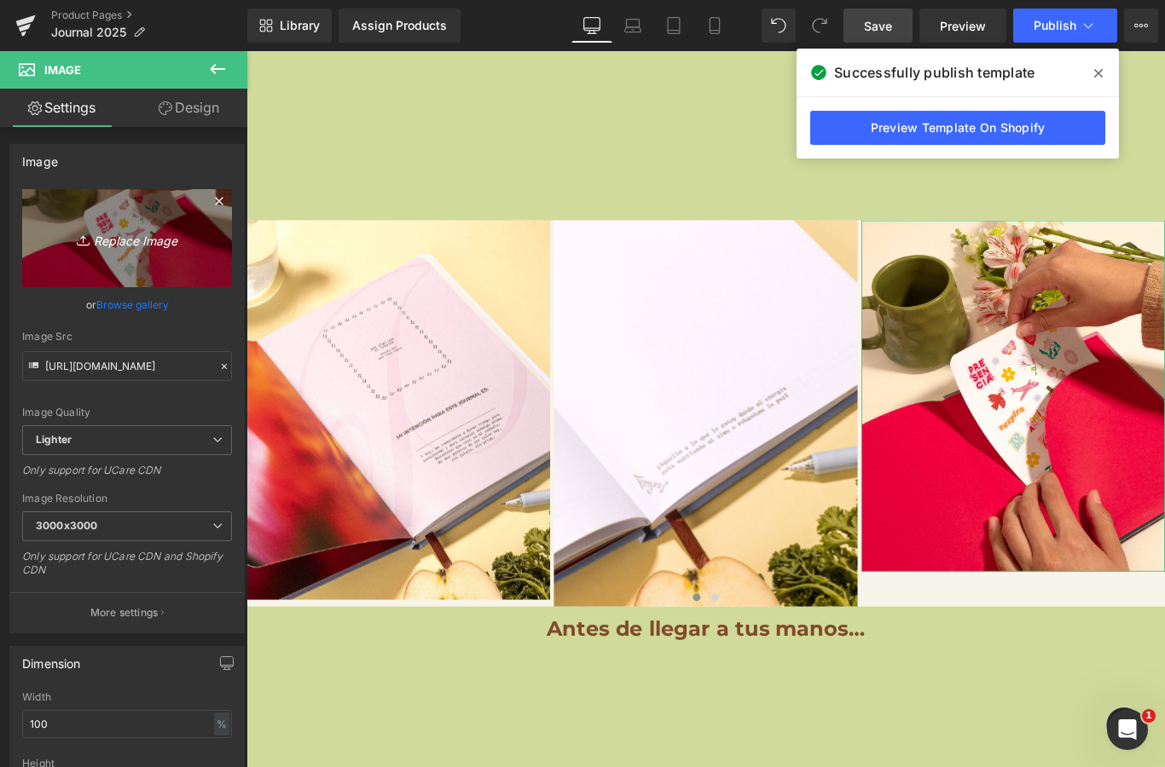
click at [148, 236] on icon "Replace Image" at bounding box center [127, 238] width 136 height 21
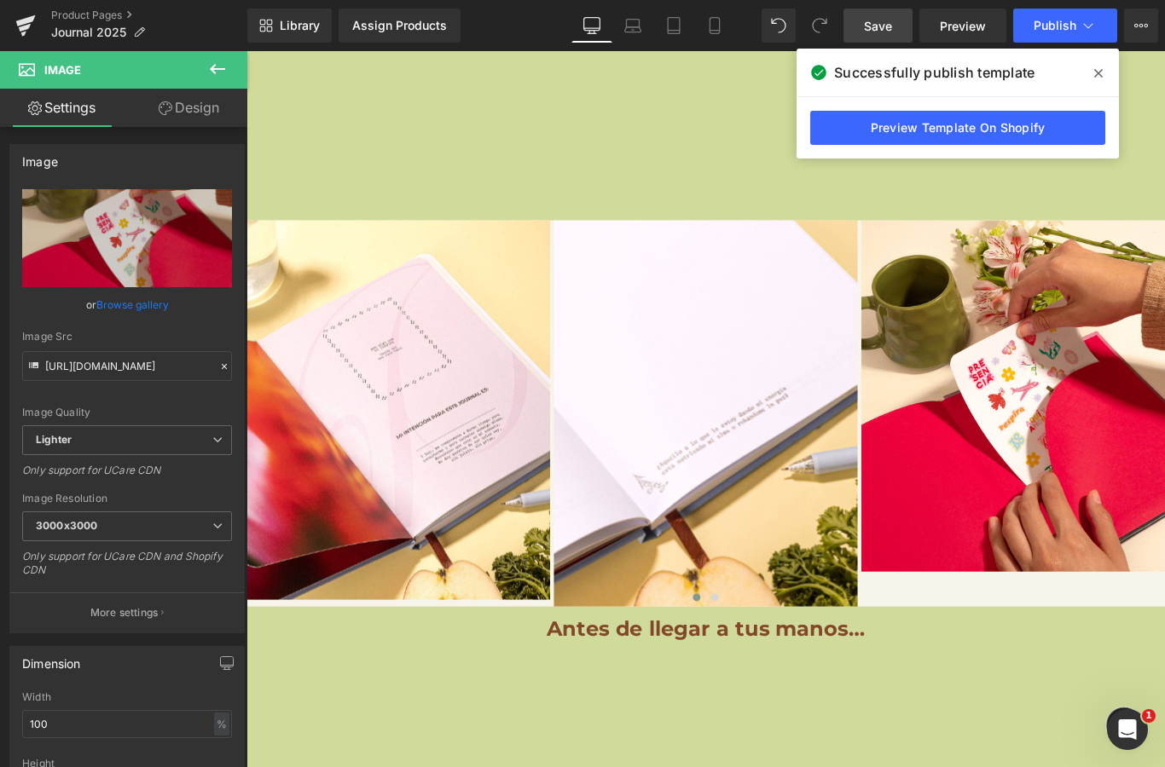
type input "C:\fakepath\IMG_2992.jpeg"
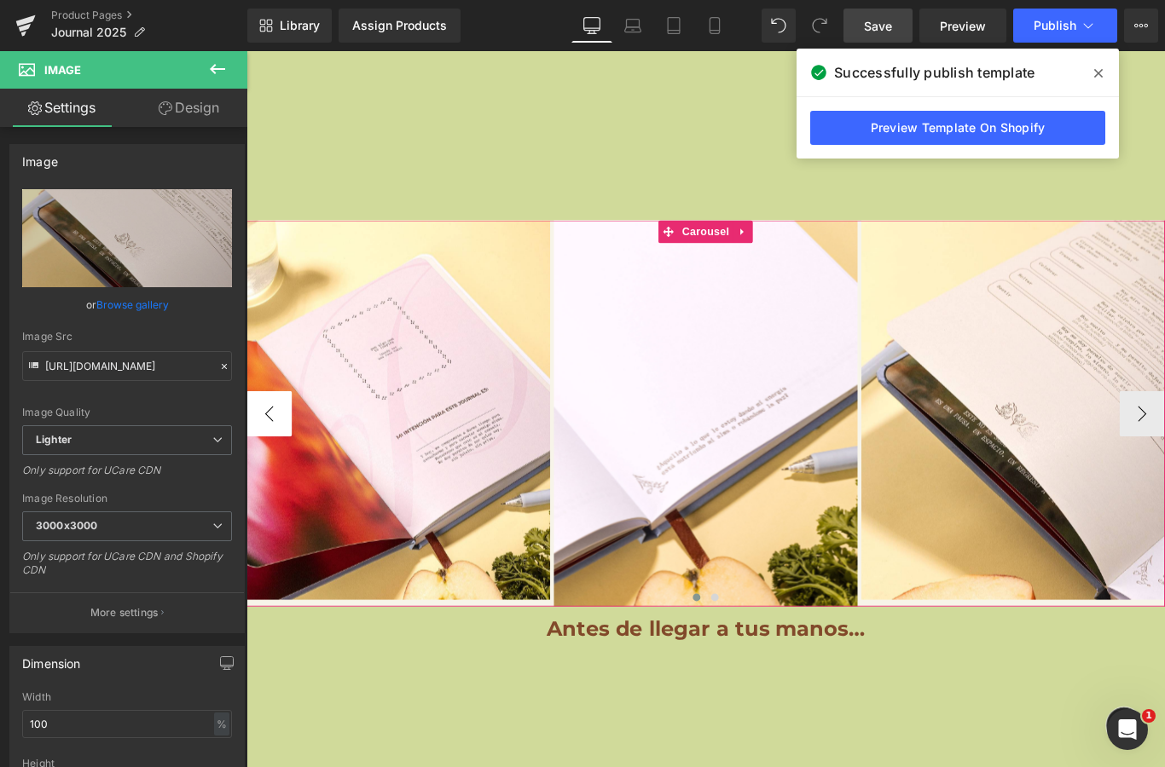
click at [283, 461] on button "‹" at bounding box center [271, 458] width 51 height 51
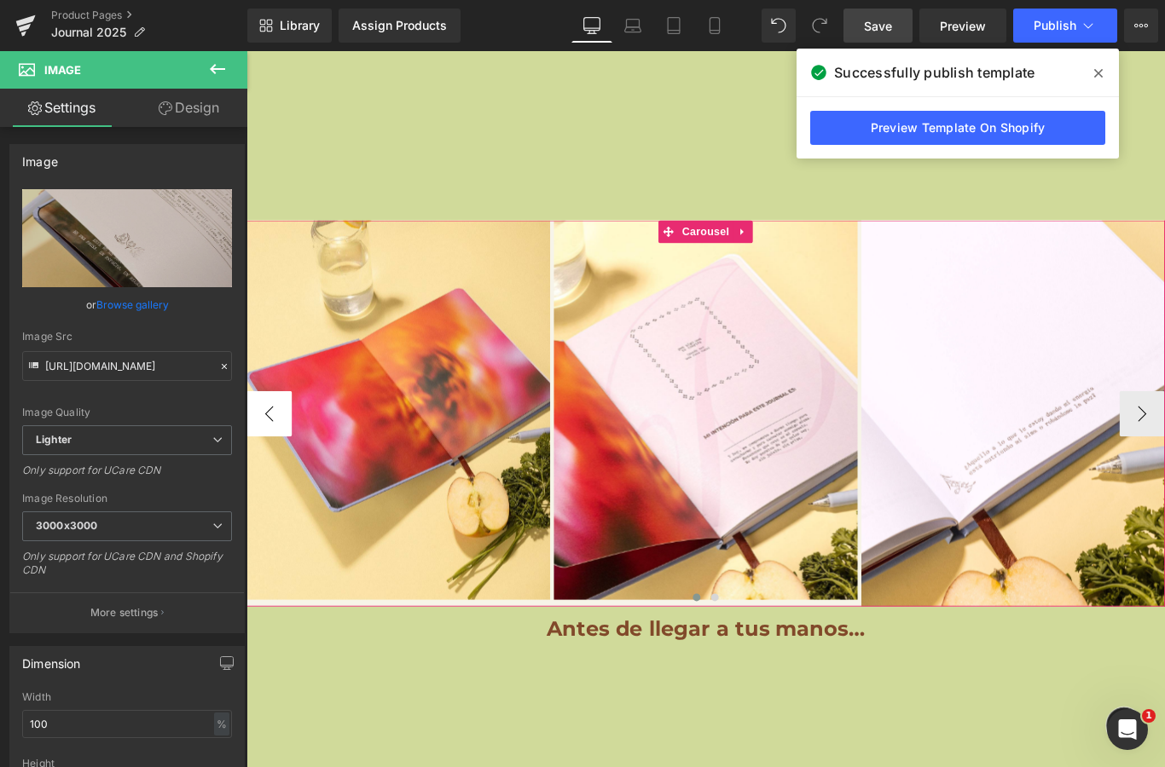
click at [283, 461] on button "‹" at bounding box center [271, 458] width 51 height 51
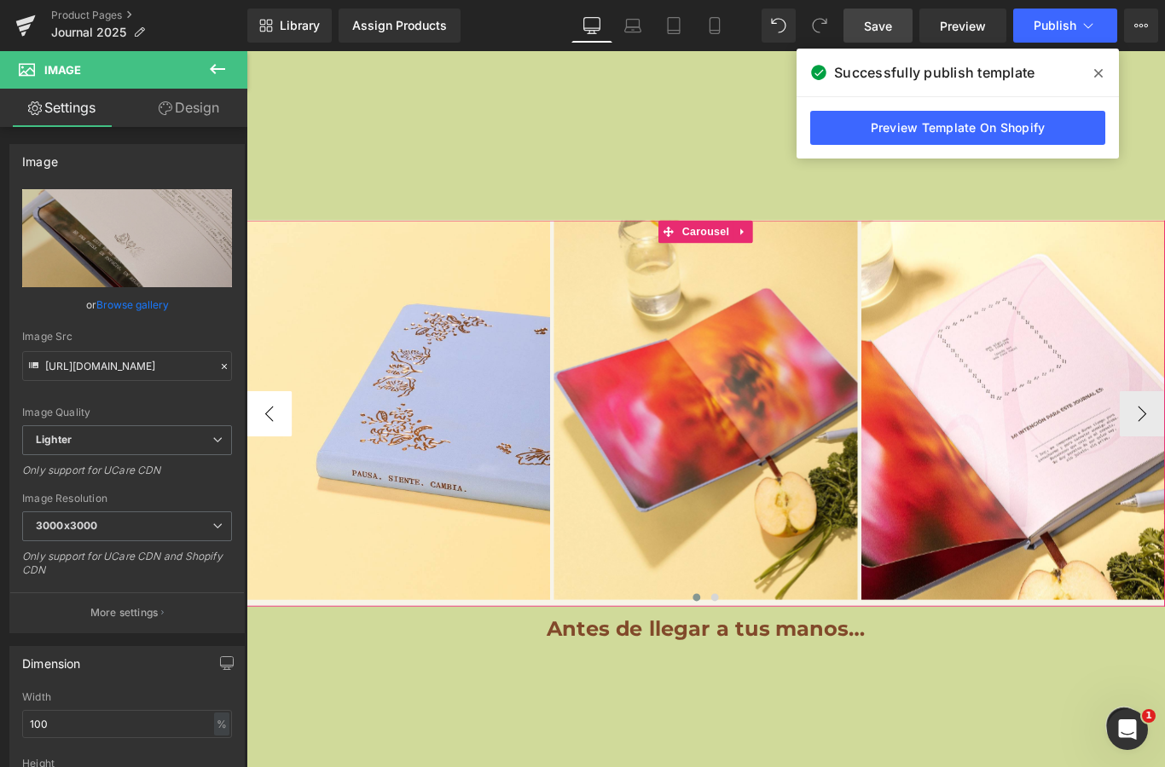
click at [283, 461] on button "‹" at bounding box center [271, 458] width 51 height 51
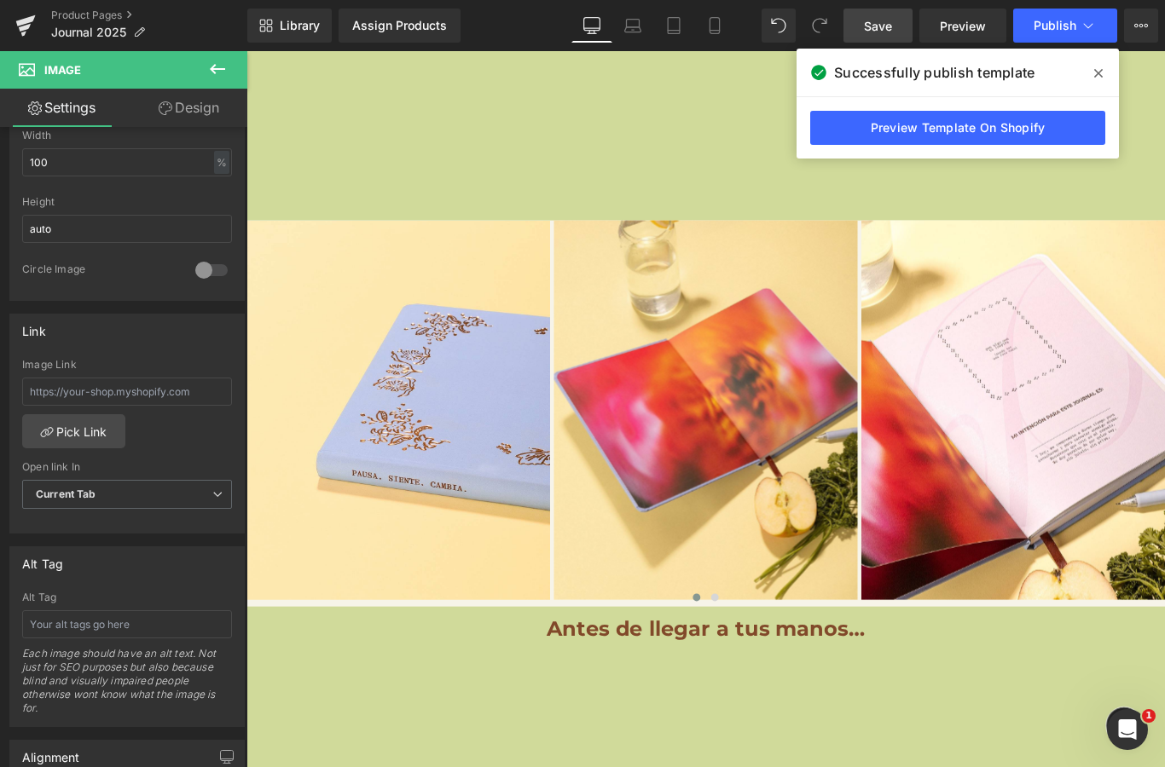
scroll to position [573, 0]
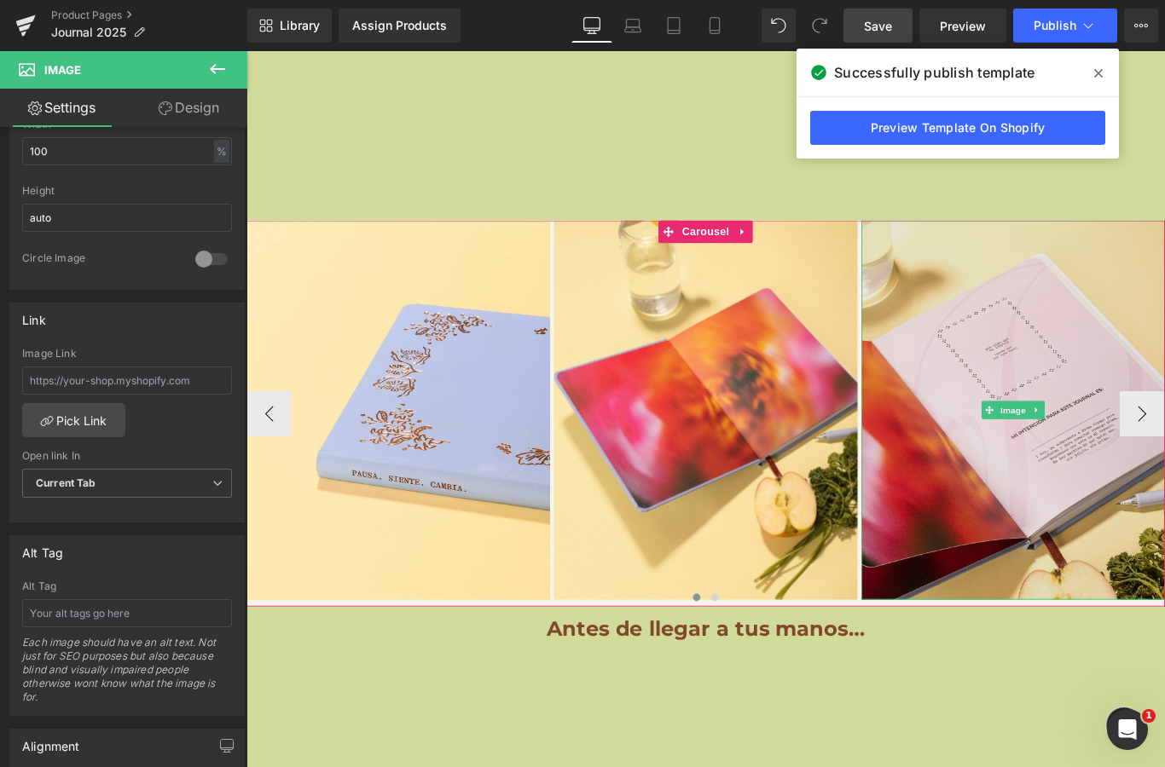
click at [1091, 422] on img at bounding box center [1107, 454] width 341 height 426
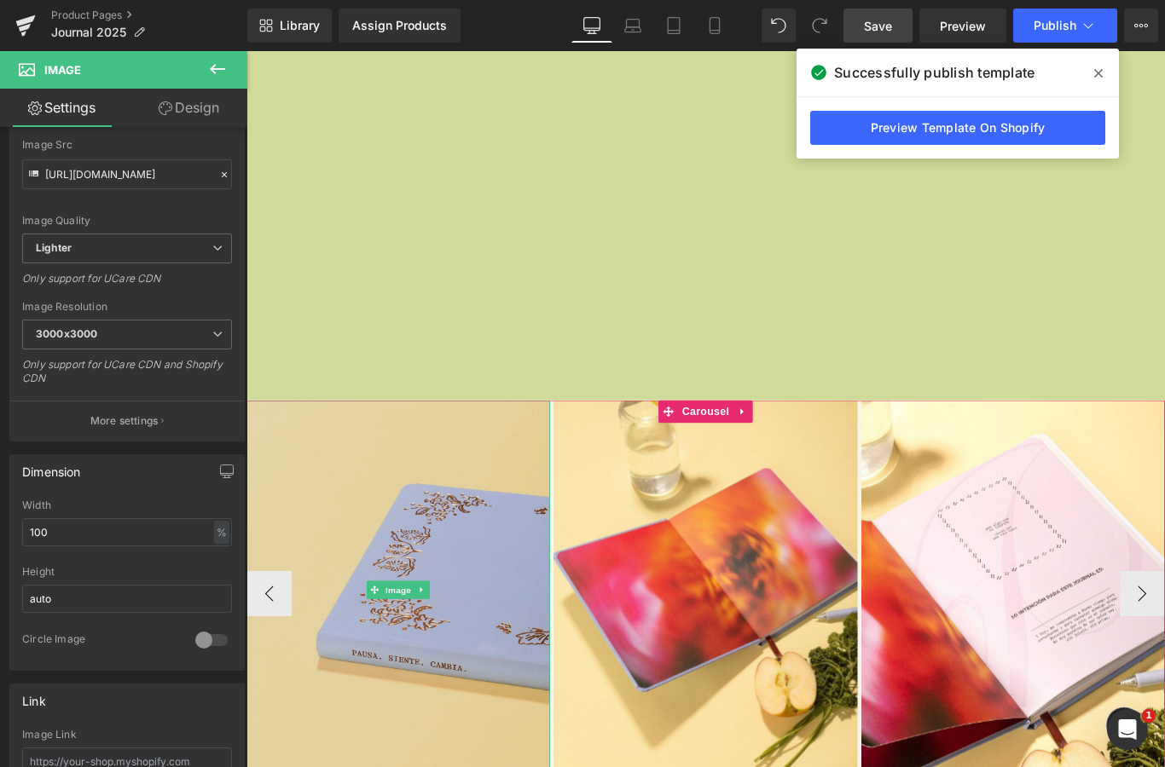
scroll to position [12043, 0]
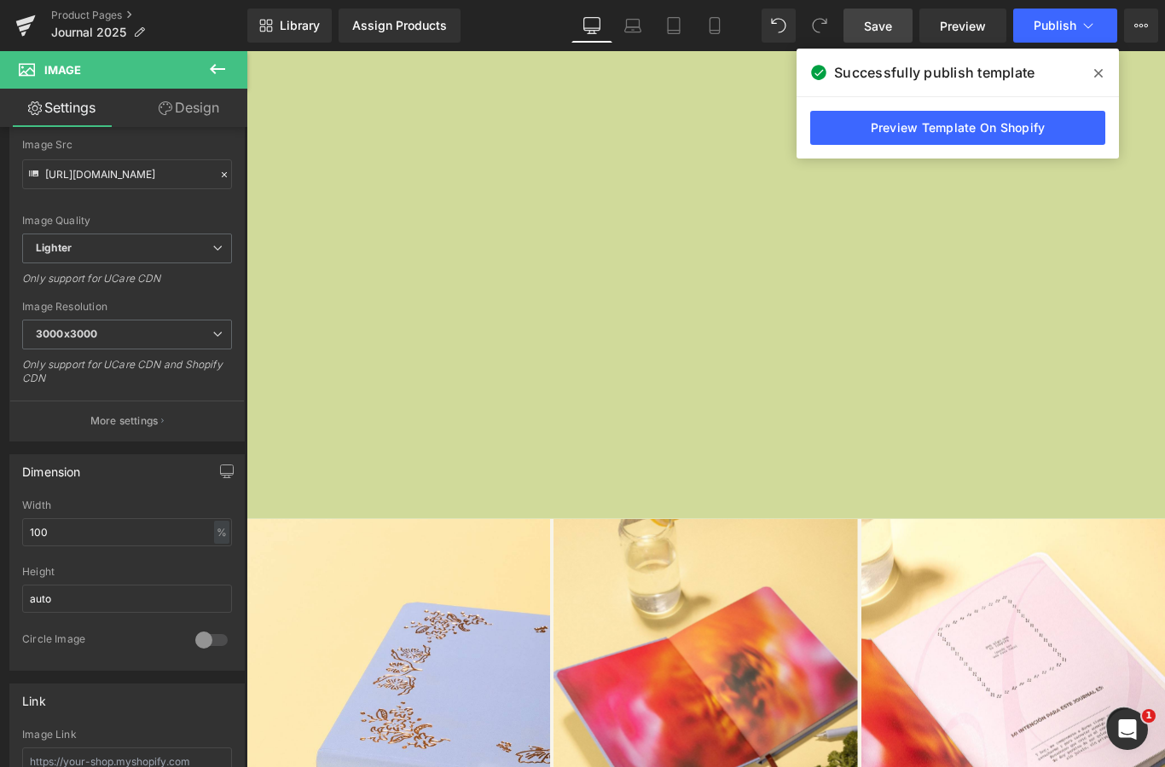
click at [889, 28] on span "Save" at bounding box center [878, 26] width 28 height 18
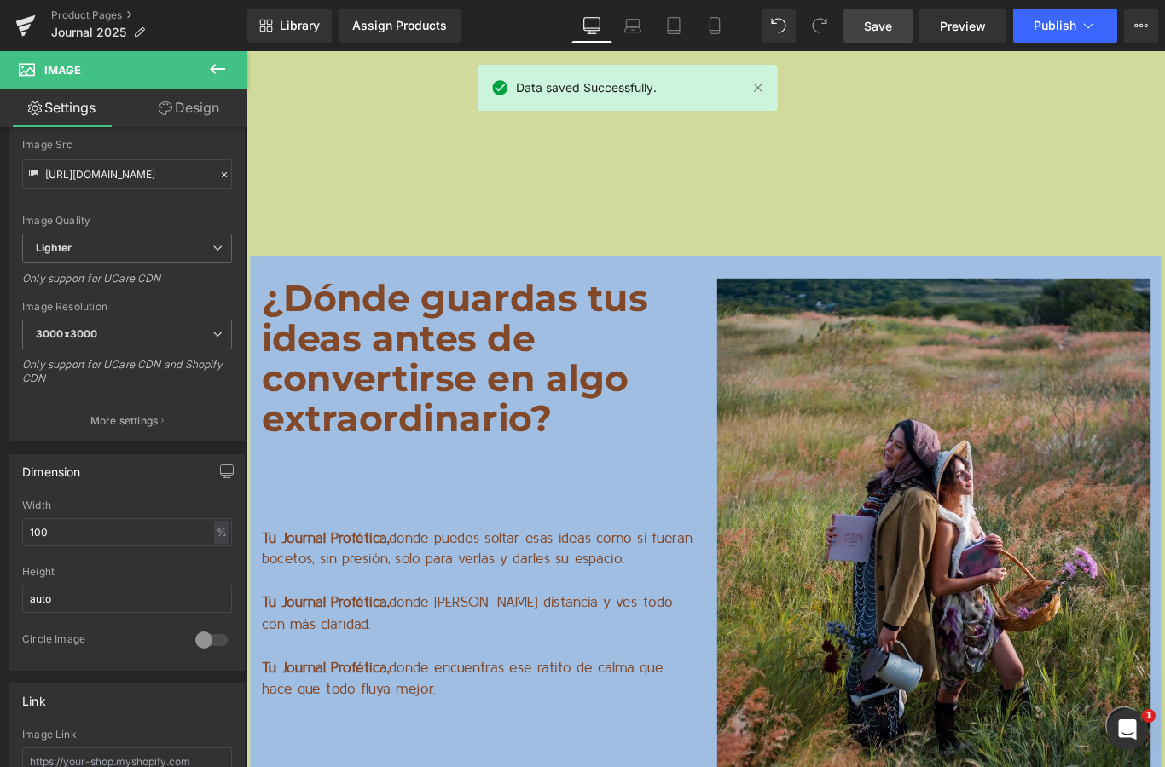
scroll to position [13416, 0]
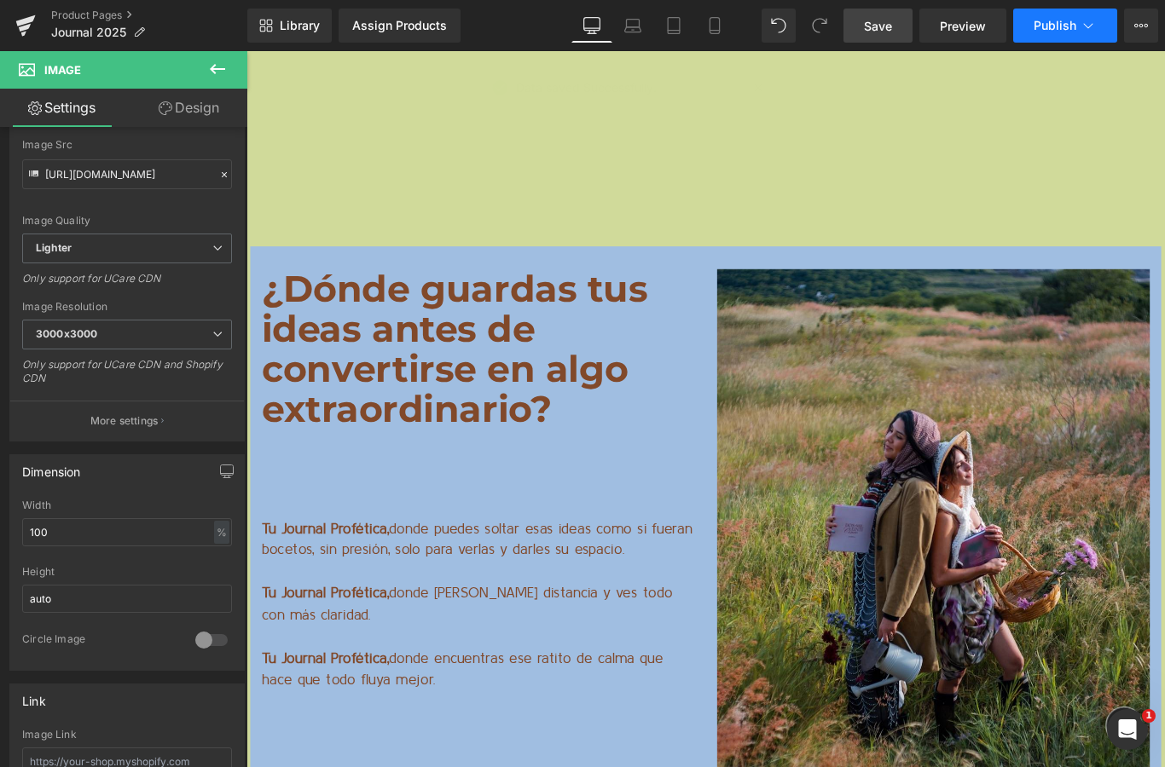
click at [1045, 32] on span "Publish" at bounding box center [1054, 26] width 43 height 14
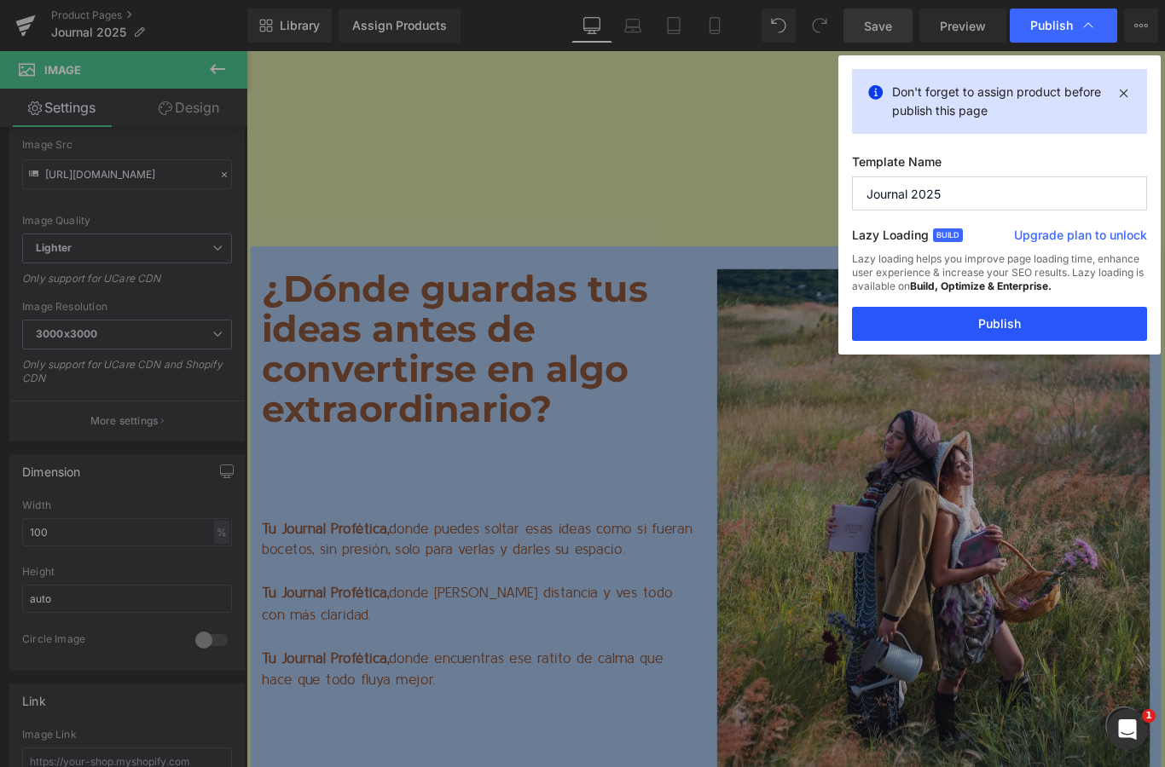
click at [992, 307] on button "Publish" at bounding box center [999, 324] width 295 height 34
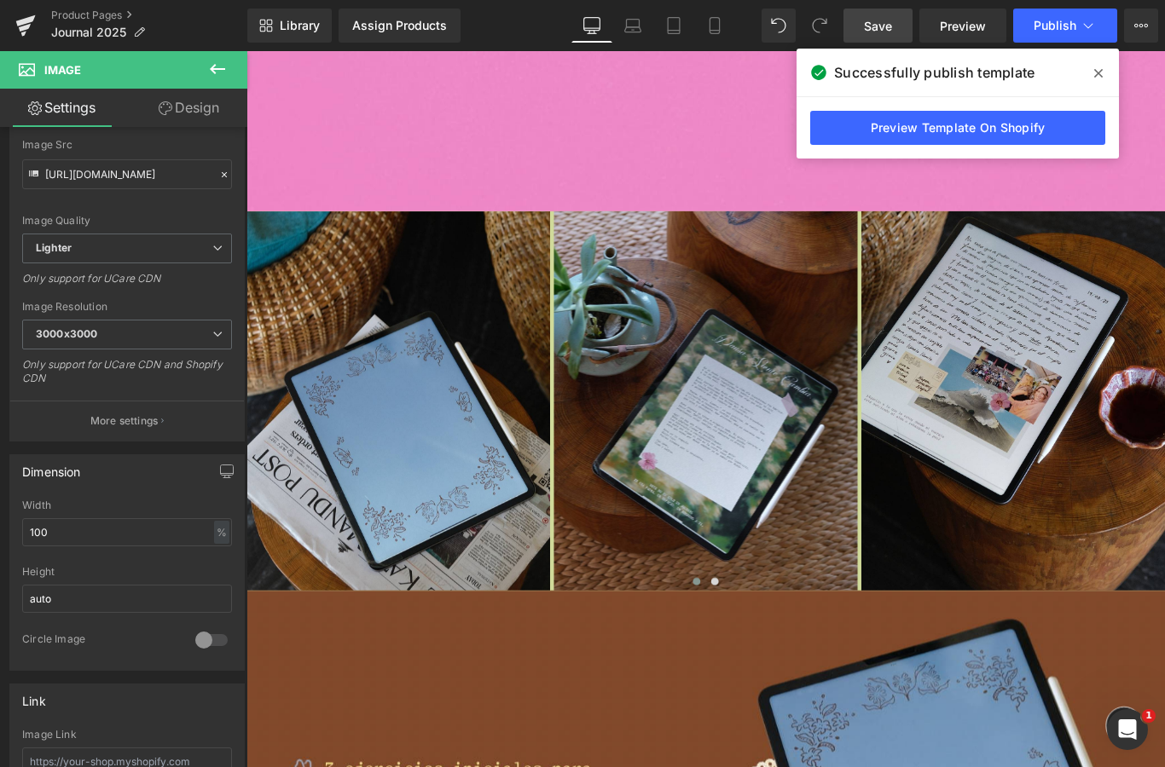
scroll to position [7596, 0]
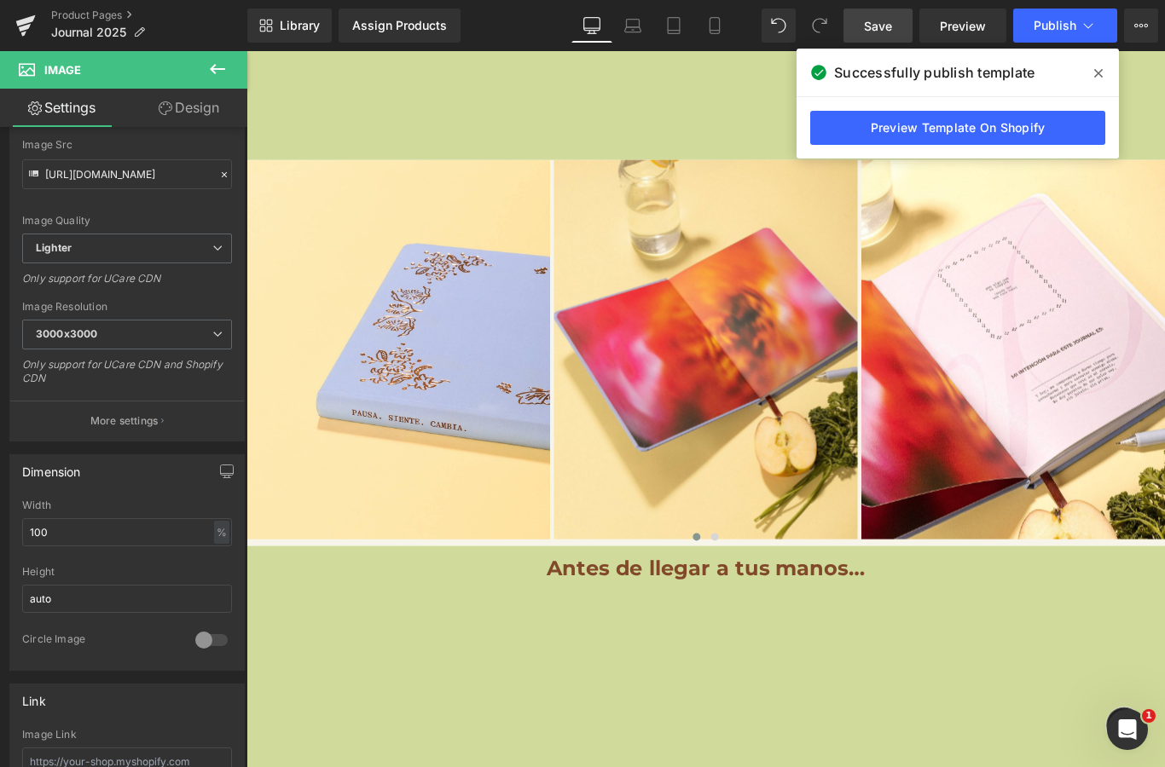
scroll to position [12423, 0]
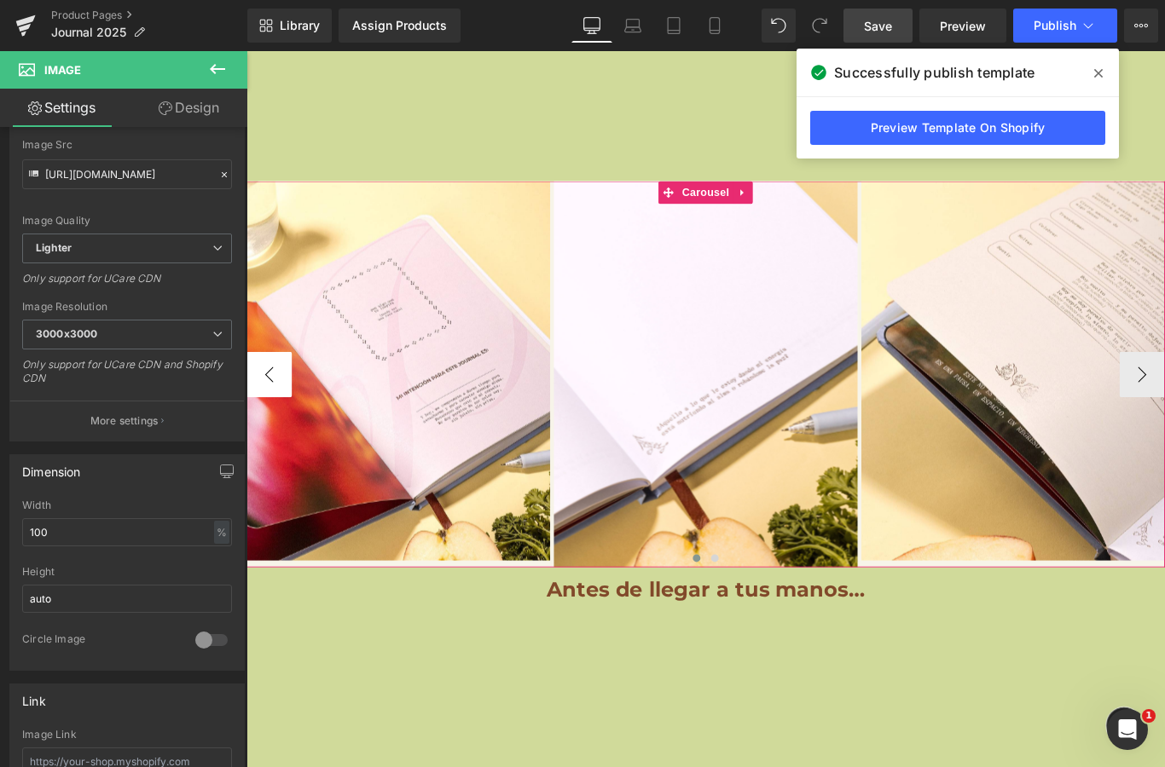
click at [278, 402] on button "‹" at bounding box center [271, 414] width 51 height 51
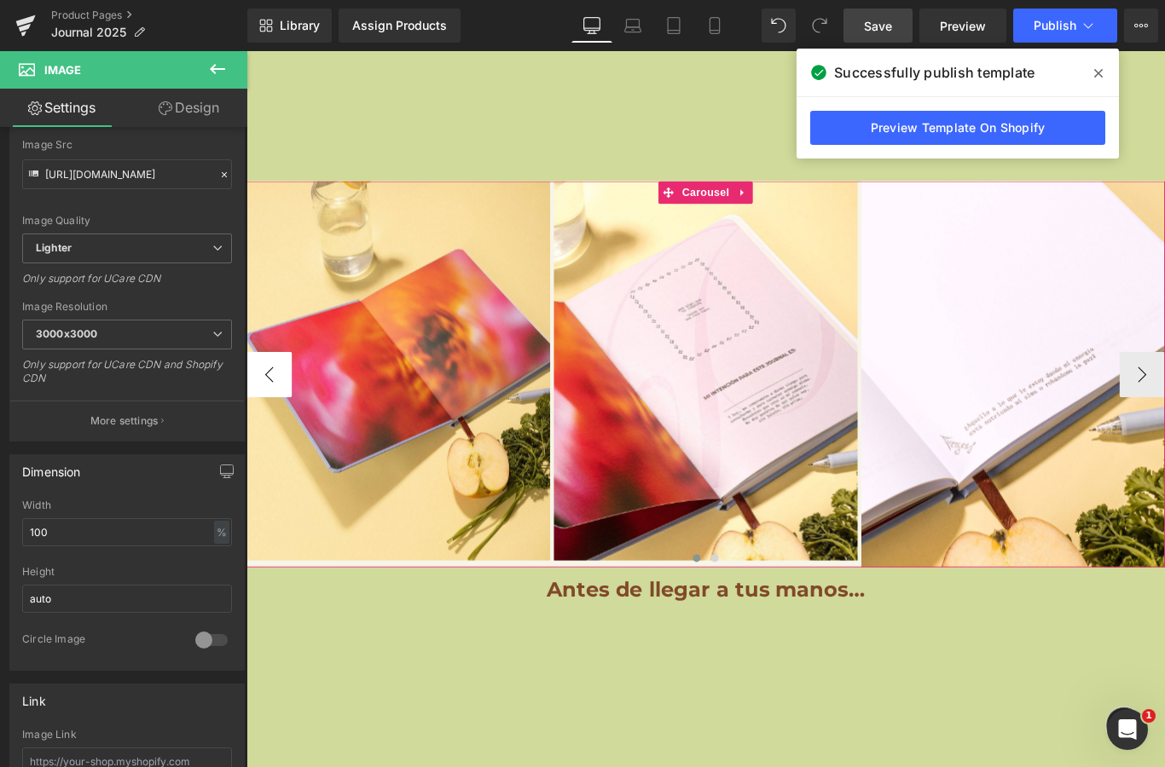
click at [278, 402] on button "‹" at bounding box center [271, 414] width 51 height 51
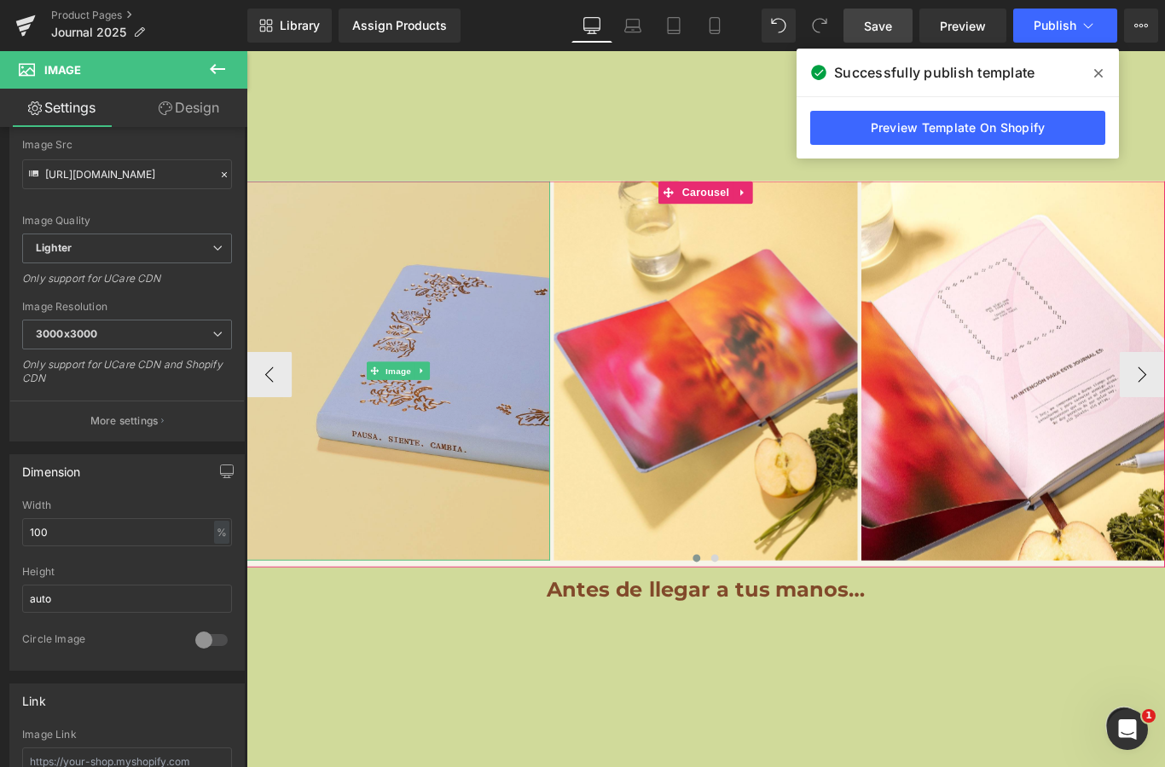
click at [454, 366] on img at bounding box center [416, 410] width 341 height 426
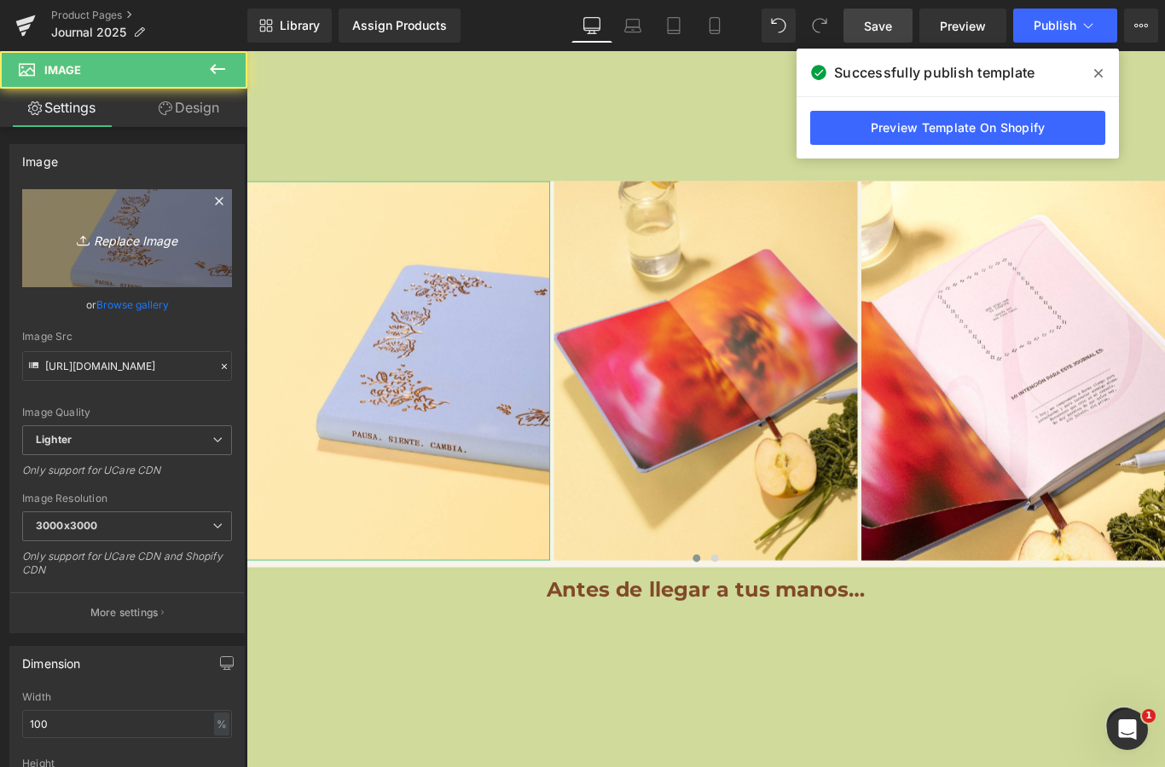
click at [186, 256] on link "Replace Image" at bounding box center [127, 238] width 210 height 98
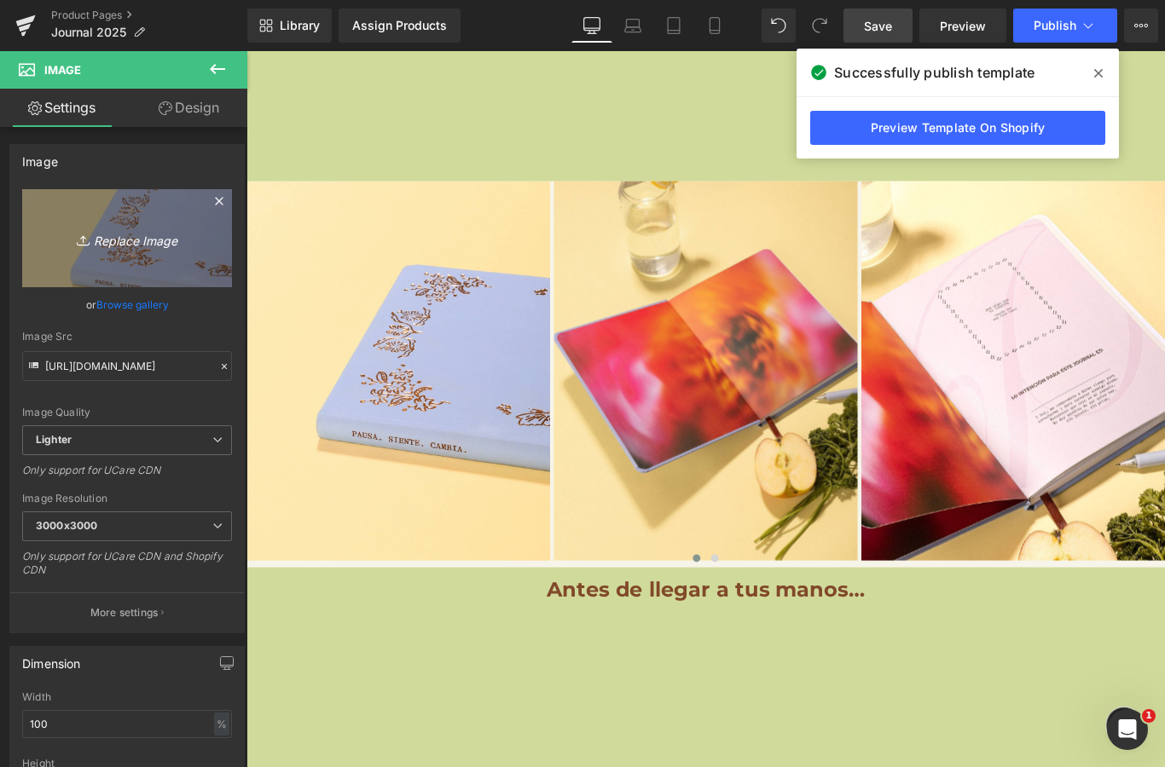
type input "C:\fakepath\IMG_3002.jpeg"
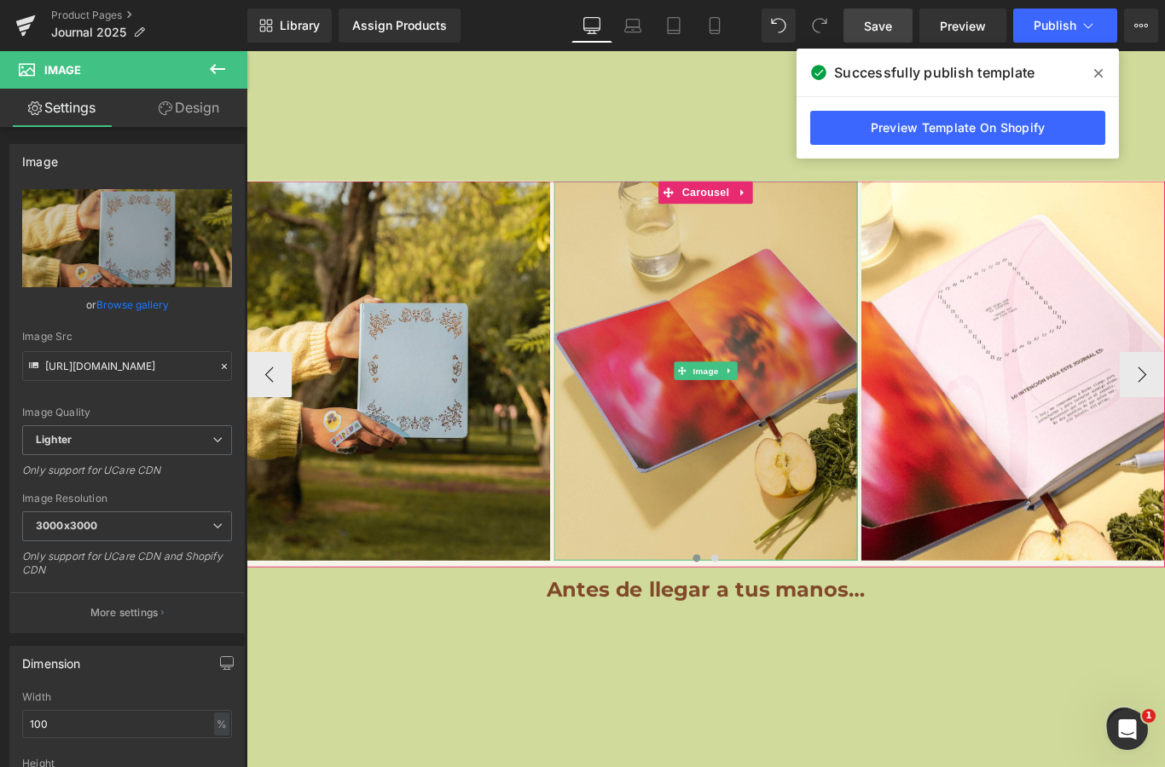
click at [720, 384] on img at bounding box center [762, 410] width 341 height 426
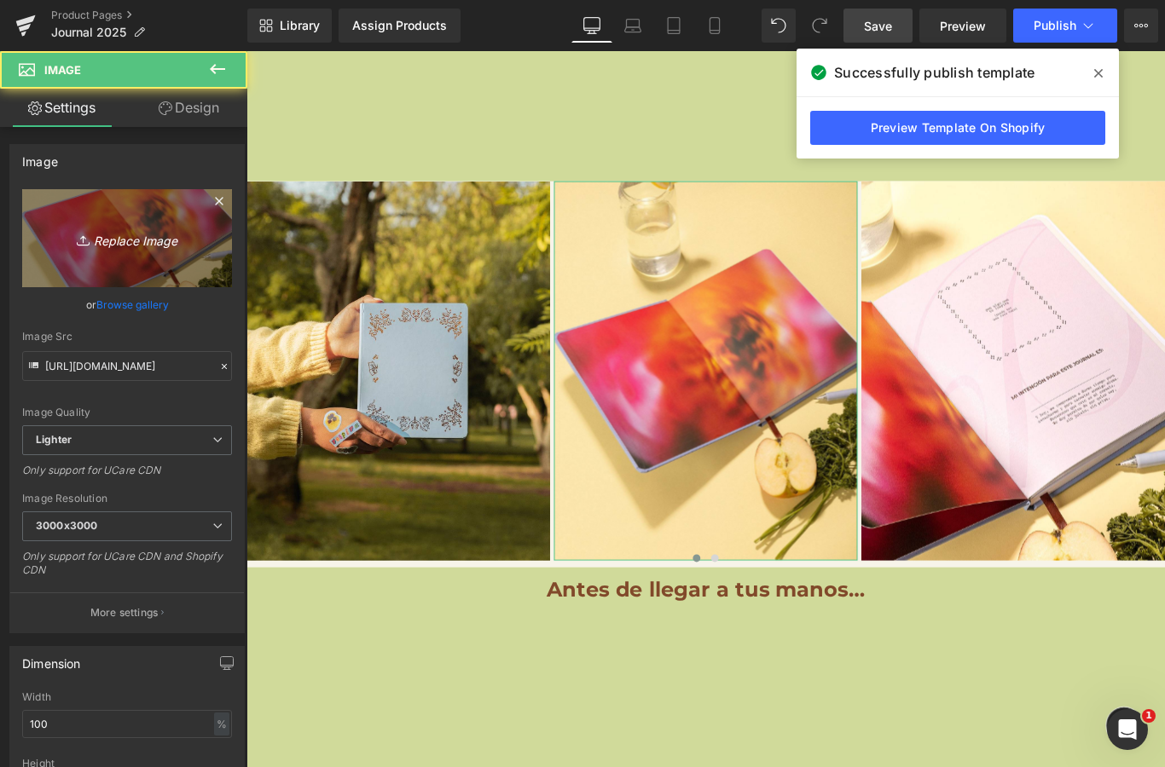
click at [125, 234] on icon "Replace Image" at bounding box center [127, 238] width 136 height 21
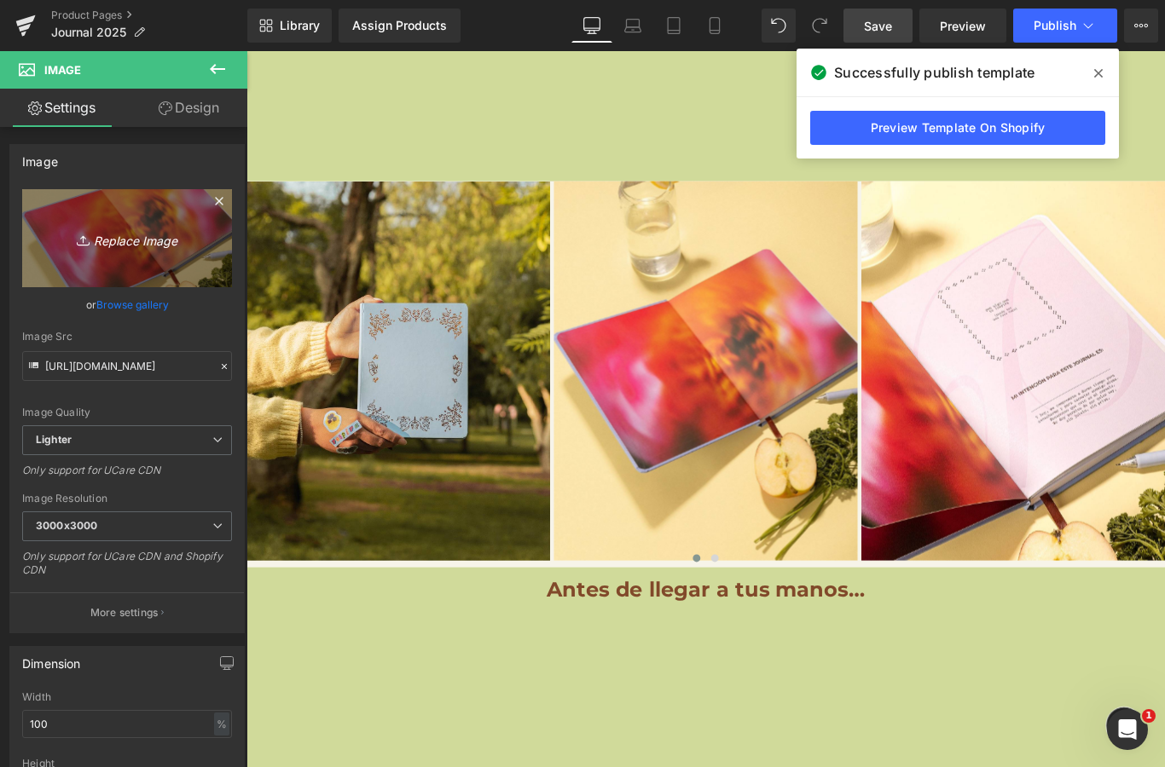
type input "C:\fakepath\IMG_2996.jpeg"
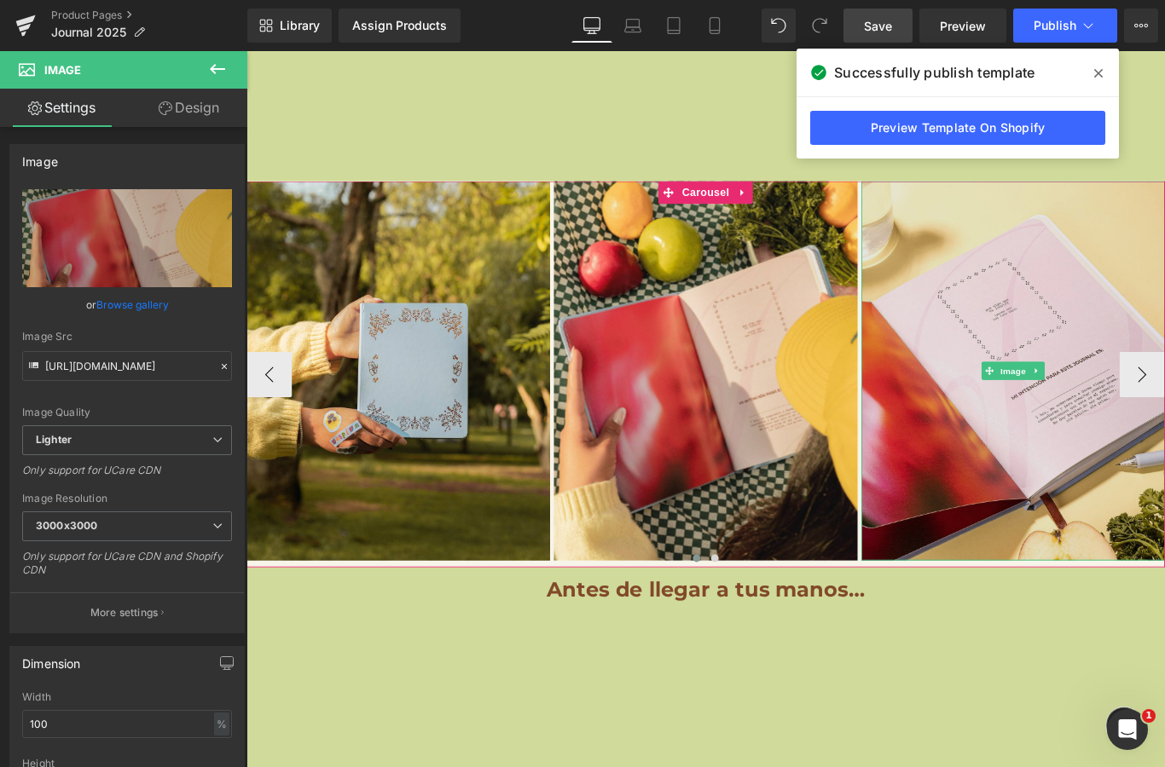
click at [1107, 317] on img at bounding box center [1107, 410] width 341 height 426
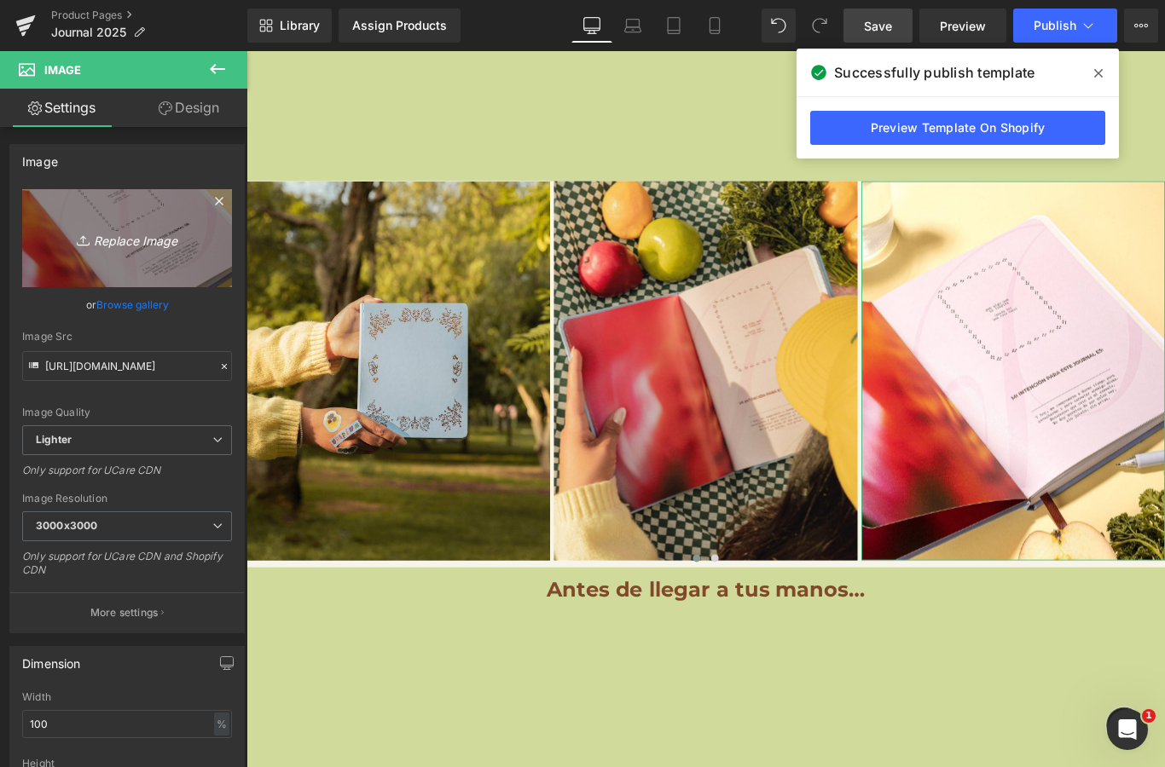
click at [140, 219] on link "Replace Image" at bounding box center [127, 238] width 210 height 98
type input "C:\fakepath\IMG_2993.jpeg"
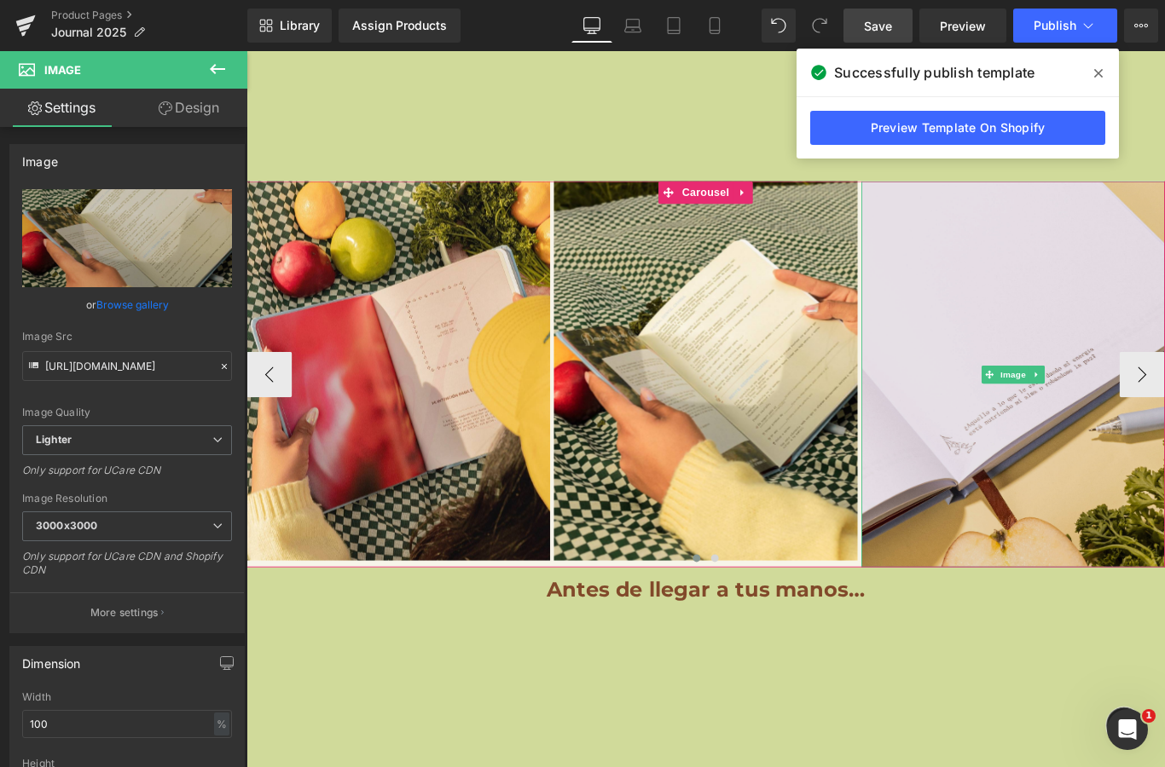
click at [1049, 386] on img at bounding box center [1107, 414] width 341 height 434
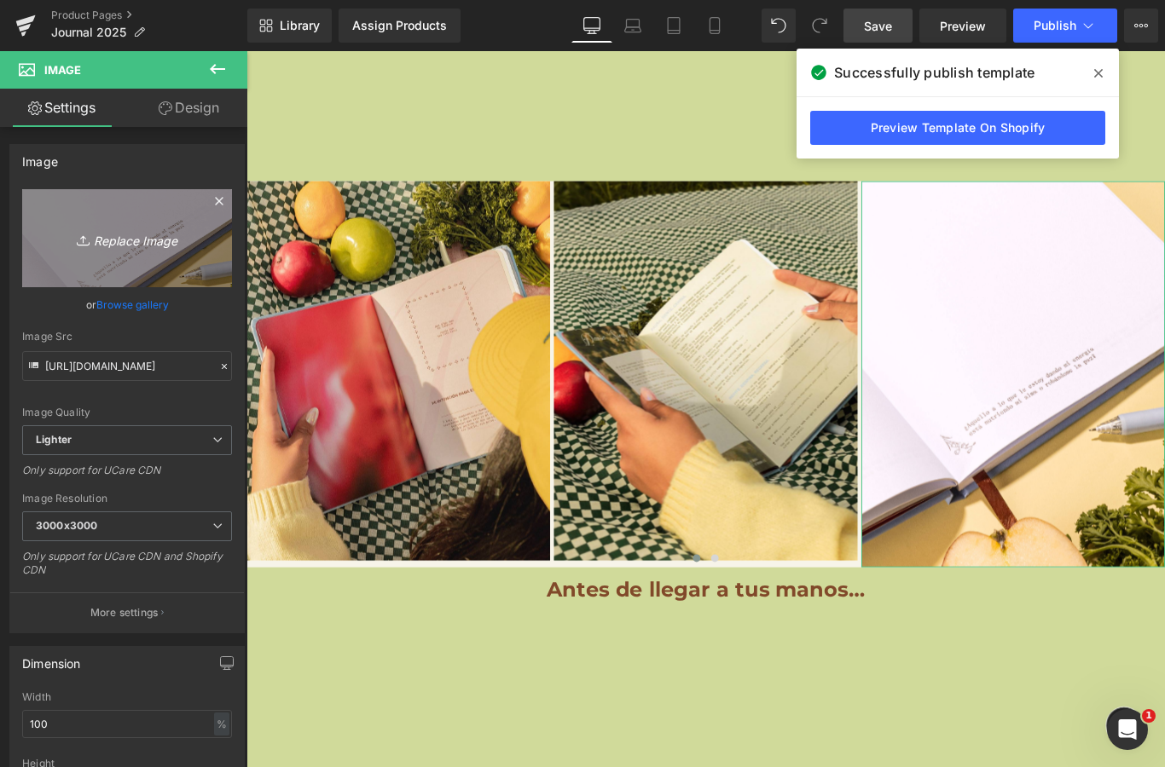
click at [140, 266] on link "Replace Image" at bounding box center [127, 238] width 210 height 98
type input "C:\fakepath\IMG_2998.jpeg"
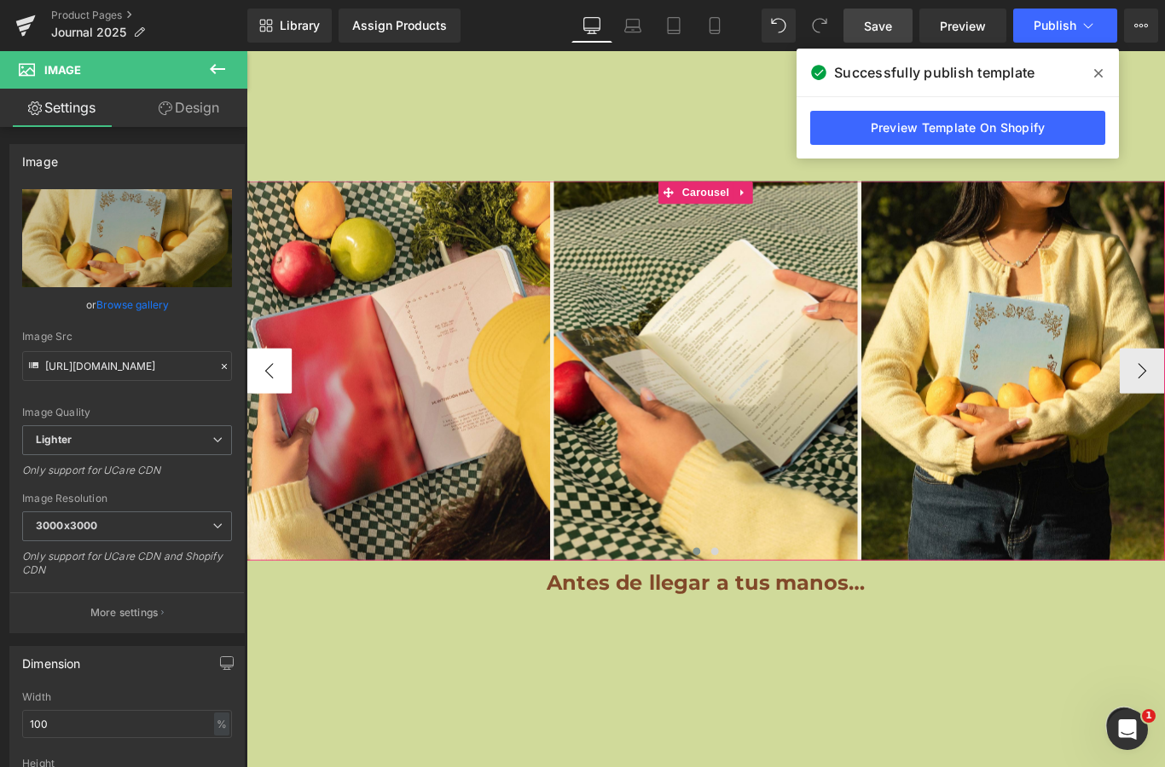
click at [270, 394] on button "‹" at bounding box center [271, 410] width 51 height 51
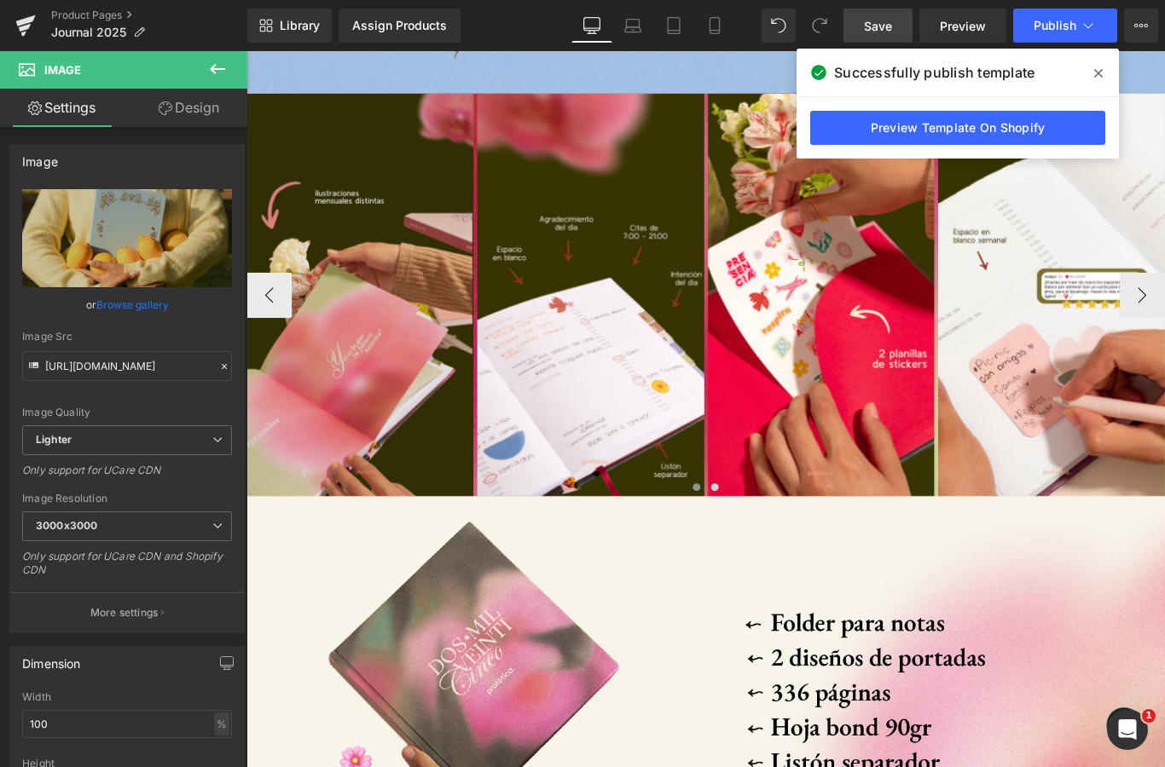
scroll to position [3864, 0]
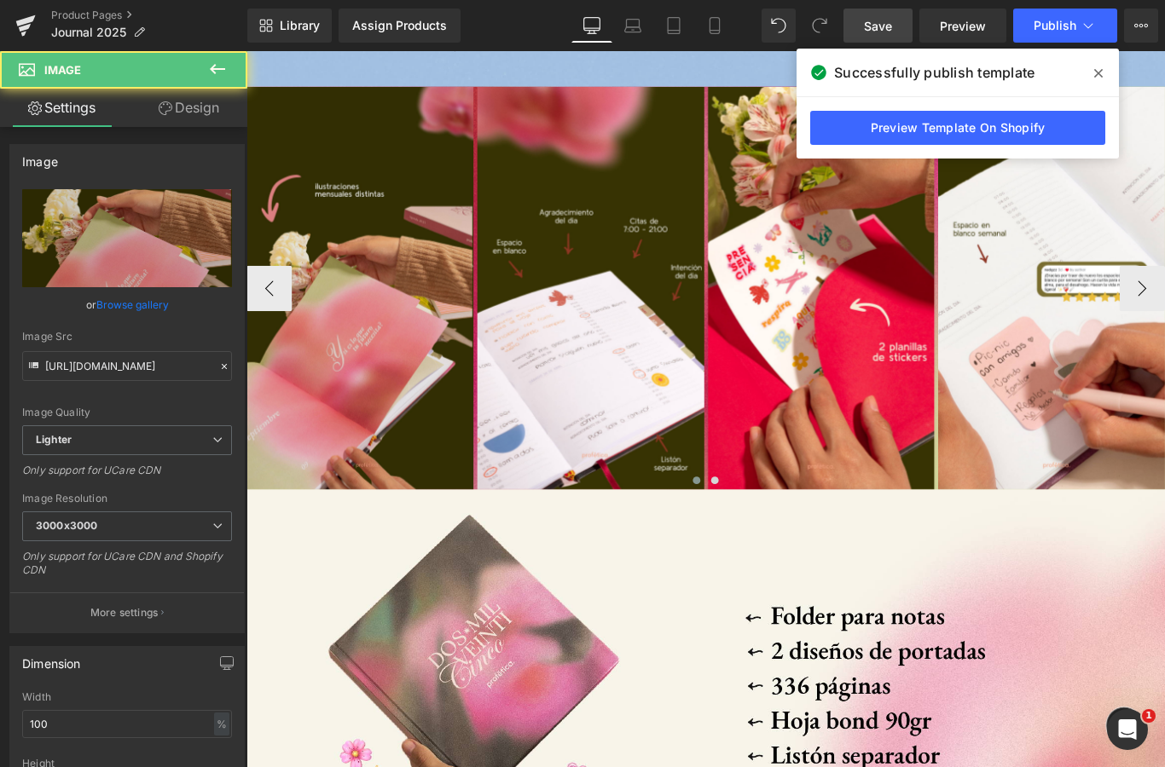
click at [405, 315] on div "Image" at bounding box center [373, 317] width 255 height 453
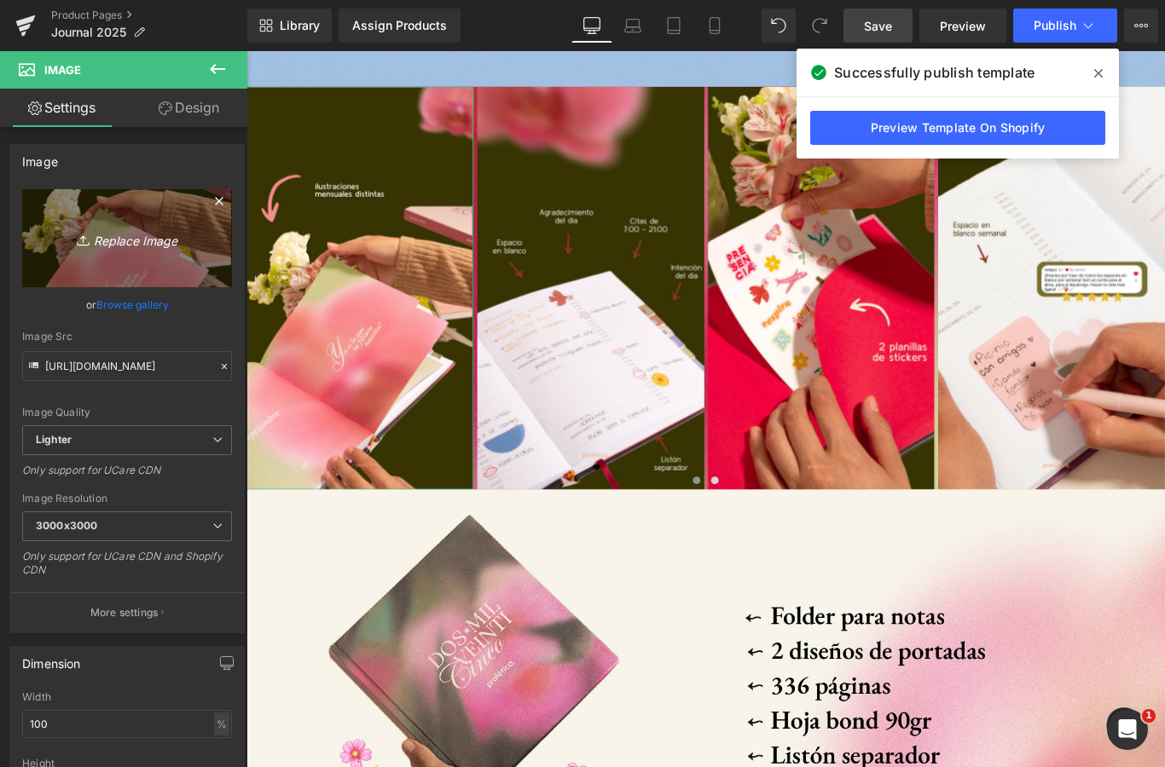
click at [142, 237] on icon "Replace Image" at bounding box center [127, 238] width 136 height 21
type input "C:\fakepath\IMG_2987.jpeg"
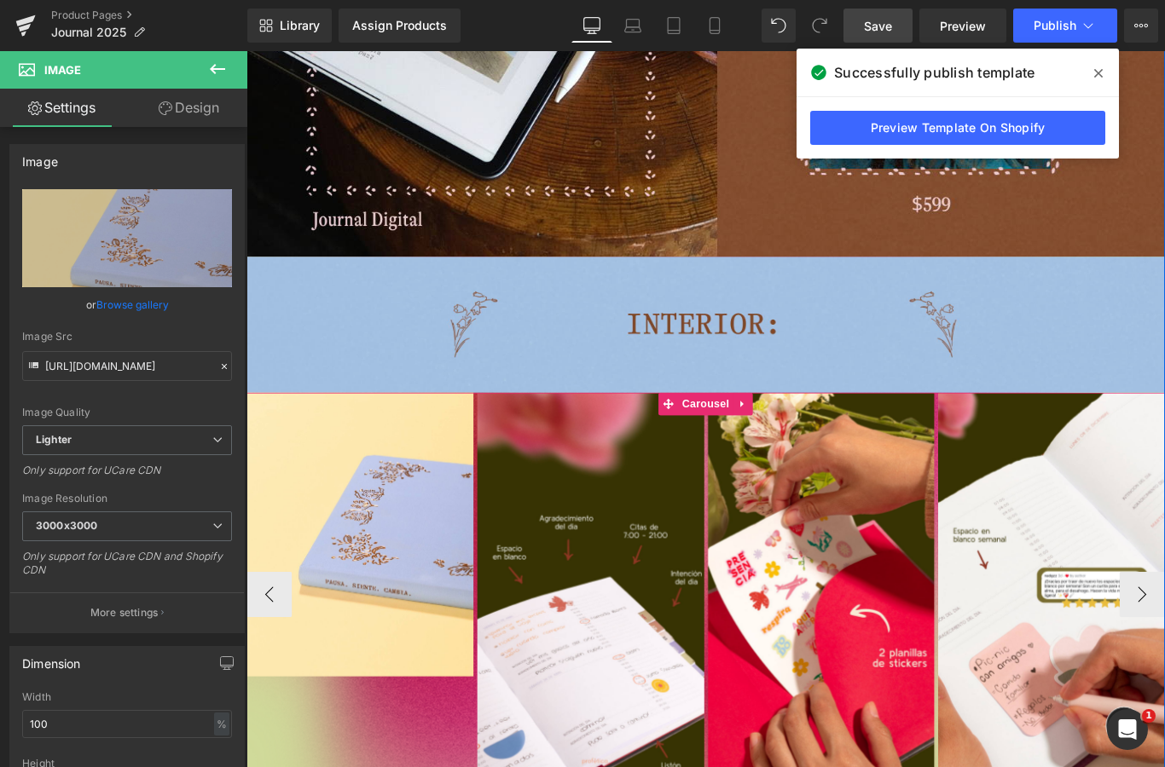
scroll to position [3613, 0]
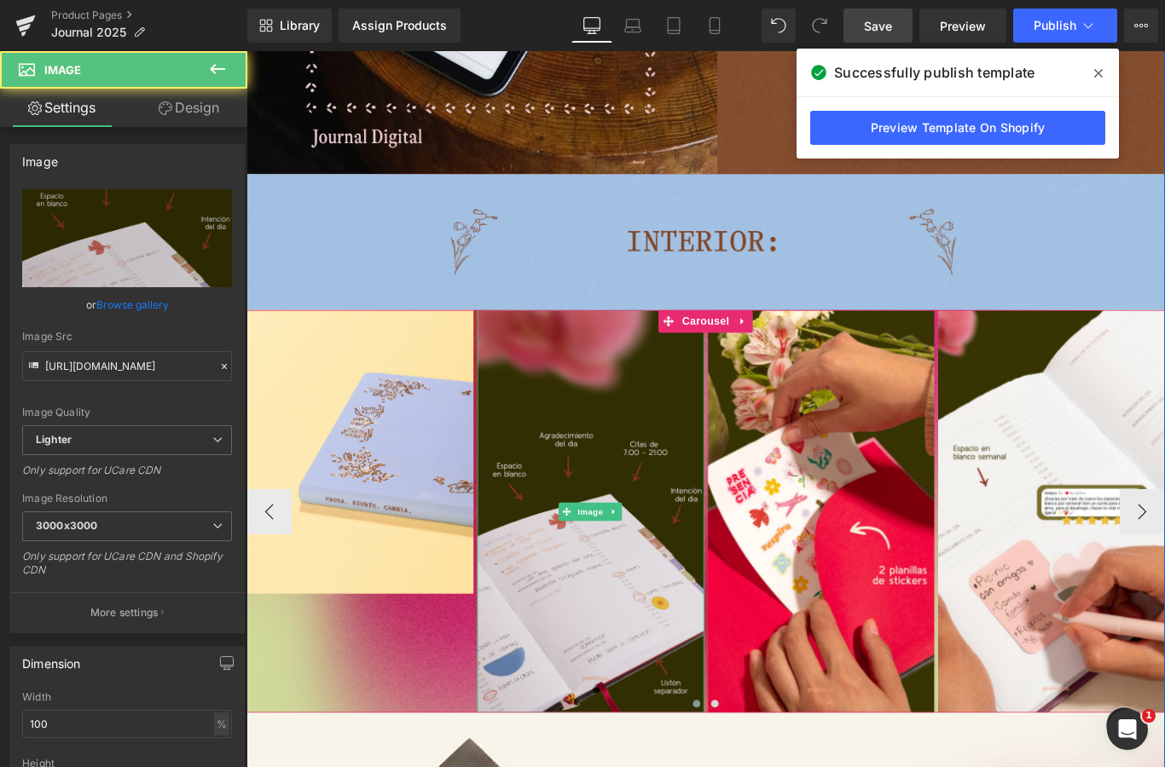
click at [639, 566] on div "Image" at bounding box center [633, 568] width 255 height 453
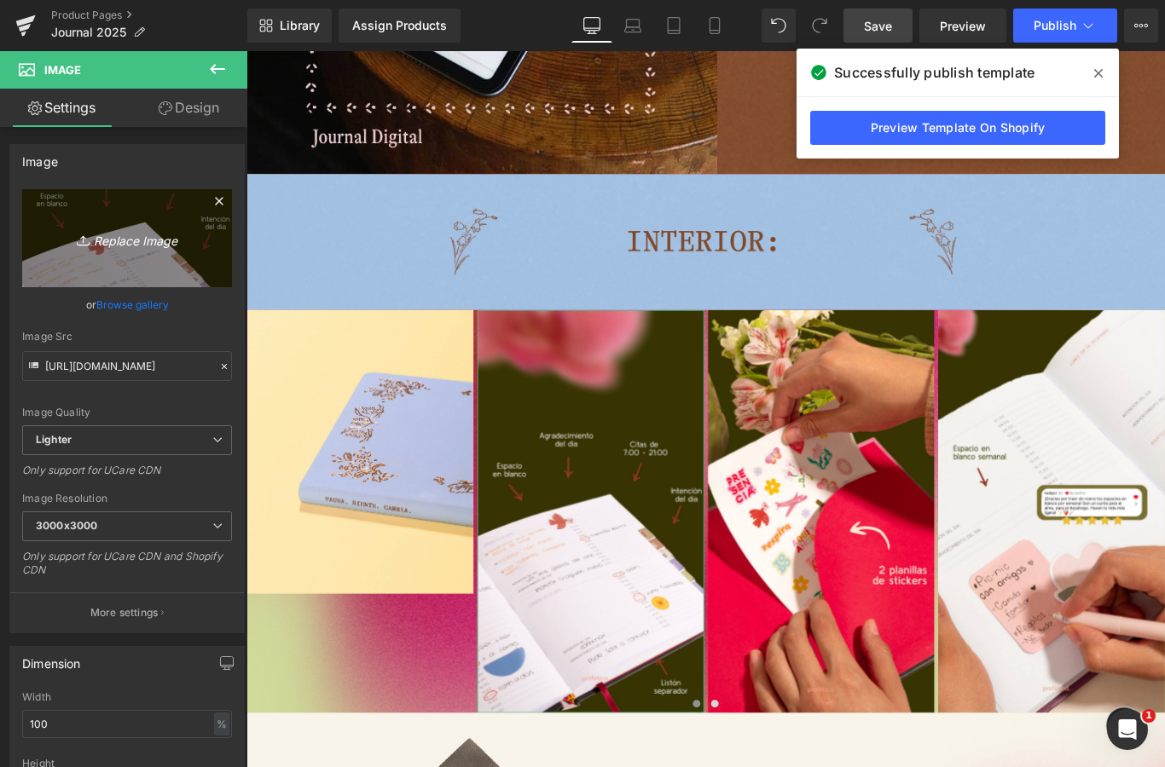
click at [172, 284] on link "Replace Image" at bounding box center [127, 238] width 210 height 98
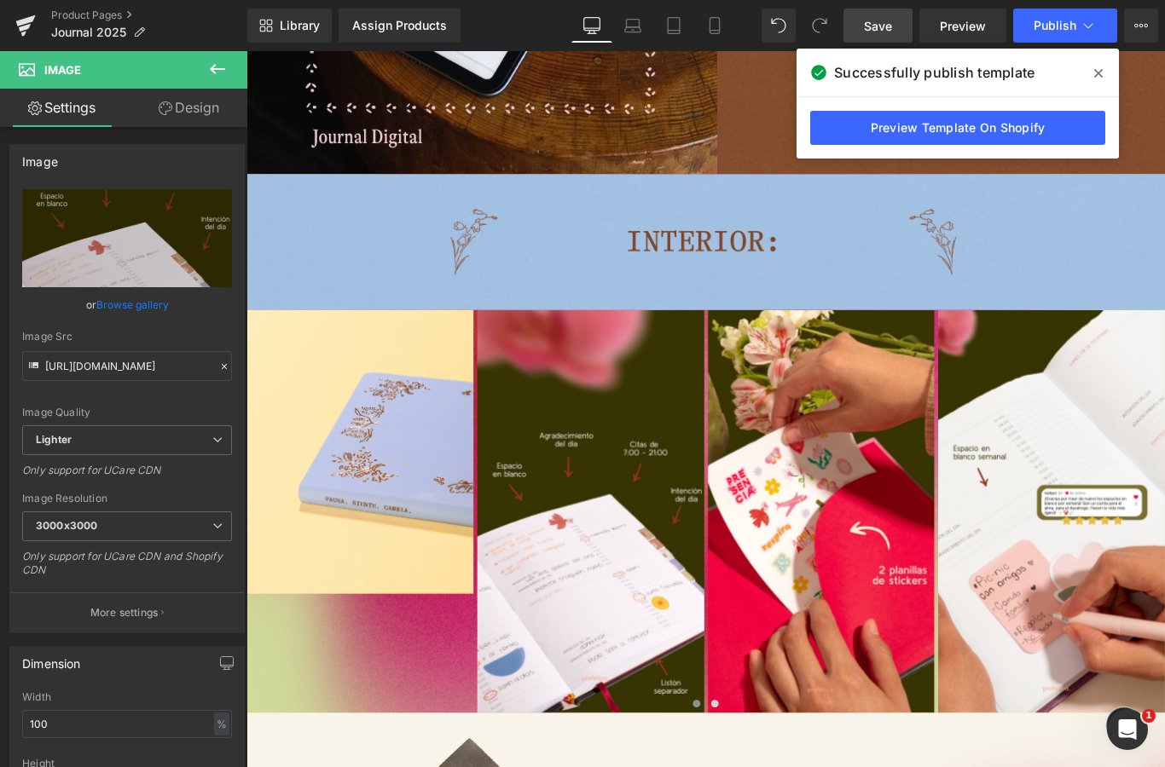
type input "C:\fakepath\IMG_2992.jpeg"
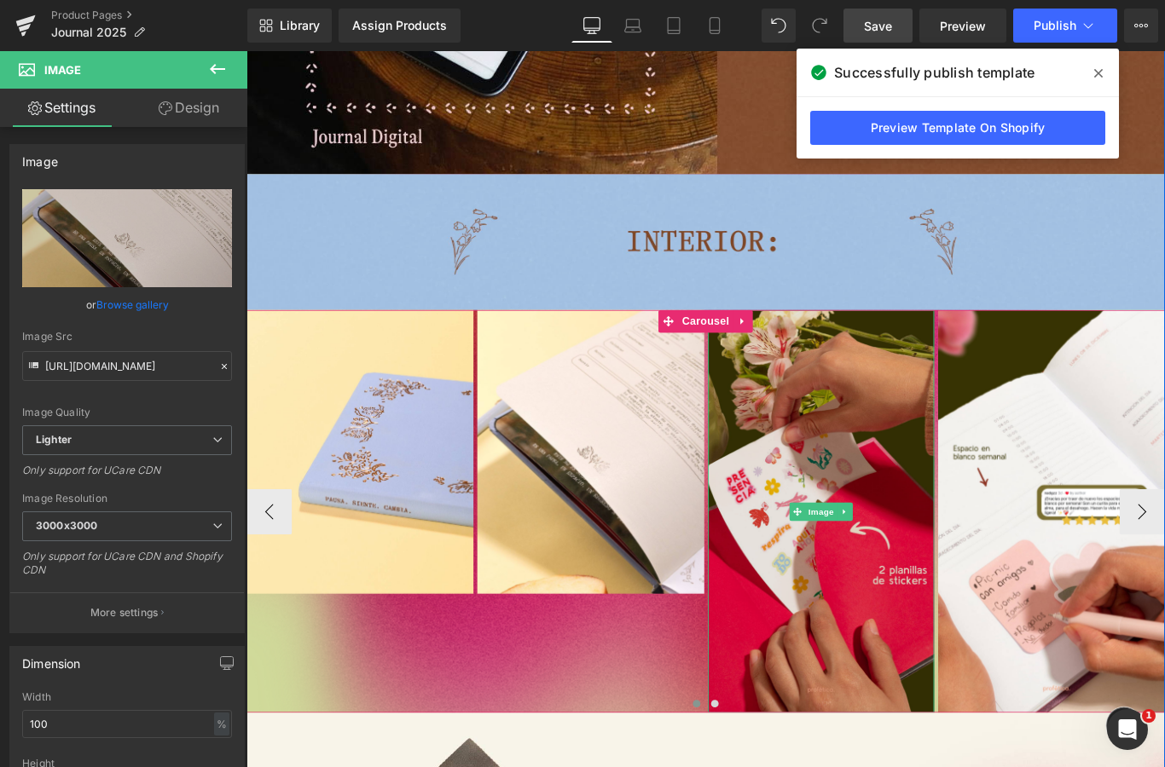
click at [903, 510] on img at bounding box center [892, 568] width 255 height 453
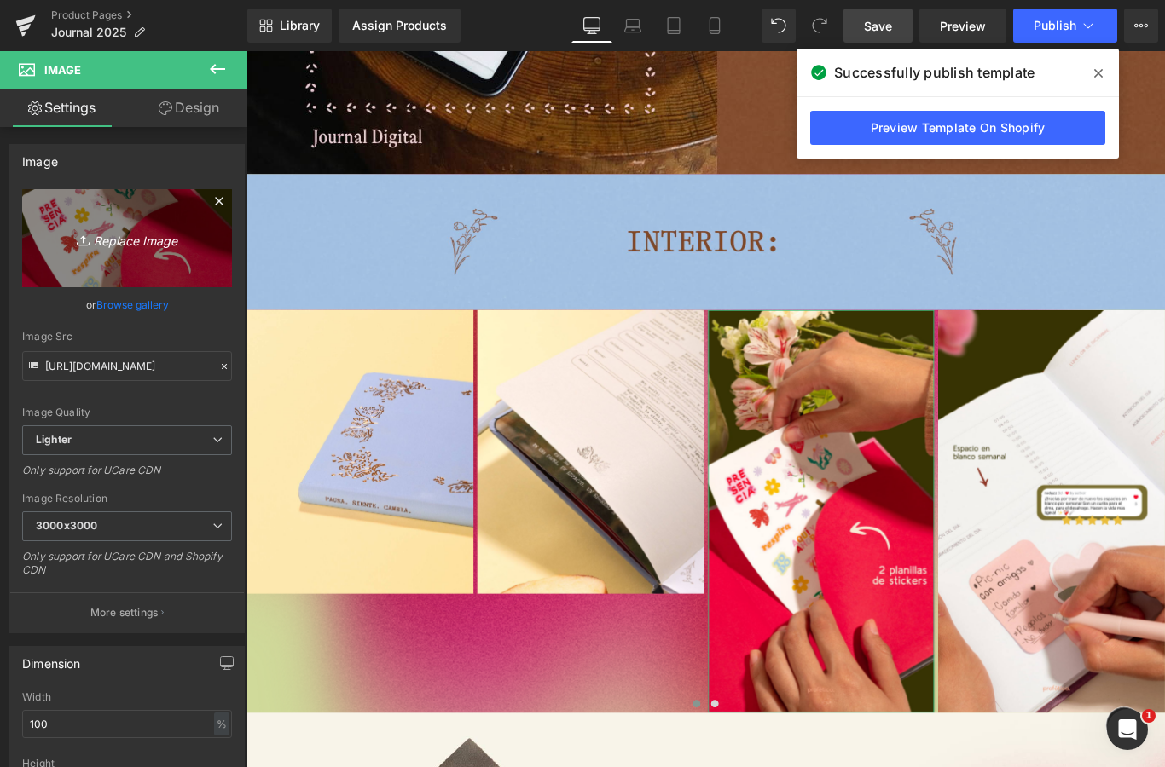
click at [160, 240] on icon "Replace Image" at bounding box center [127, 238] width 136 height 21
type input "C:\fakepath\Profetica-17.jpeg"
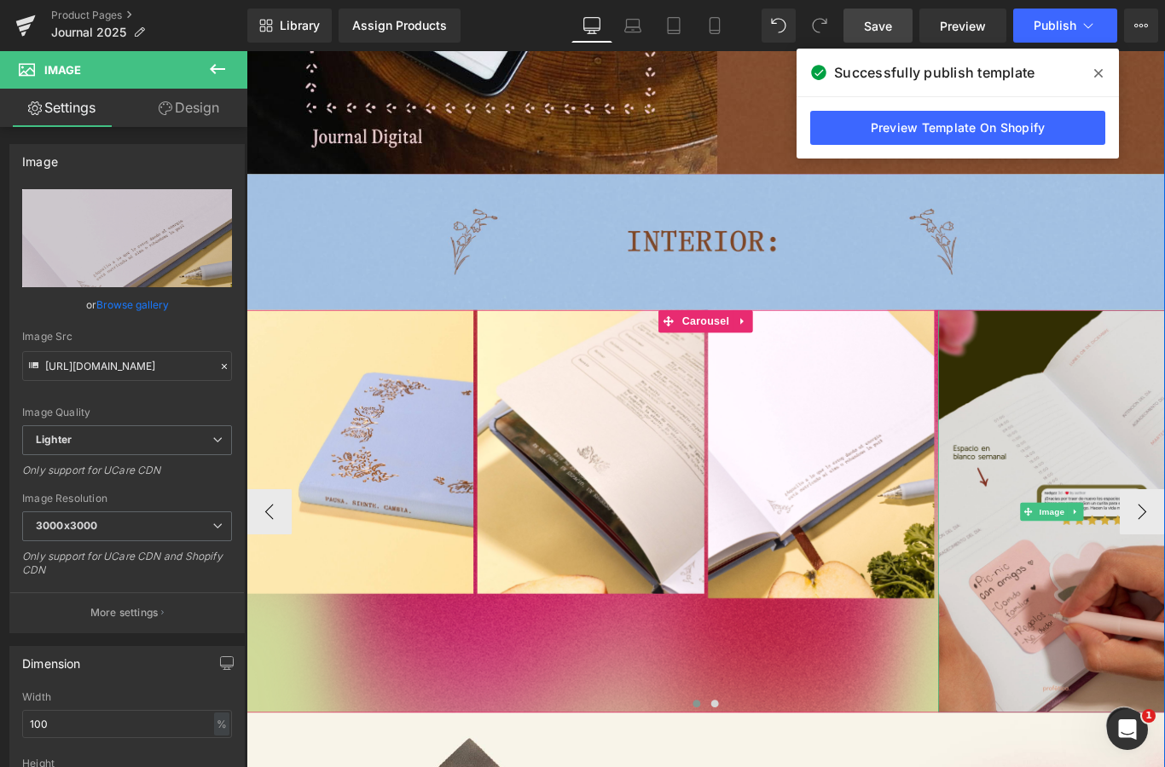
click at [1151, 477] on img at bounding box center [1150, 568] width 255 height 453
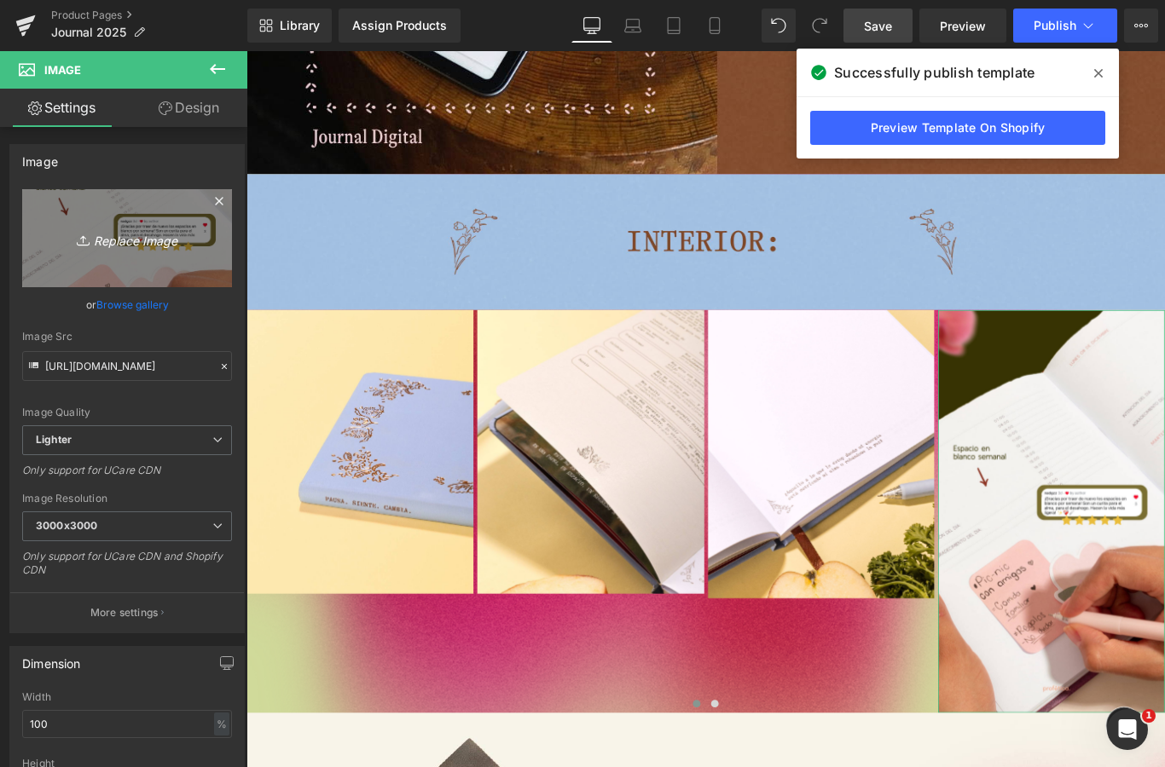
click at [172, 238] on icon "Replace Image" at bounding box center [127, 238] width 136 height 21
type input "C:\fakepath\IMG_2989.jpeg"
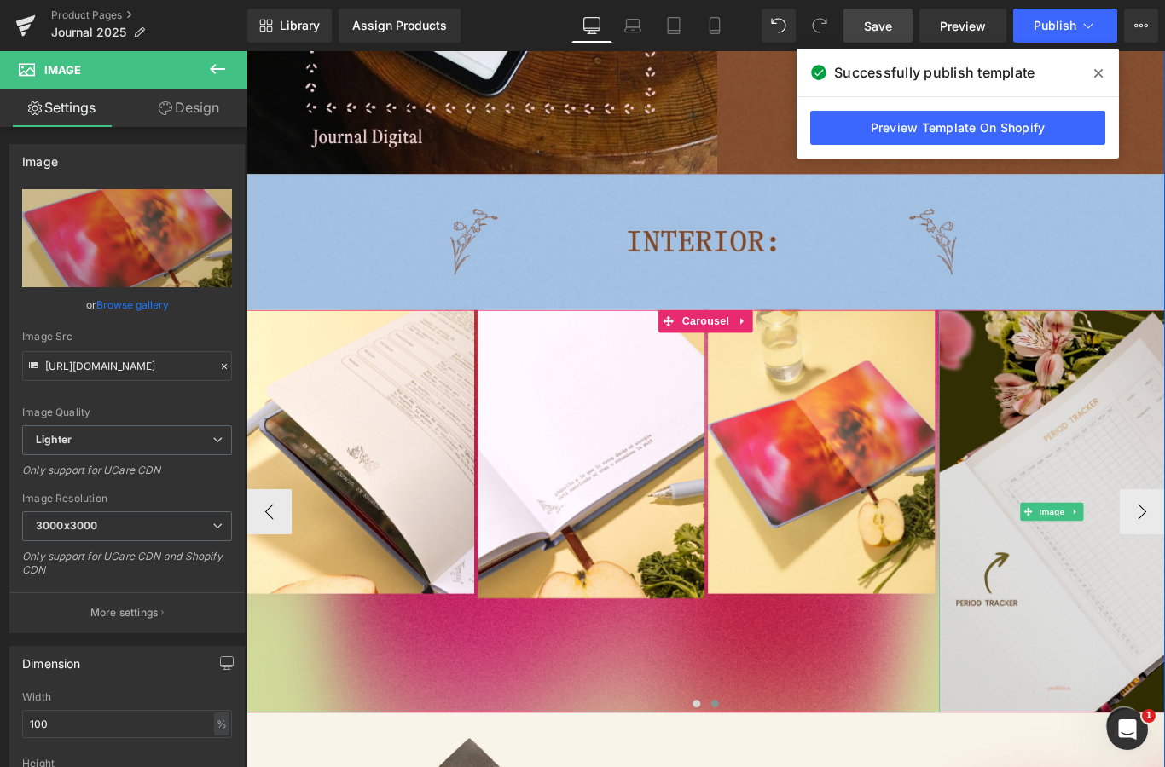
click at [1161, 494] on img at bounding box center [1151, 568] width 255 height 453
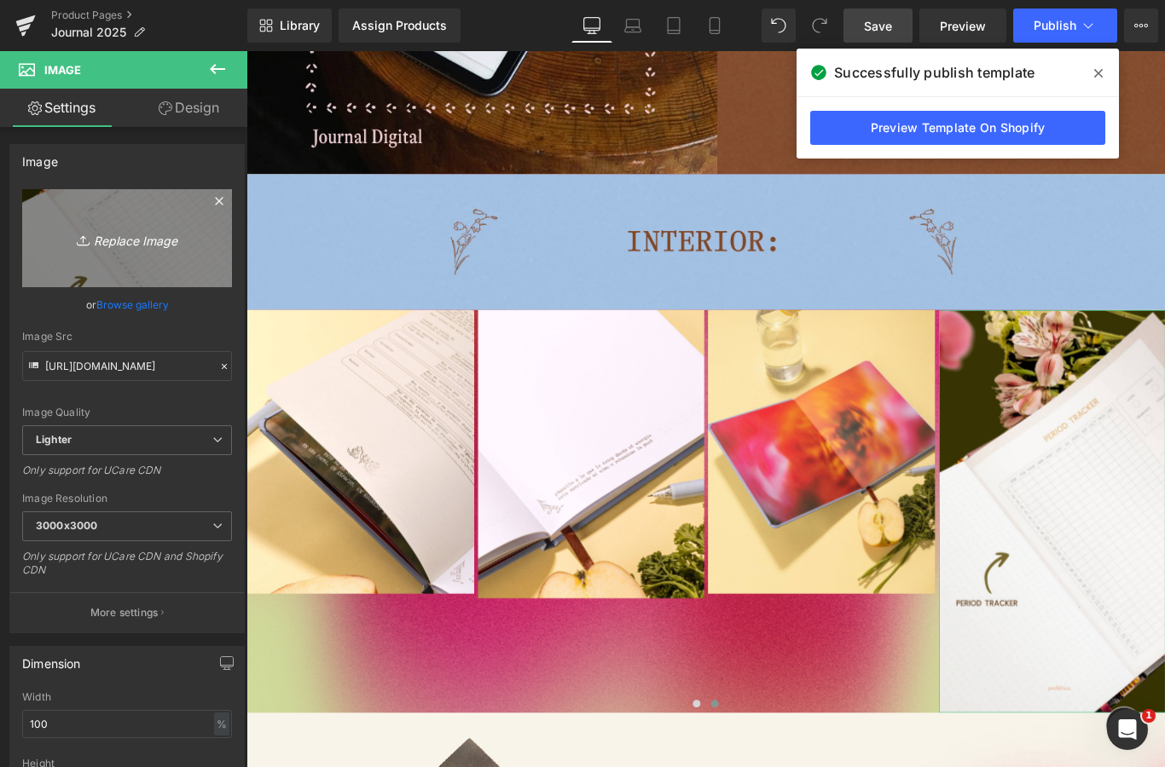
click at [176, 256] on link "Replace Image" at bounding box center [127, 238] width 210 height 98
type input "C:\fakepath\IMG_2990.jpeg"
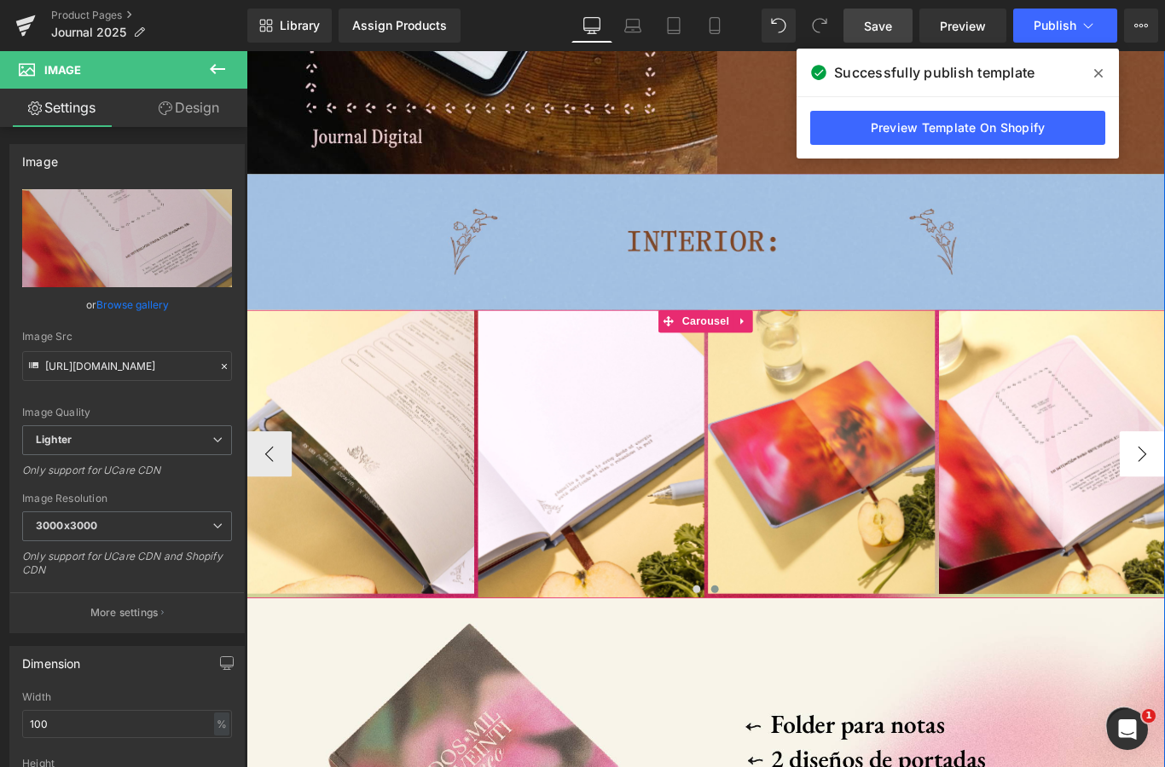
click at [267, 513] on button "‹" at bounding box center [271, 503] width 51 height 51
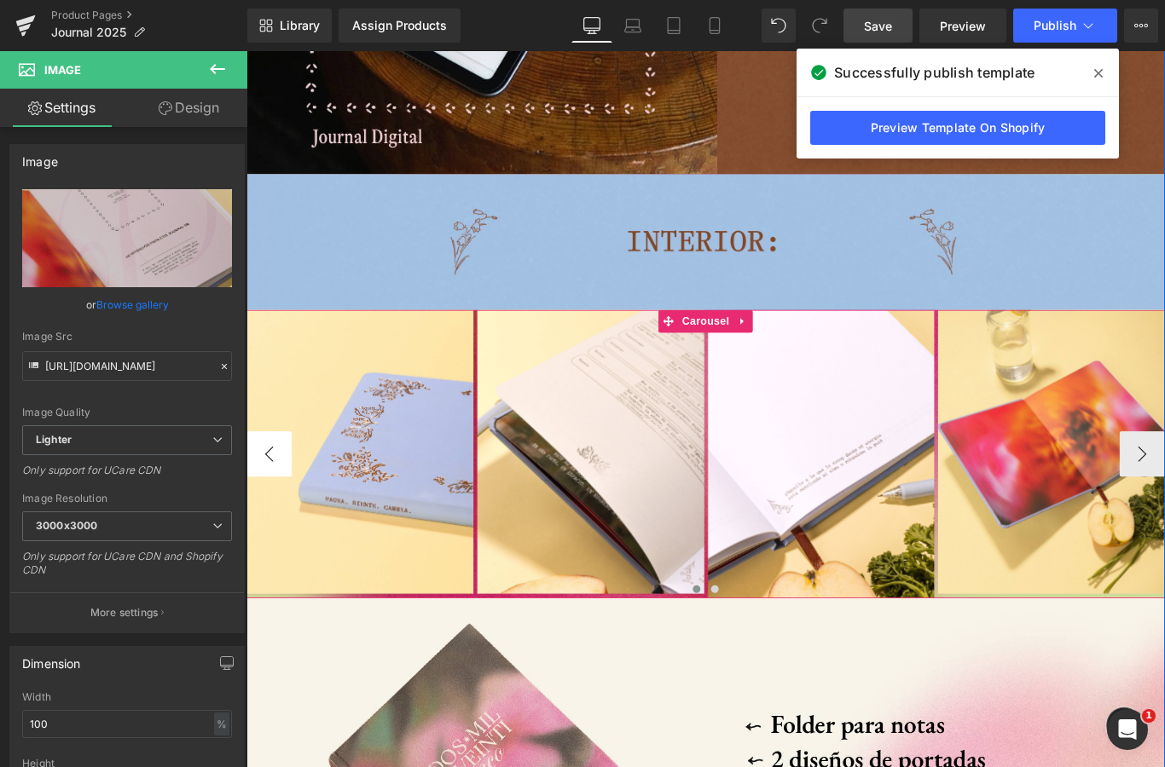
click at [267, 513] on button "‹" at bounding box center [271, 503] width 51 height 51
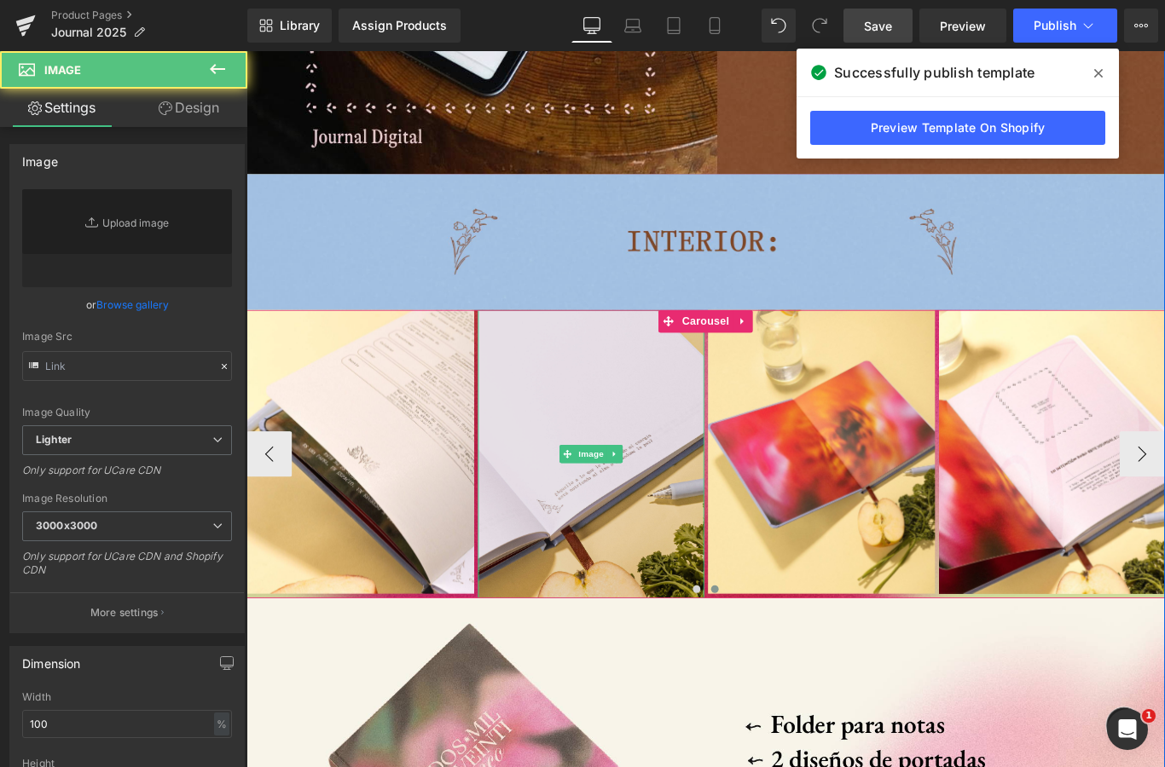
click at [620, 472] on img at bounding box center [633, 504] width 255 height 324
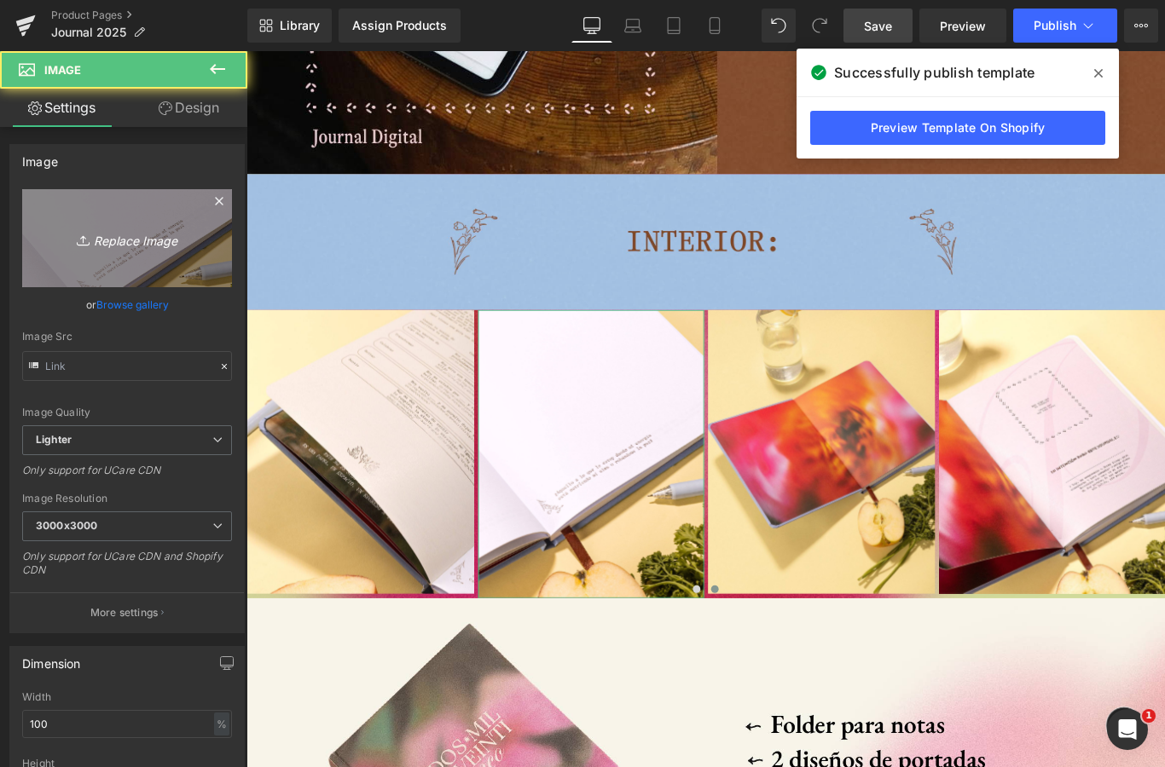
click at [131, 234] on icon "Replace Image" at bounding box center [127, 238] width 136 height 21
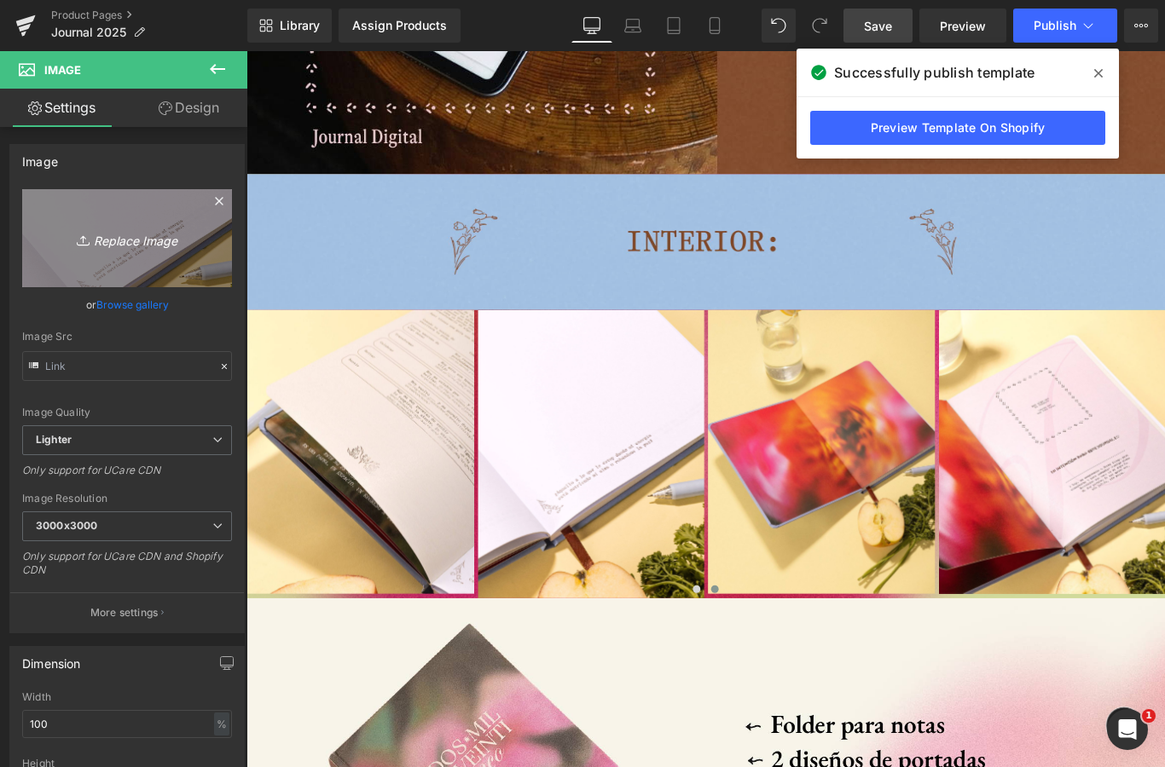
type input "C:\fakepath\Profetica-20.jpeg"
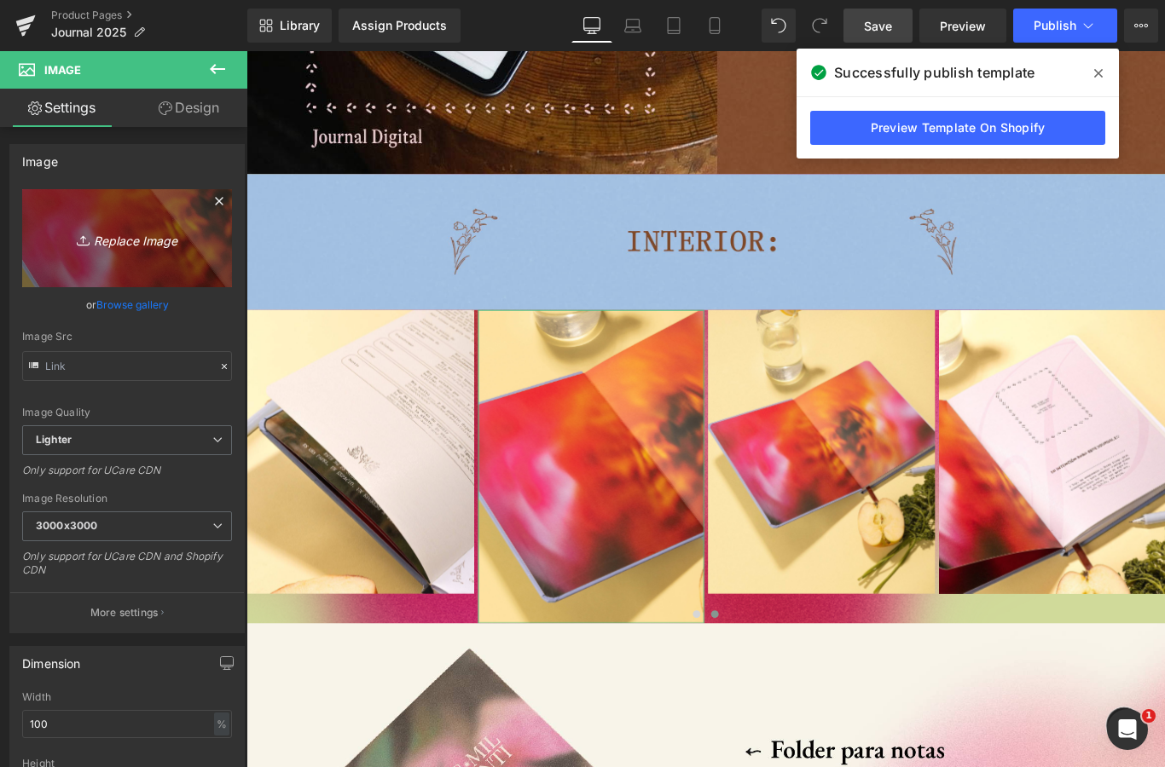
click at [128, 223] on link "Replace Image" at bounding box center [127, 238] width 210 height 98
type input "C:\fakepath\IMG_2989.jpeg"
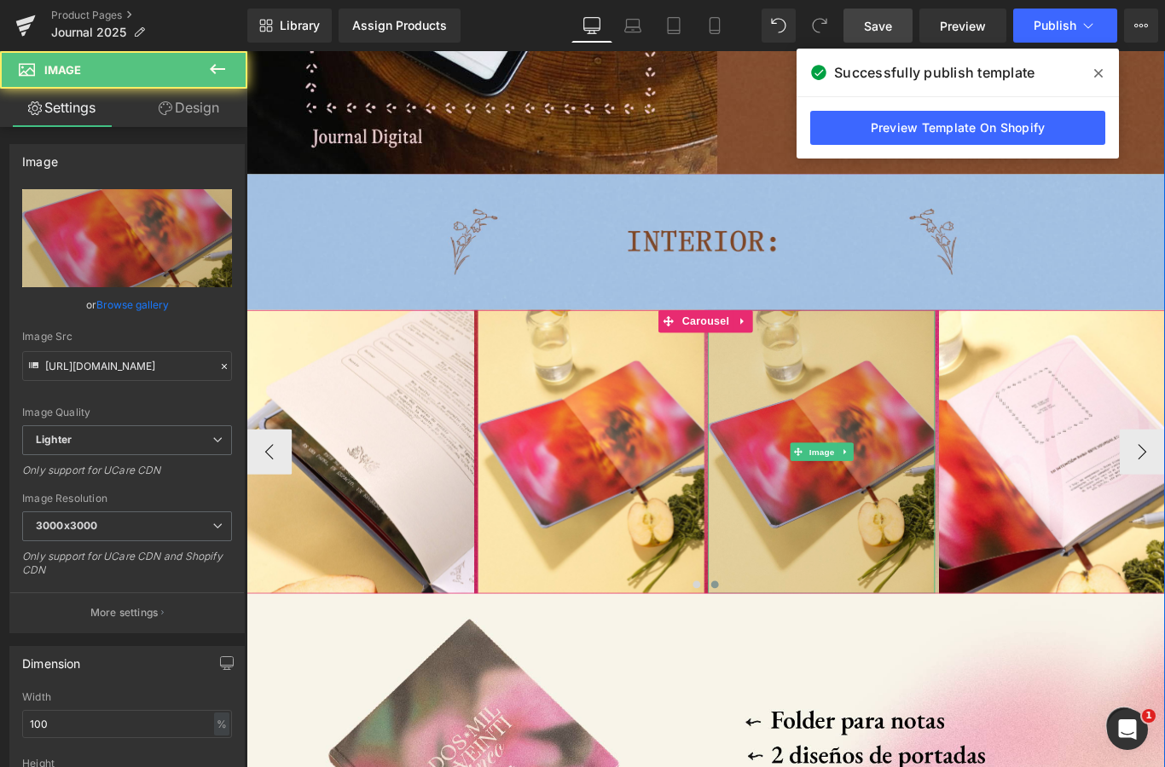
click at [866, 451] on img at bounding box center [892, 501] width 255 height 318
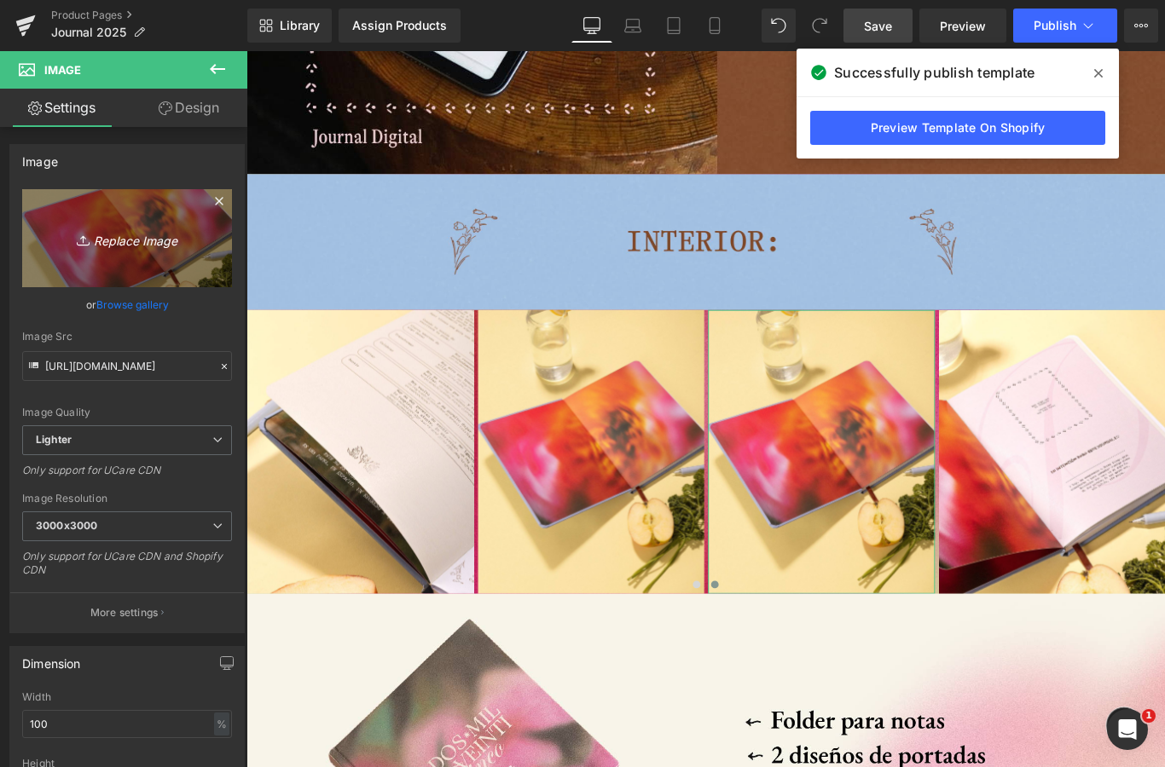
click at [121, 228] on icon "Replace Image" at bounding box center [127, 238] width 136 height 21
type input "C:\fakepath\IMG_2991.jpeg"
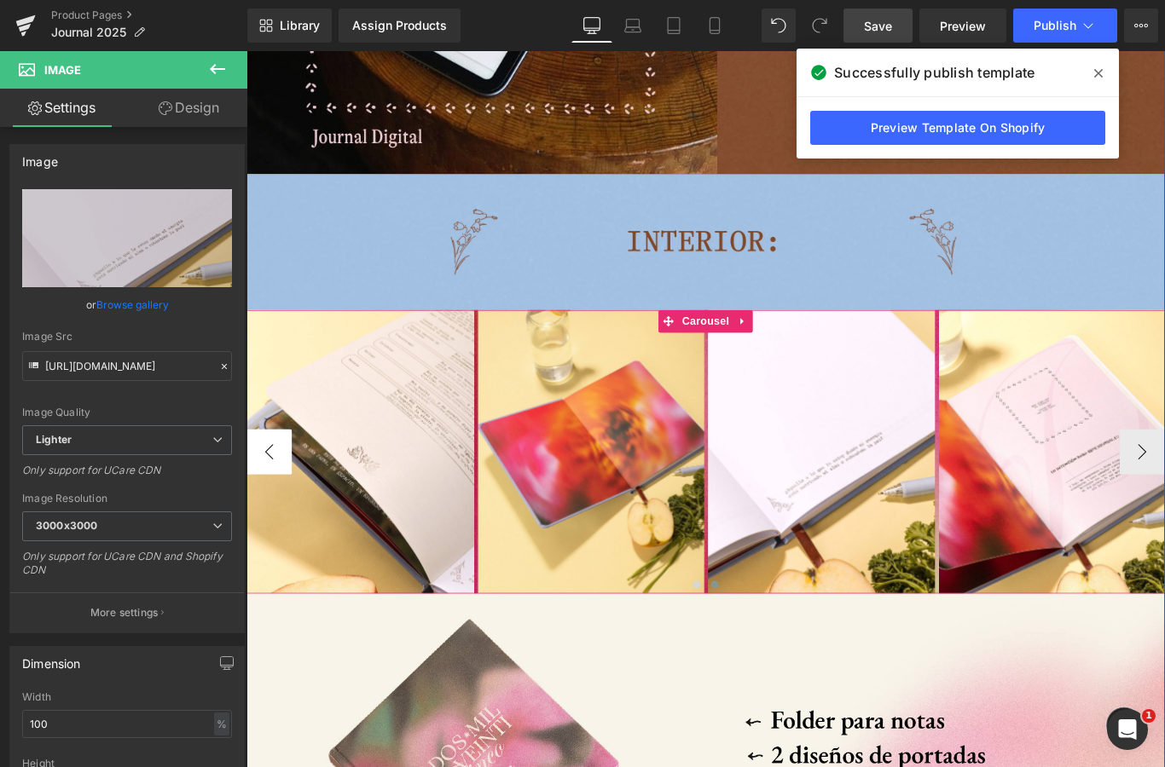
click at [275, 511] on button "‹" at bounding box center [271, 501] width 51 height 51
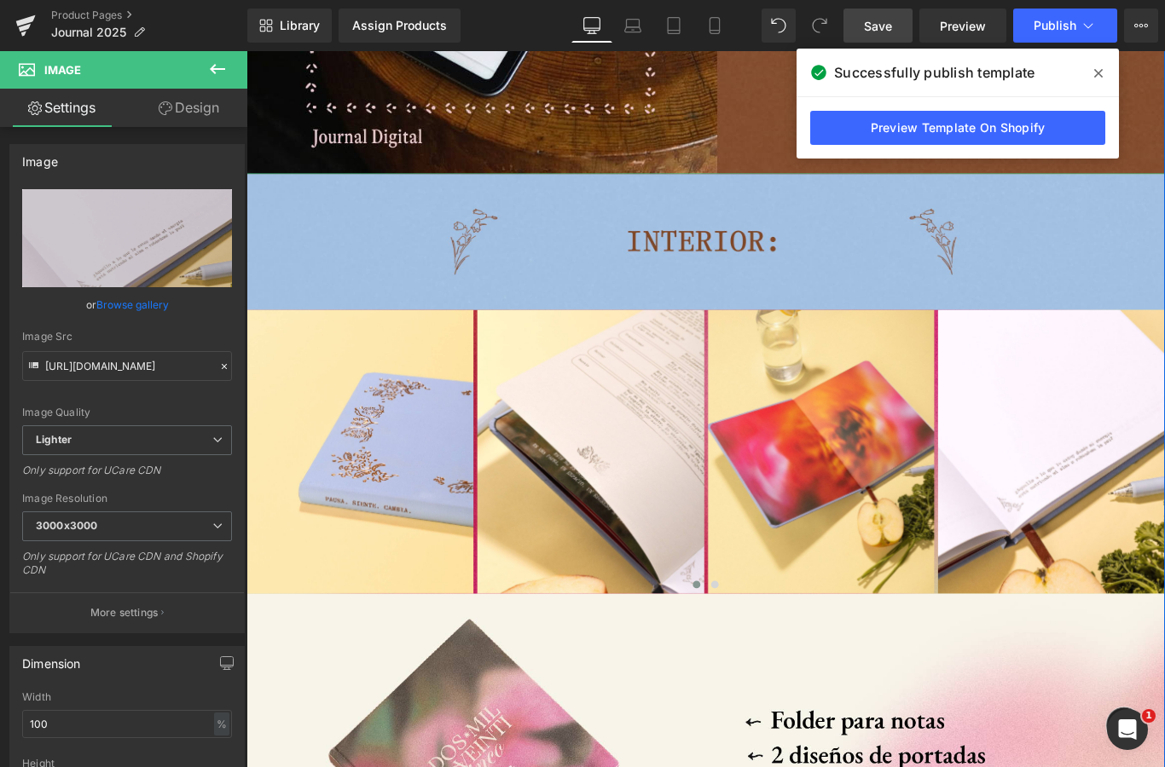
click at [894, 35] on link "Save" at bounding box center [877, 26] width 69 height 34
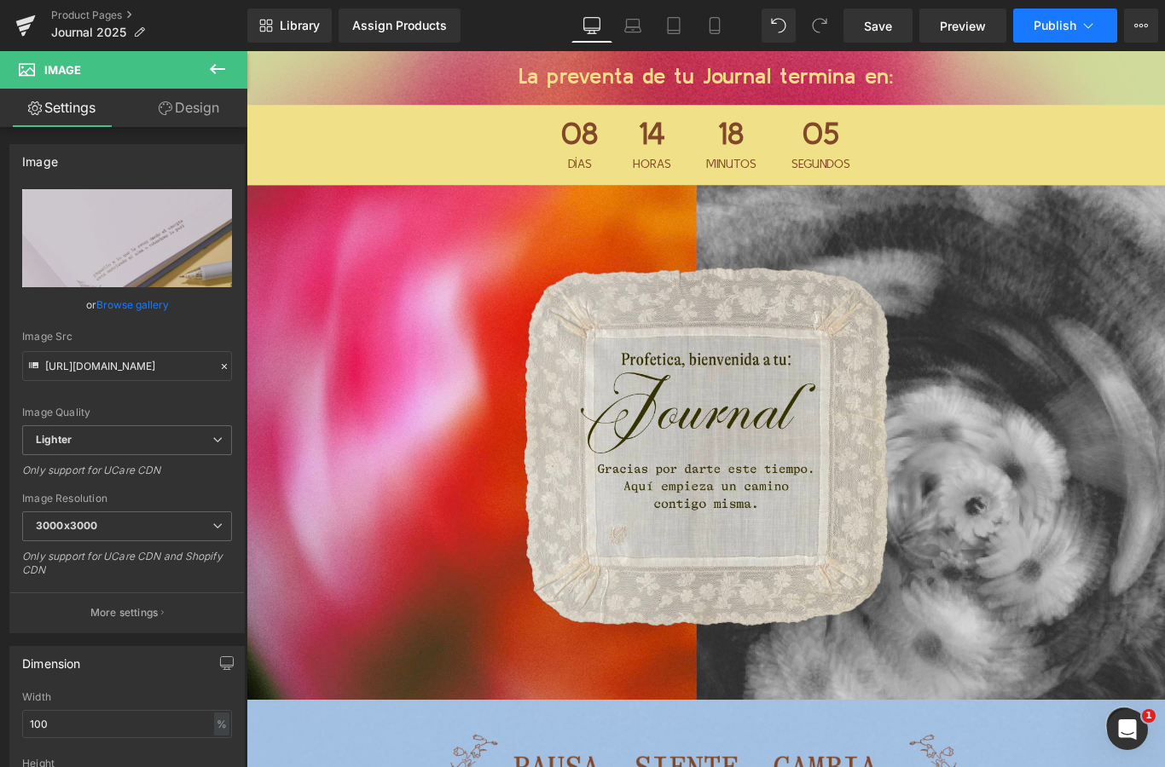
scroll to position [0, 0]
click at [1046, 17] on button "Publish" at bounding box center [1065, 26] width 104 height 34
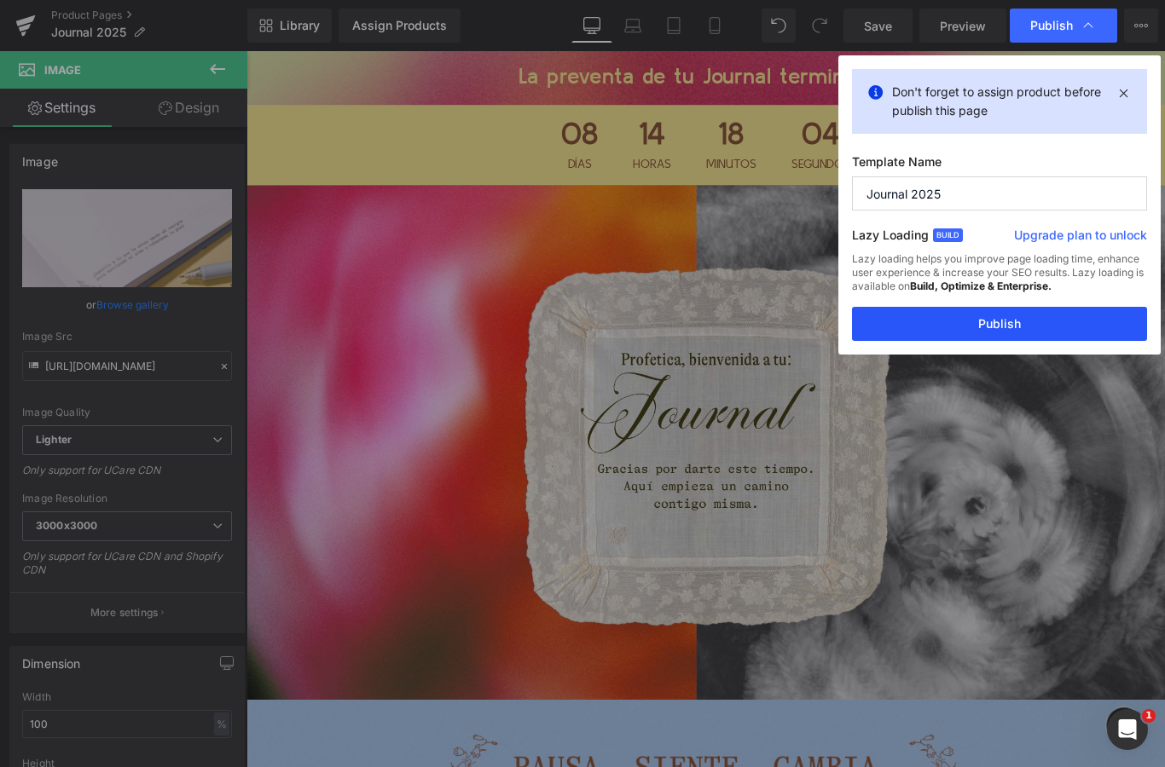
click at [1044, 307] on button "Publish" at bounding box center [999, 324] width 295 height 34
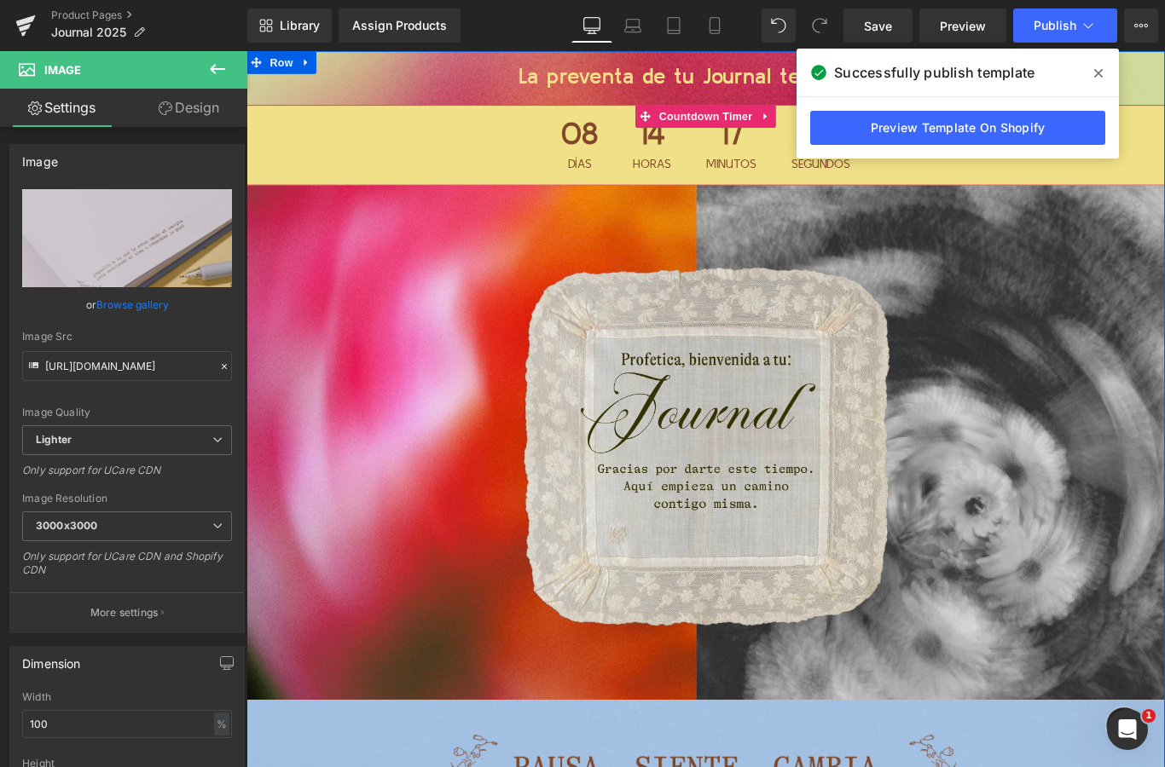
click at [1100, 68] on icon at bounding box center [1098, 73] width 9 height 14
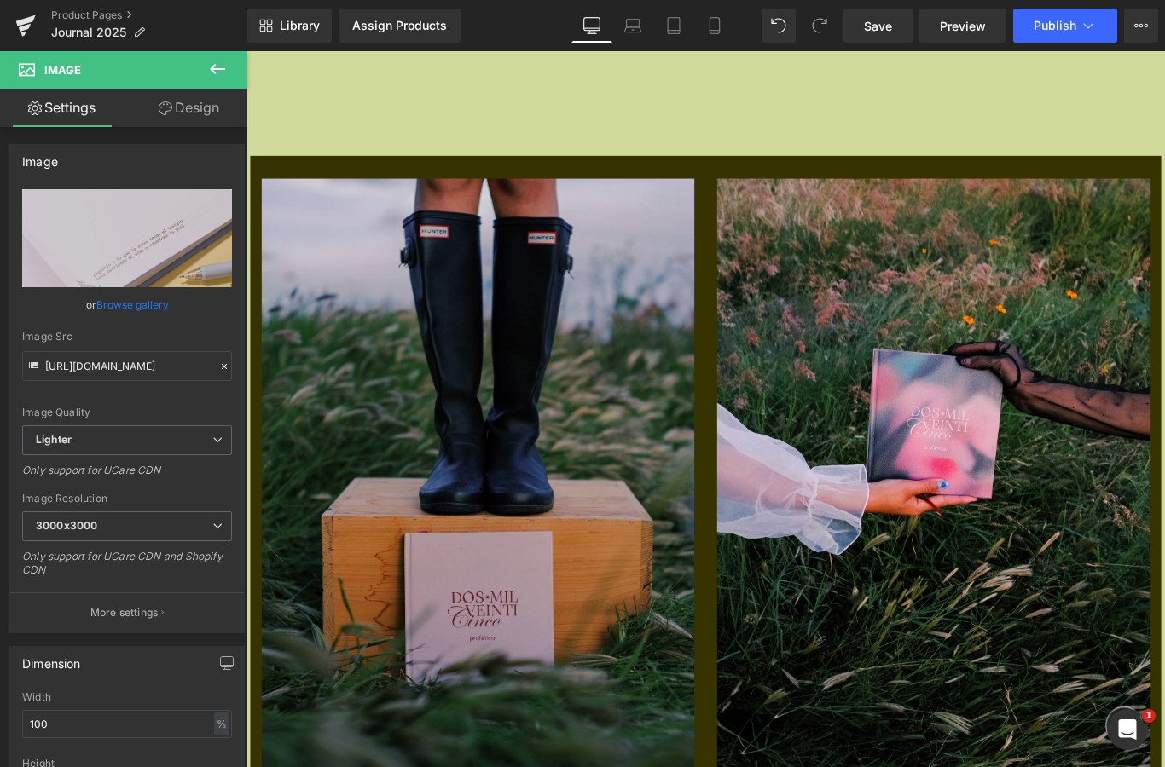
scroll to position [16151, 0]
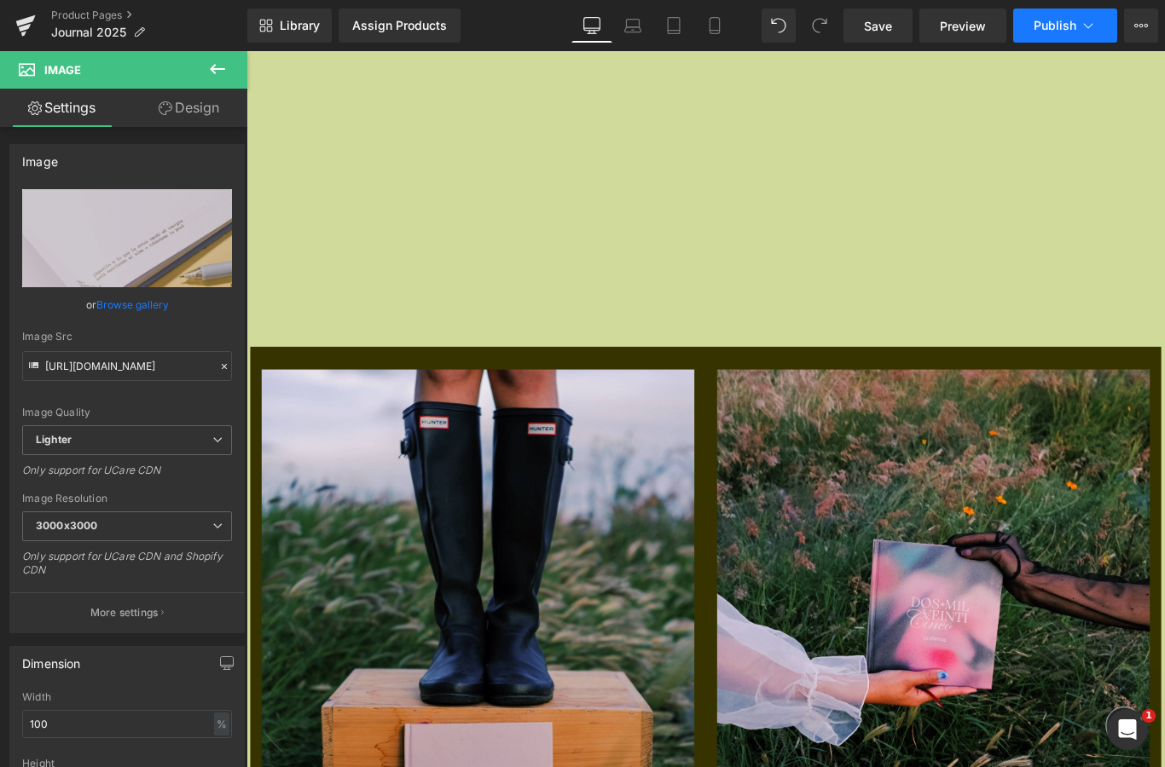
click at [1088, 26] on icon at bounding box center [1087, 25] width 17 height 17
click at [979, 38] on link "Preview" at bounding box center [962, 26] width 87 height 34
